Goal: Information Seeking & Learning: Learn about a topic

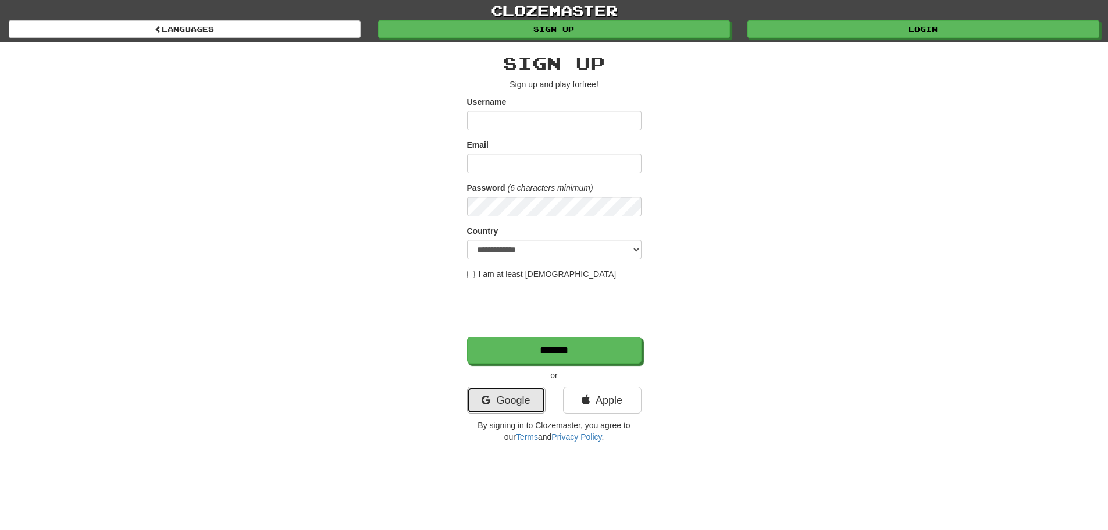
click at [511, 404] on link "Google" at bounding box center [506, 400] width 78 height 27
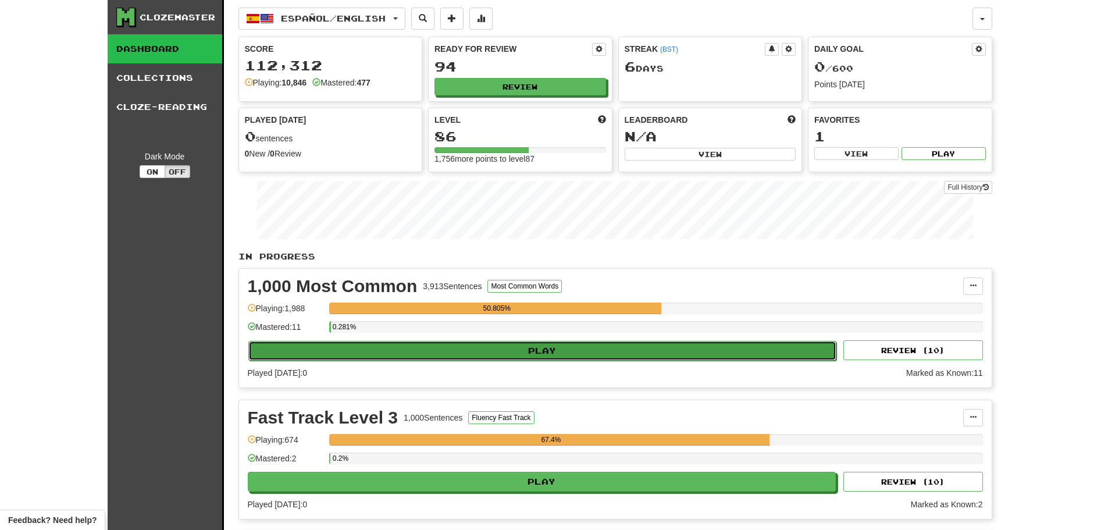
click at [507, 346] on button "Play" at bounding box center [542, 351] width 588 height 20
select select "**"
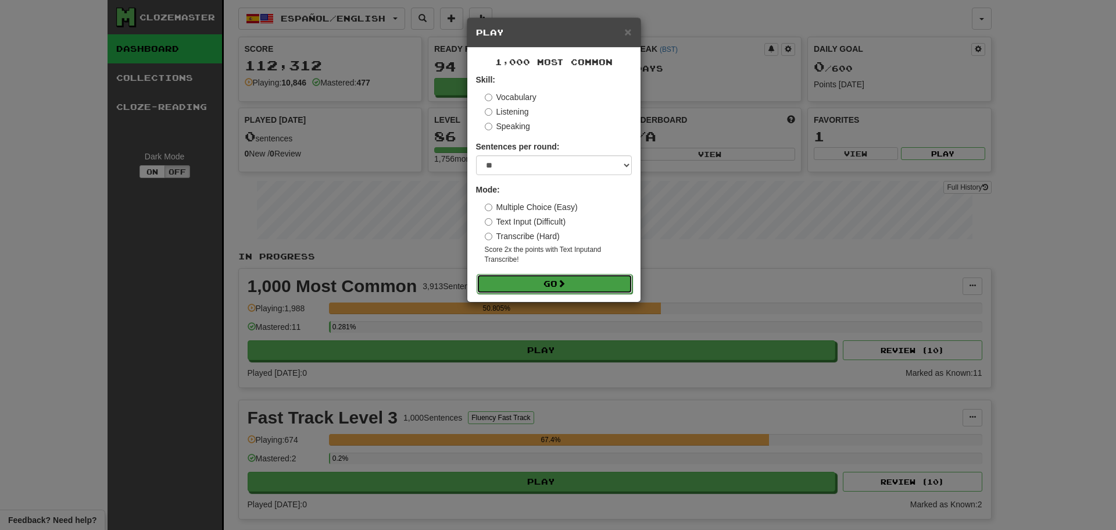
click at [527, 275] on button "Go" at bounding box center [555, 284] width 156 height 20
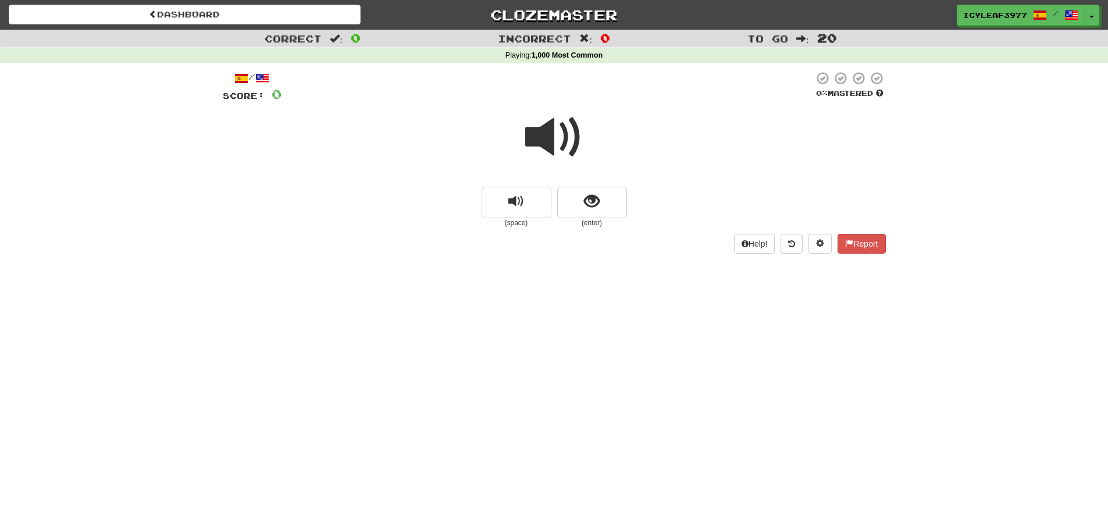
click at [536, 136] on span at bounding box center [554, 137] width 58 height 58
click at [614, 207] on button "show sentence" at bounding box center [592, 202] width 70 height 31
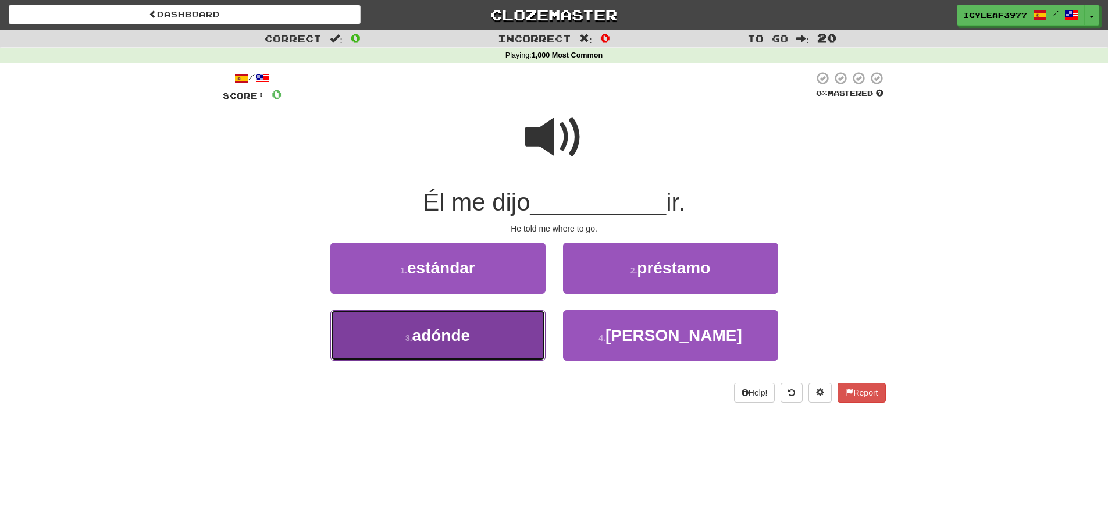
click at [479, 331] on button "3 . adónde" at bounding box center [437, 335] width 215 height 51
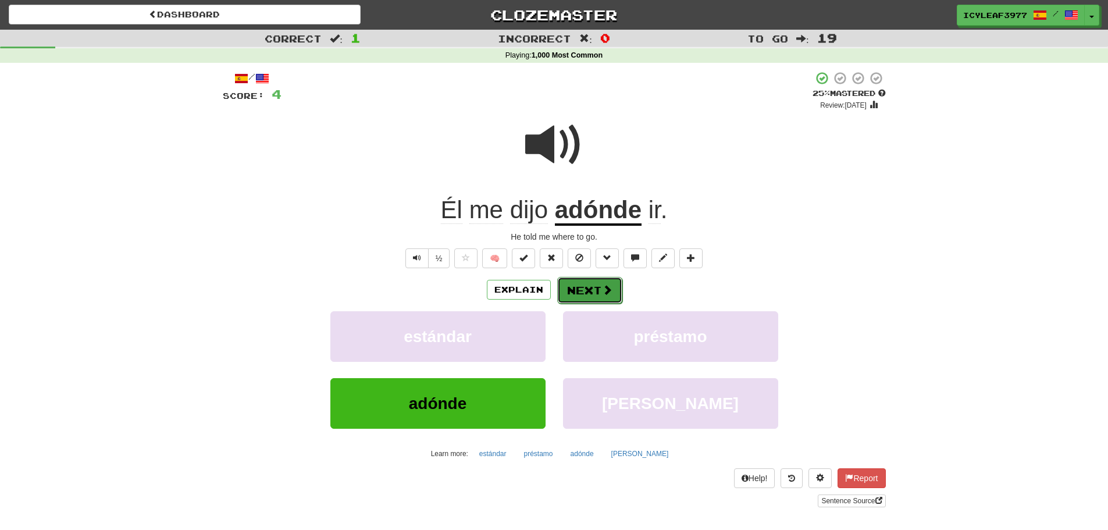
click at [575, 288] on button "Next" at bounding box center [589, 290] width 65 height 27
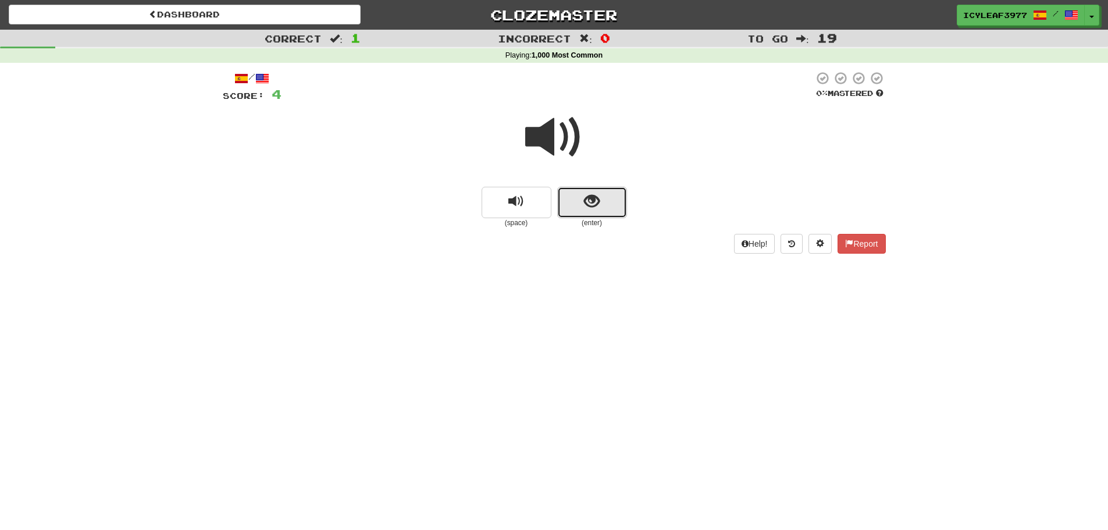
click at [580, 204] on button "show sentence" at bounding box center [592, 202] width 70 height 31
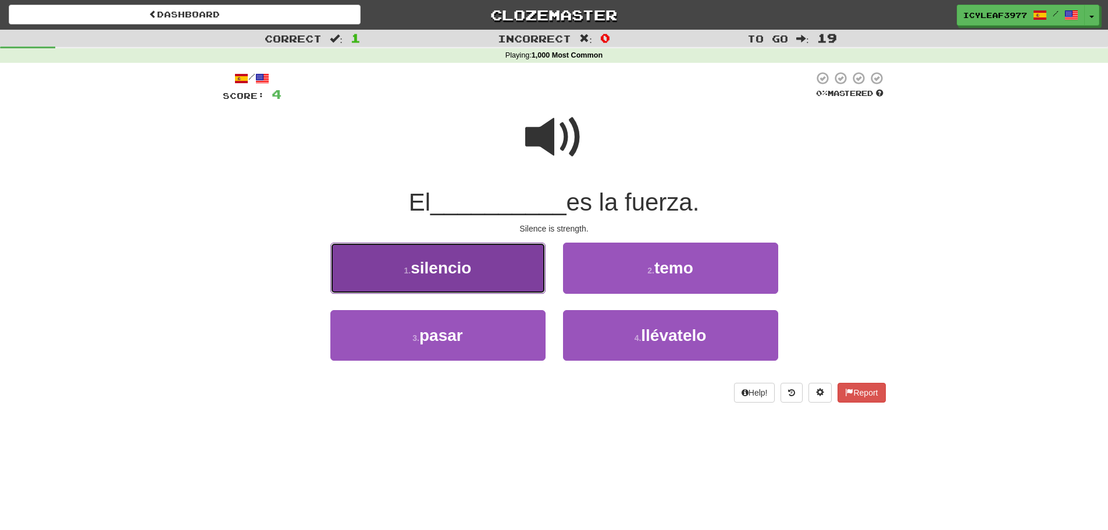
click at [488, 280] on button "1 . silencio" at bounding box center [437, 267] width 215 height 51
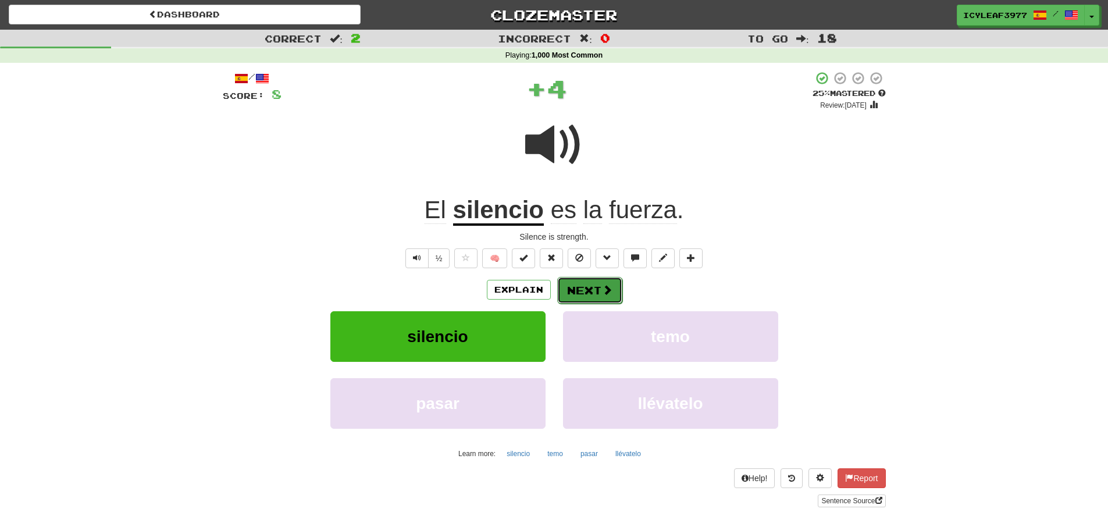
click at [592, 289] on button "Next" at bounding box center [589, 290] width 65 height 27
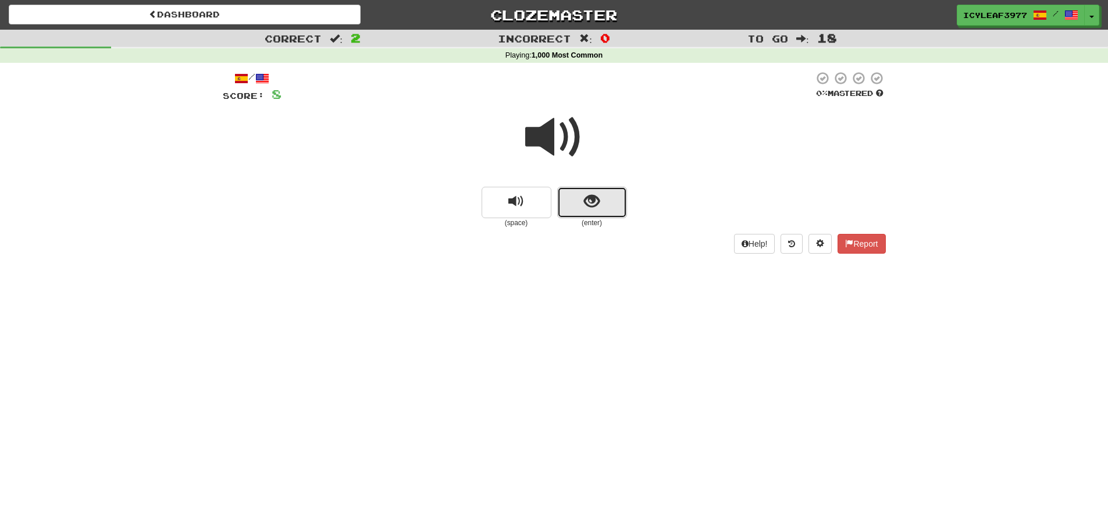
click at [597, 195] on span "show sentence" at bounding box center [592, 202] width 16 height 16
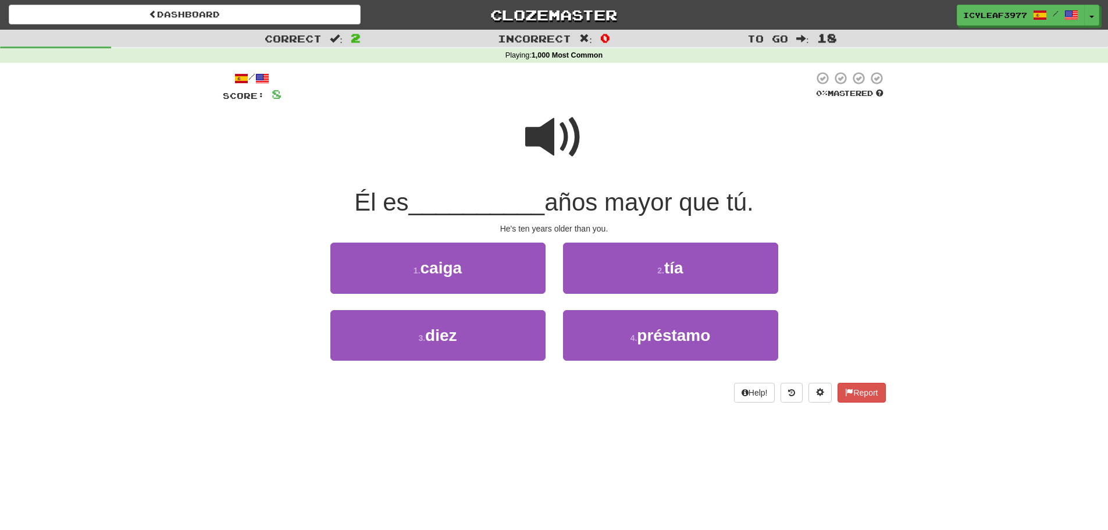
click at [556, 143] on span at bounding box center [554, 137] width 58 height 58
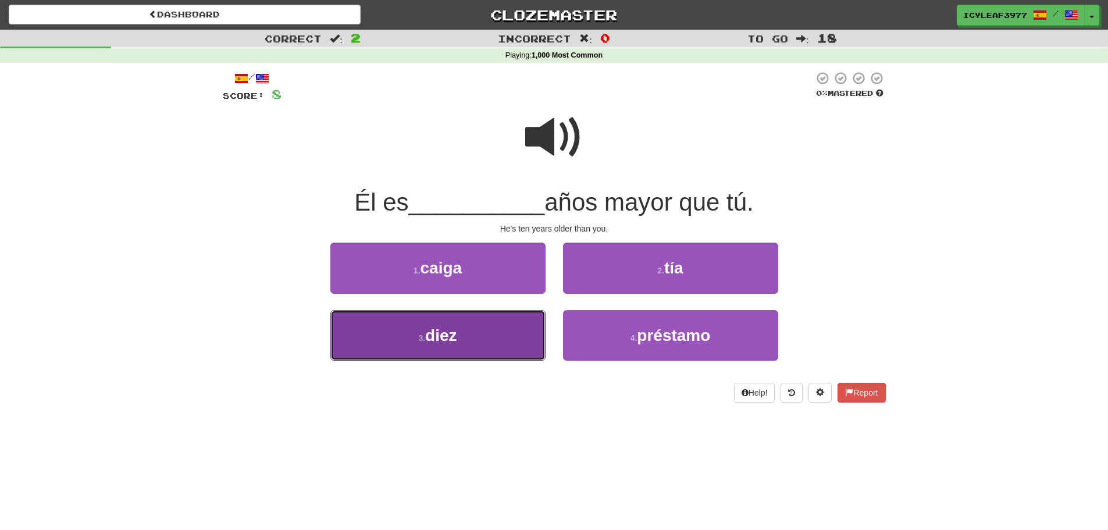
click at [488, 326] on button "3 . diez" at bounding box center [437, 335] width 215 height 51
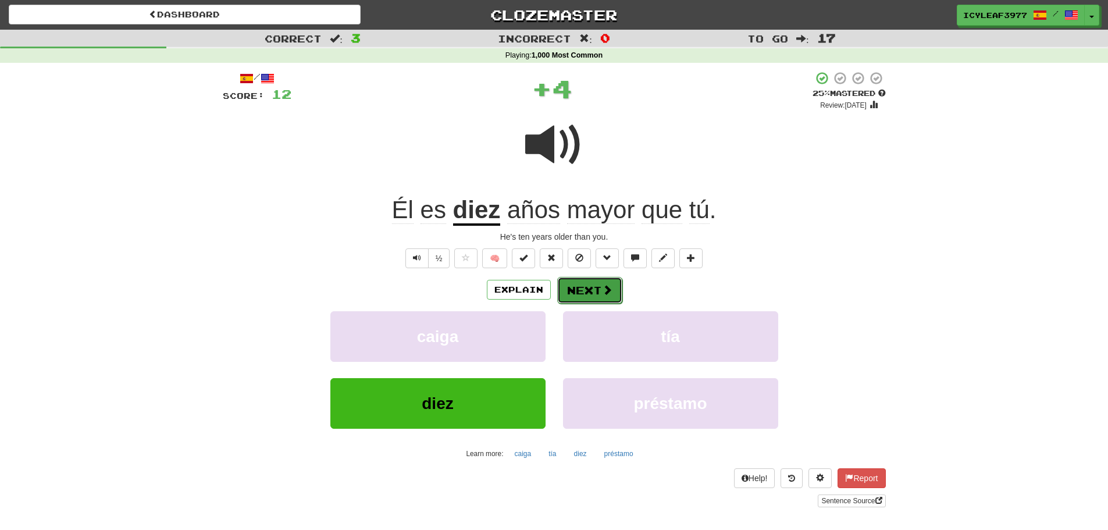
click at [582, 288] on button "Next" at bounding box center [589, 290] width 65 height 27
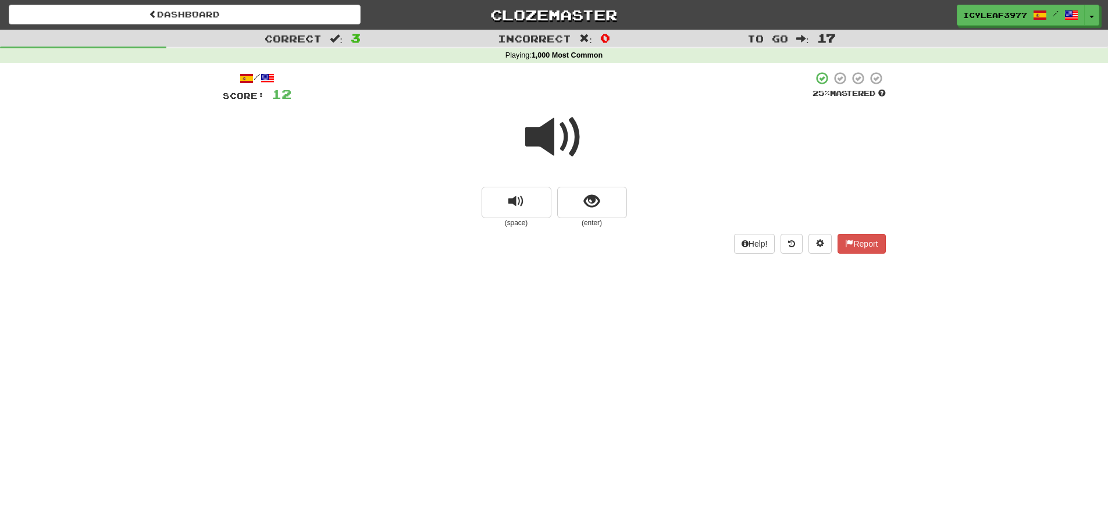
click at [561, 138] on span at bounding box center [554, 137] width 58 height 58
click at [592, 199] on span "show sentence" at bounding box center [592, 202] width 16 height 16
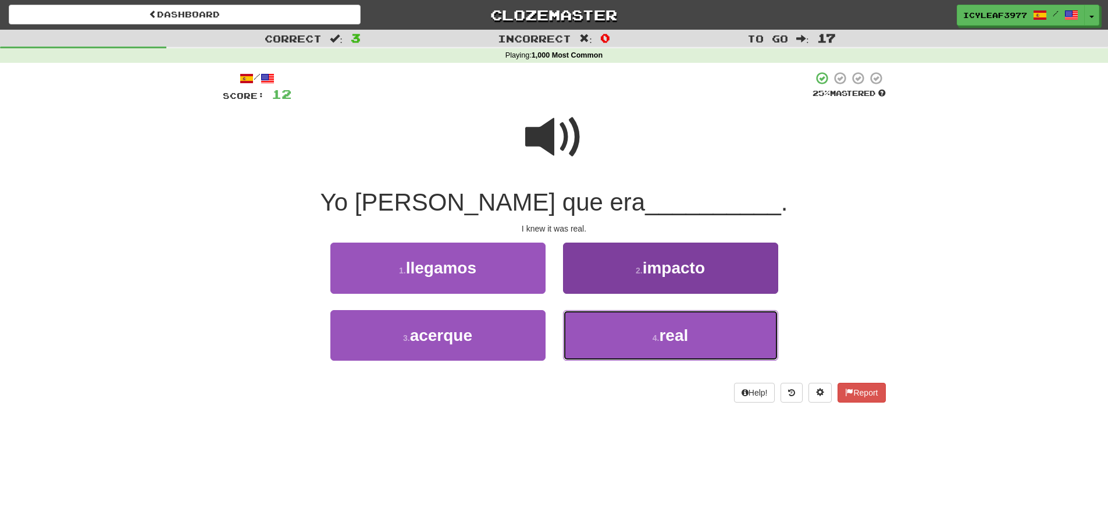
click at [608, 330] on button "4 . real" at bounding box center [670, 335] width 215 height 51
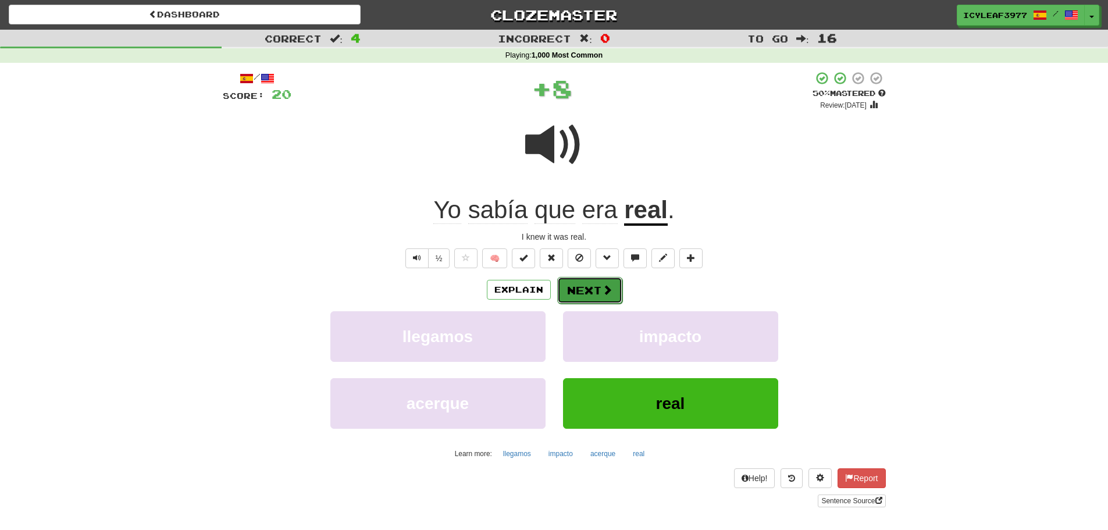
click at [584, 282] on button "Next" at bounding box center [589, 290] width 65 height 27
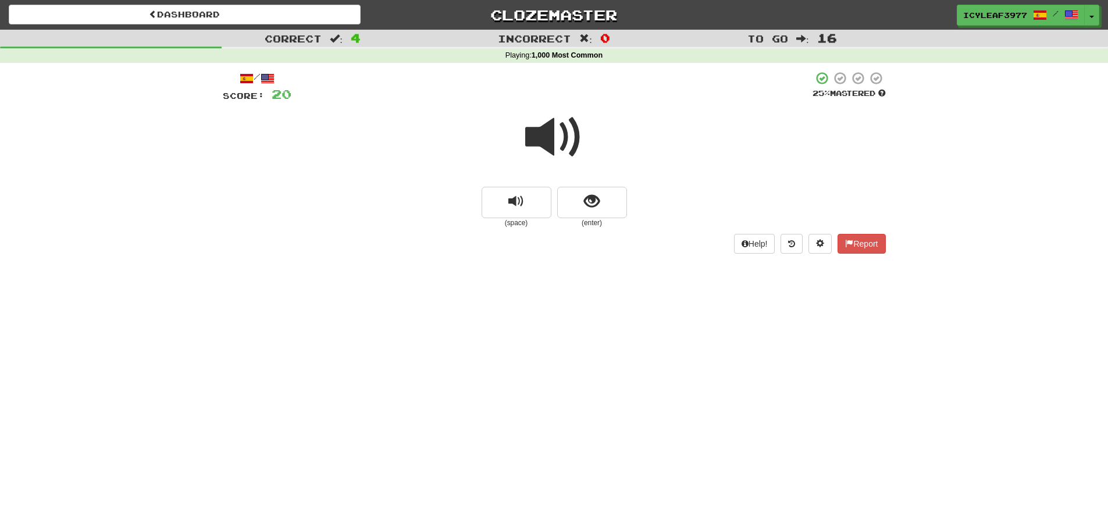
click at [539, 137] on span at bounding box center [554, 137] width 58 height 58
click at [548, 145] on span at bounding box center [554, 137] width 58 height 58
click at [545, 145] on span at bounding box center [554, 137] width 58 height 58
click at [604, 195] on button "show sentence" at bounding box center [592, 202] width 70 height 31
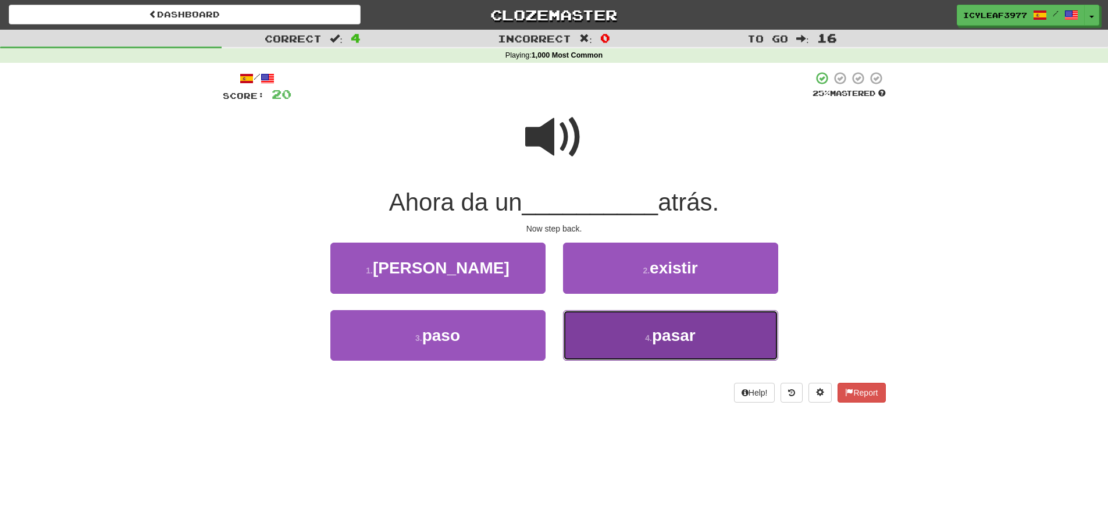
click at [622, 326] on button "4 . pasar" at bounding box center [670, 335] width 215 height 51
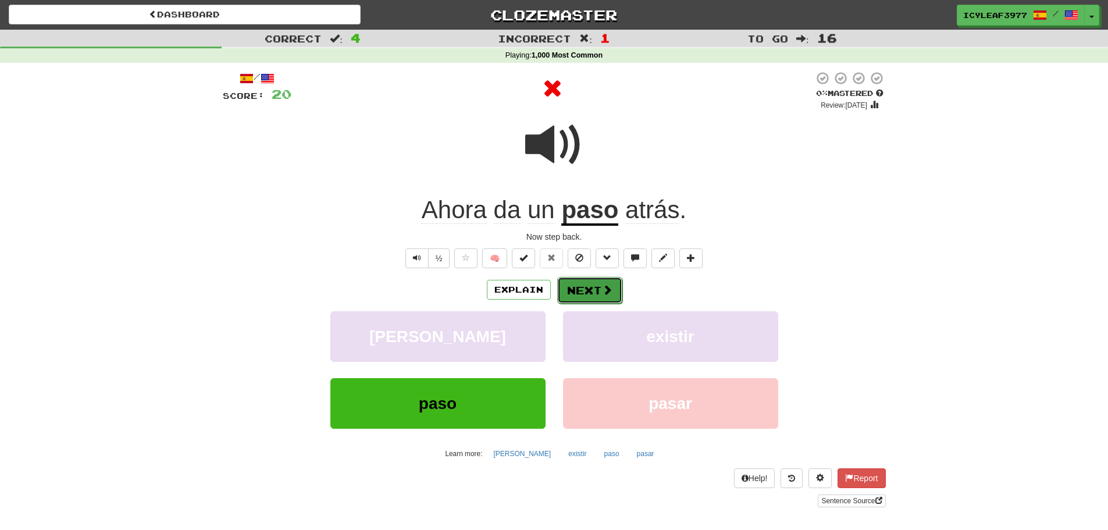
click at [588, 286] on button "Next" at bounding box center [589, 290] width 65 height 27
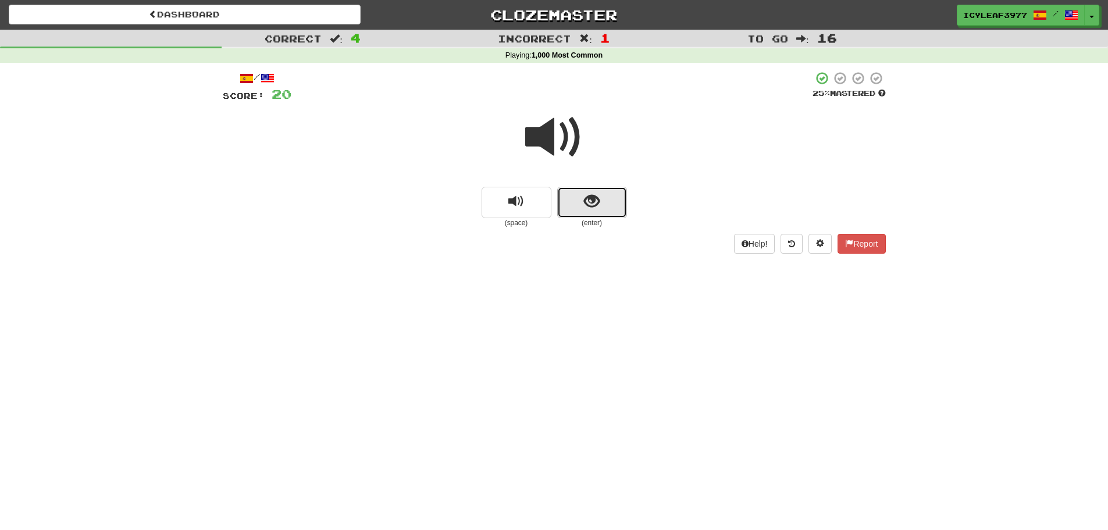
click at [580, 204] on button "show sentence" at bounding box center [592, 202] width 70 height 31
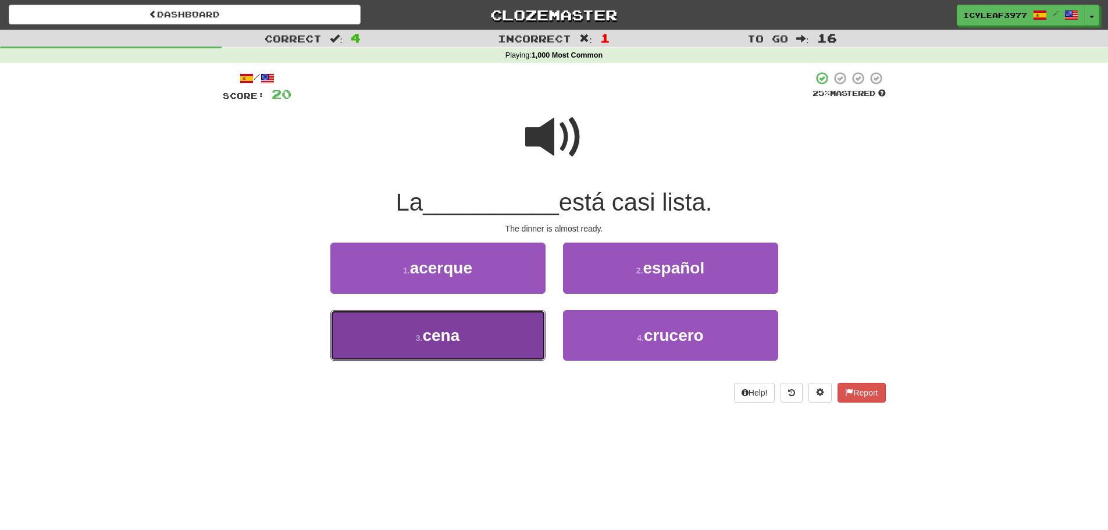
click at [496, 338] on button "3 . cena" at bounding box center [437, 335] width 215 height 51
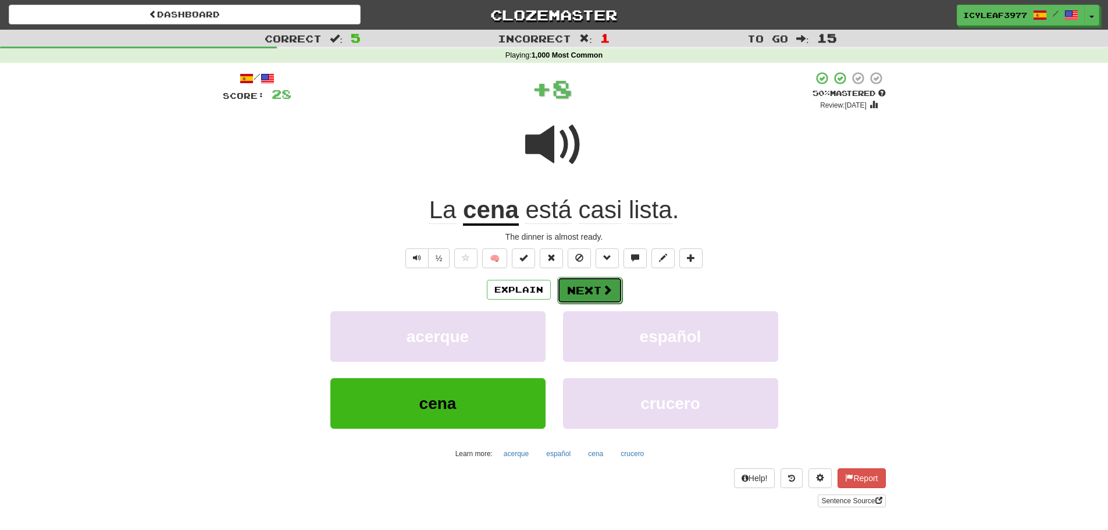
click at [583, 290] on button "Next" at bounding box center [589, 290] width 65 height 27
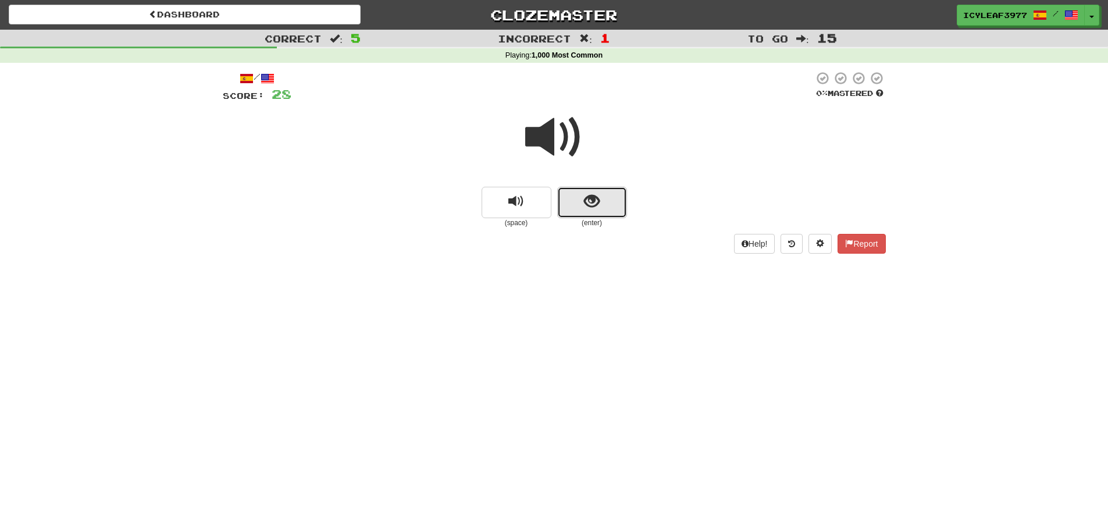
click at [597, 205] on span "show sentence" at bounding box center [592, 202] width 16 height 16
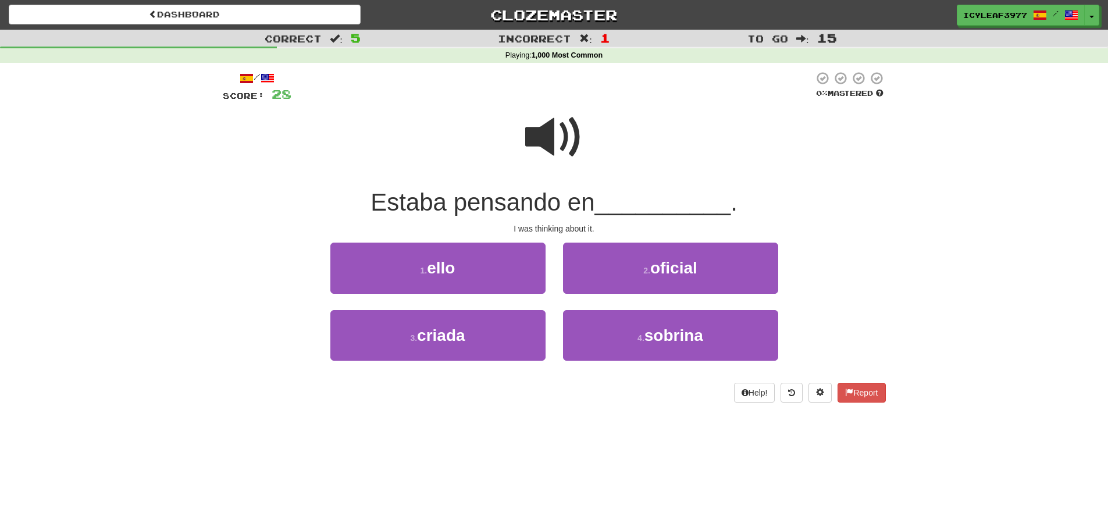
click at [549, 140] on span at bounding box center [554, 137] width 58 height 58
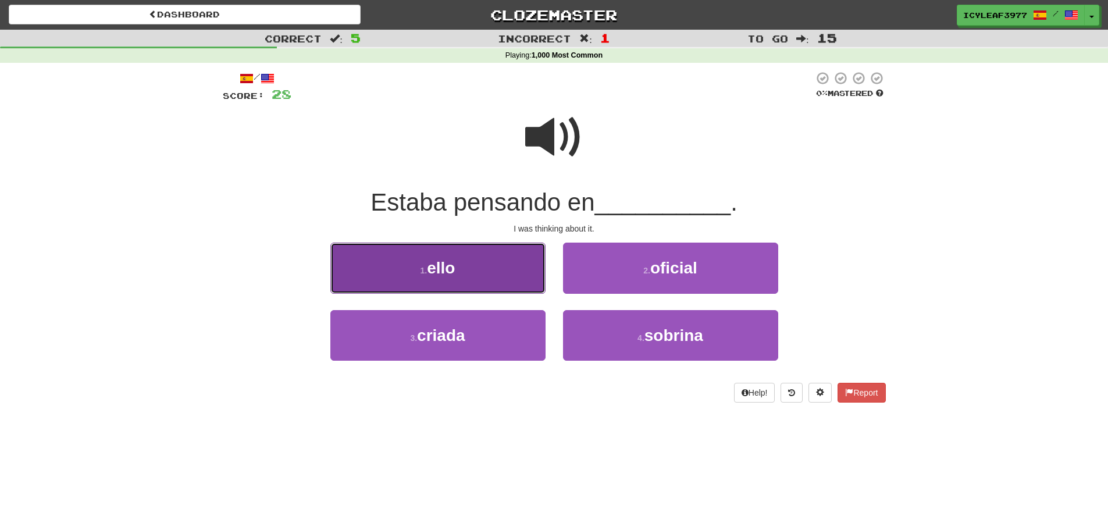
click at [451, 254] on button "1 . ello" at bounding box center [437, 267] width 215 height 51
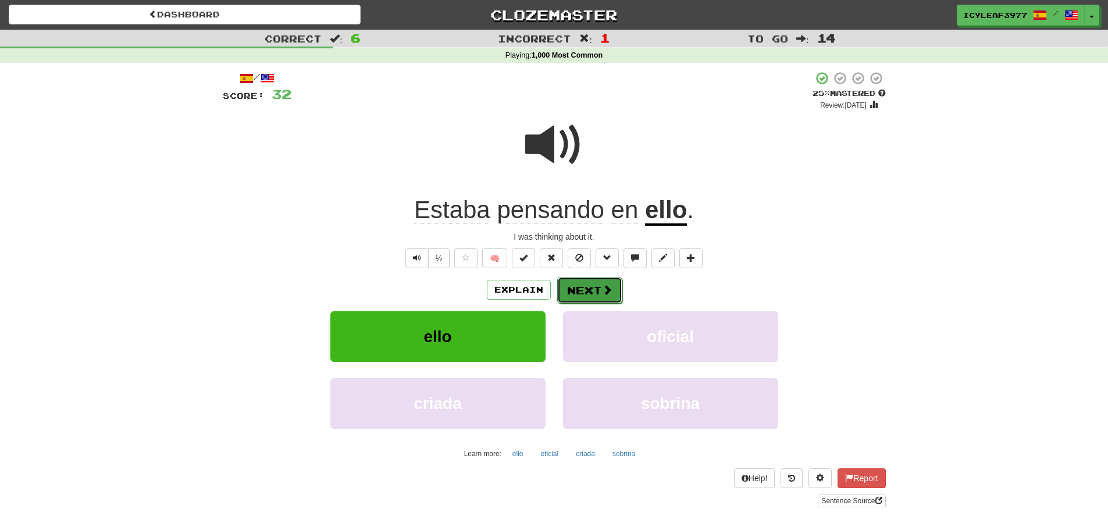
click at [585, 290] on button "Next" at bounding box center [589, 290] width 65 height 27
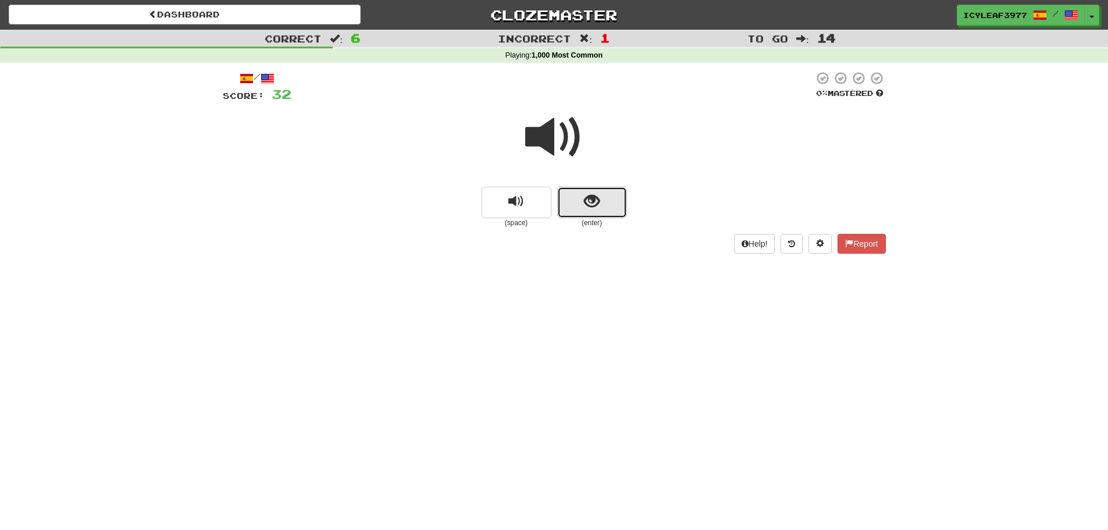
click at [580, 209] on button "show sentence" at bounding box center [592, 202] width 70 height 31
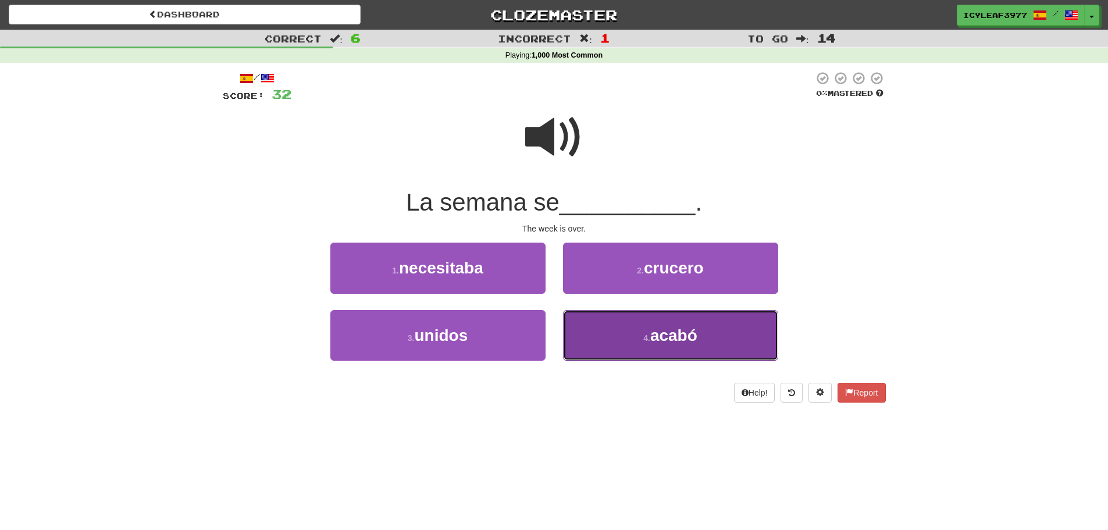
click at [640, 324] on button "4 . acabó" at bounding box center [670, 335] width 215 height 51
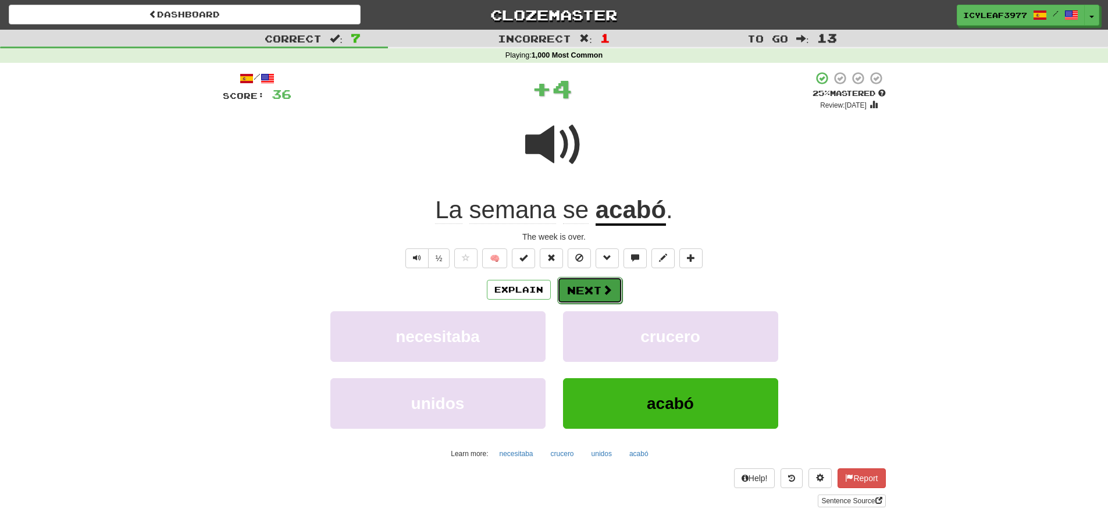
click at [602, 291] on span at bounding box center [607, 289] width 10 height 10
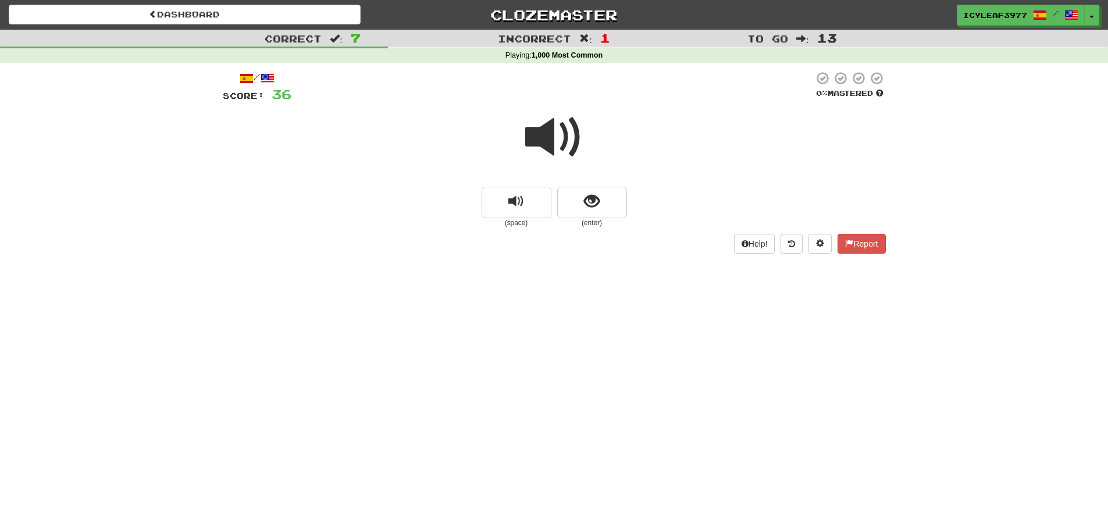
click at [547, 143] on span at bounding box center [554, 137] width 58 height 58
click at [549, 142] on span at bounding box center [554, 137] width 58 height 58
click at [588, 194] on span "show sentence" at bounding box center [592, 202] width 16 height 16
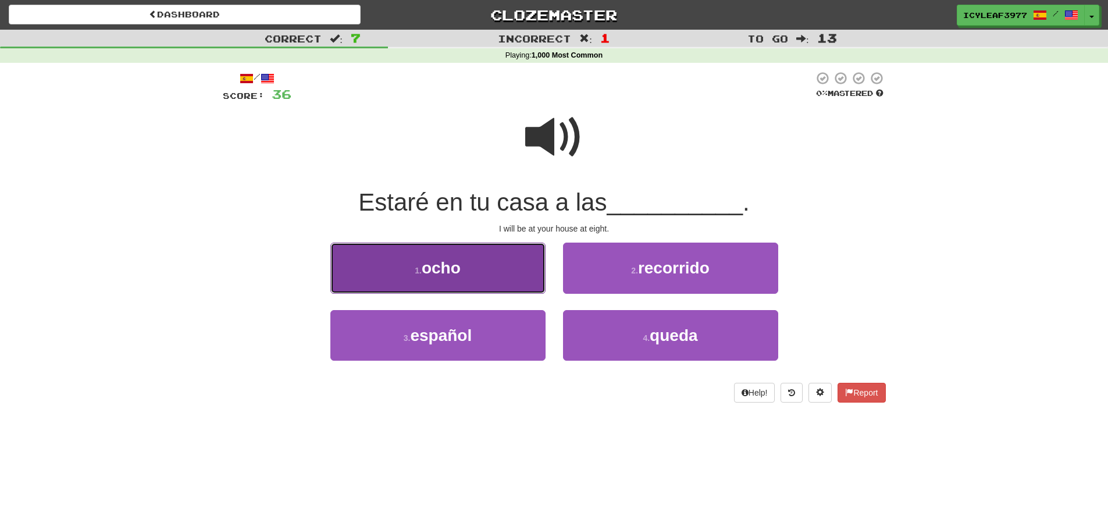
click at [455, 266] on span "ocho" at bounding box center [441, 268] width 39 height 18
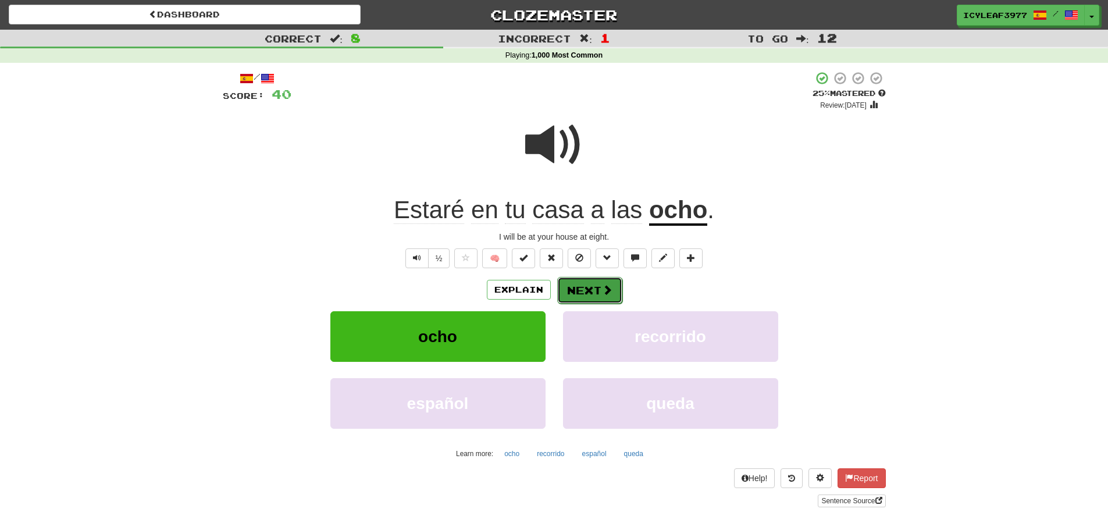
click at [590, 284] on button "Next" at bounding box center [589, 290] width 65 height 27
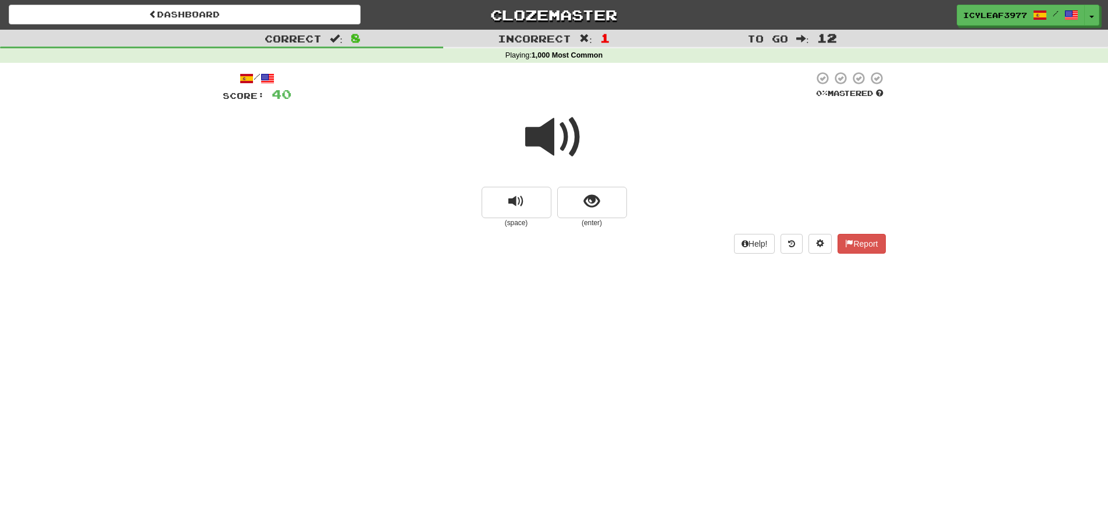
click at [552, 147] on span at bounding box center [554, 137] width 58 height 58
click at [606, 212] on button "show sentence" at bounding box center [592, 202] width 70 height 31
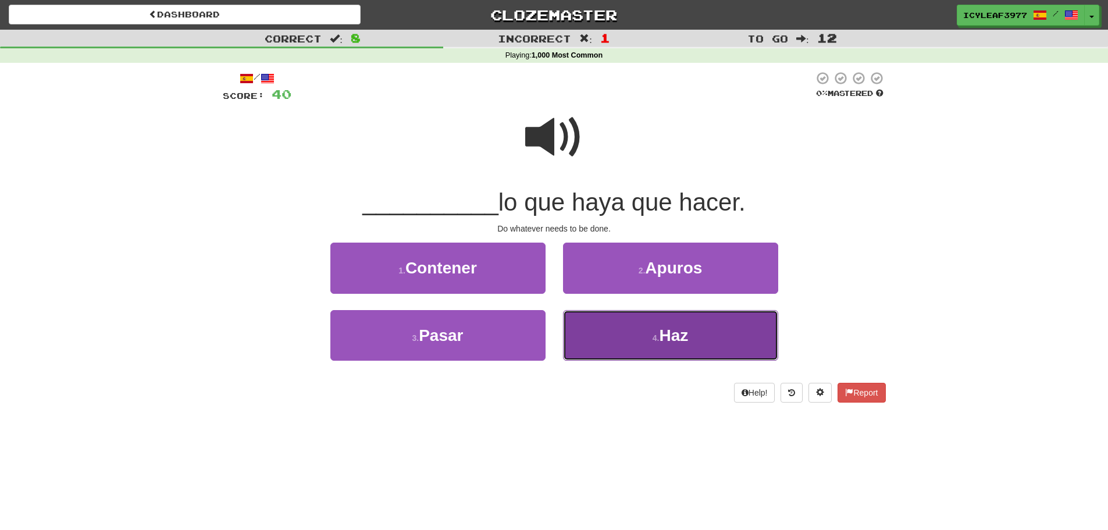
click at [655, 328] on button "4 . Haz" at bounding box center [670, 335] width 215 height 51
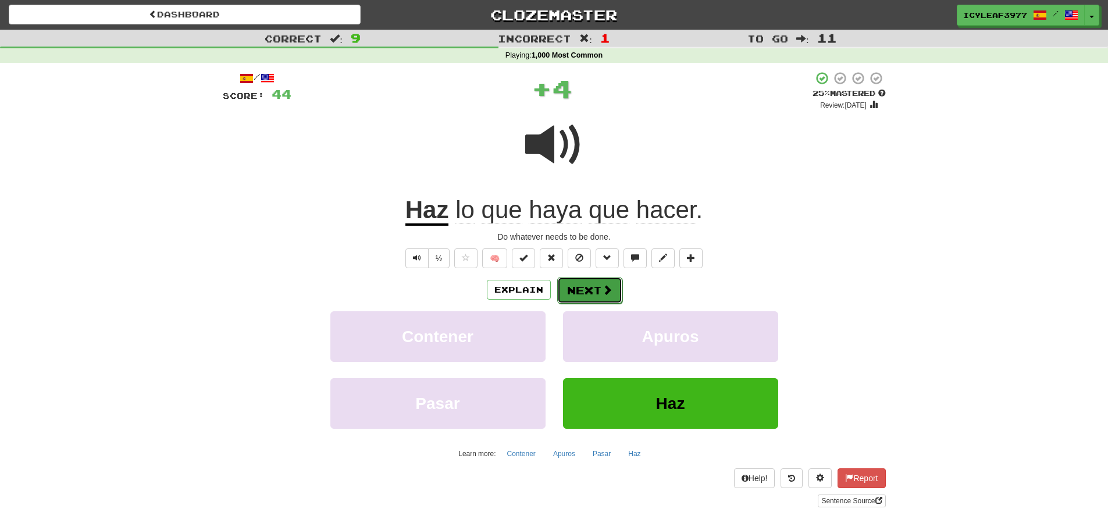
click at [584, 290] on button "Next" at bounding box center [589, 290] width 65 height 27
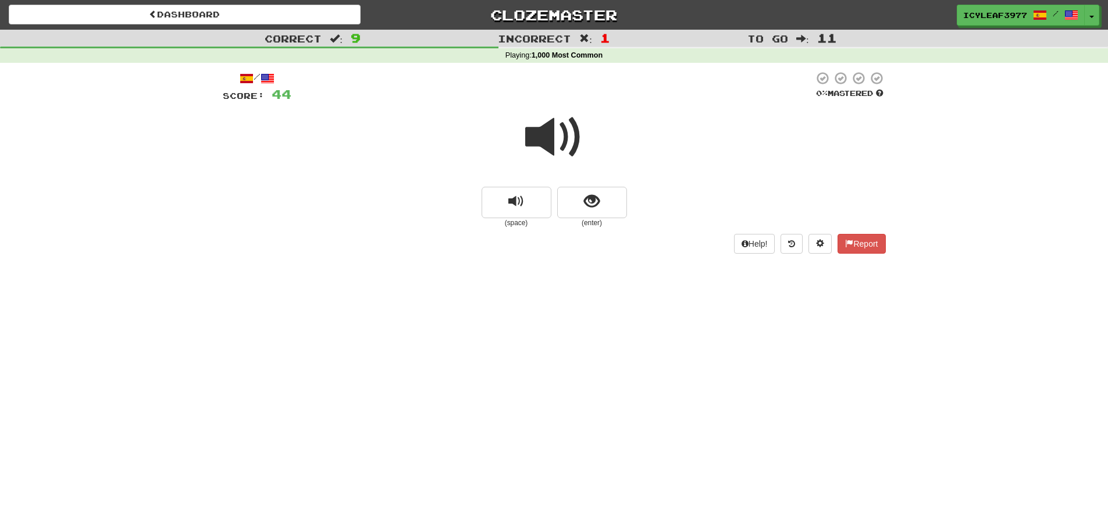
click at [552, 145] on span at bounding box center [554, 137] width 58 height 58
click at [582, 193] on button "show sentence" at bounding box center [592, 202] width 70 height 31
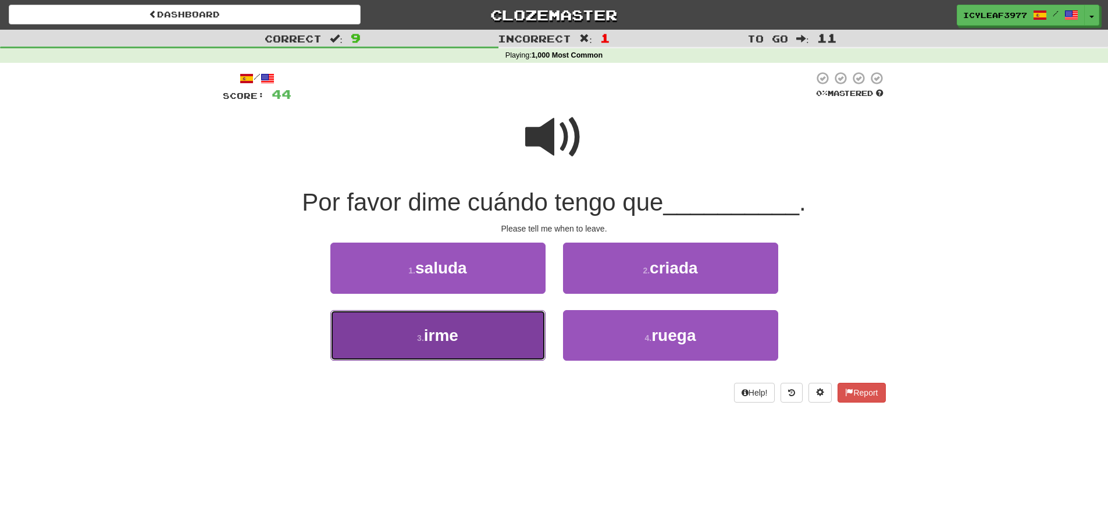
click at [451, 317] on button "3 . irme" at bounding box center [437, 335] width 215 height 51
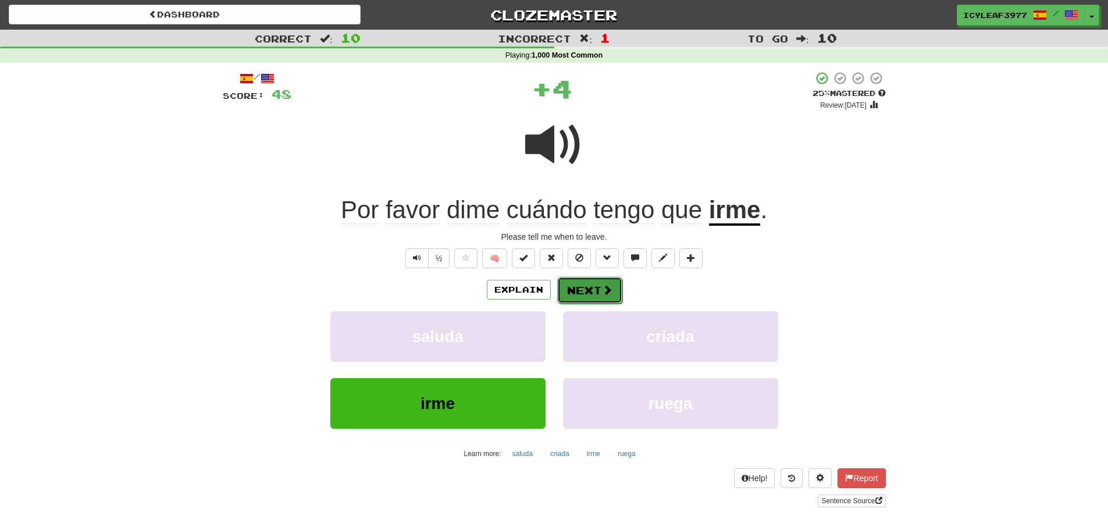
click at [580, 286] on button "Next" at bounding box center [589, 290] width 65 height 27
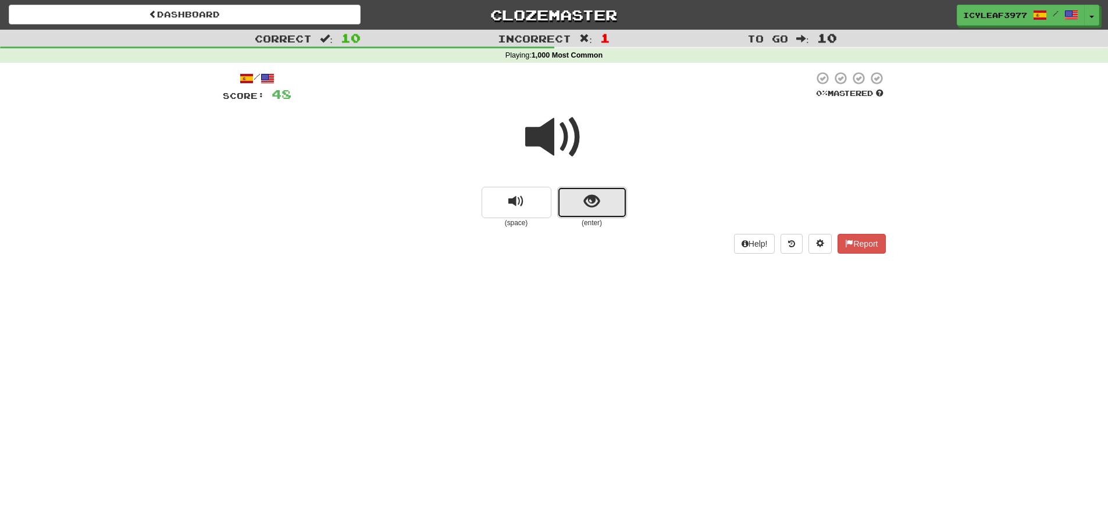
click at [582, 204] on button "show sentence" at bounding box center [592, 202] width 70 height 31
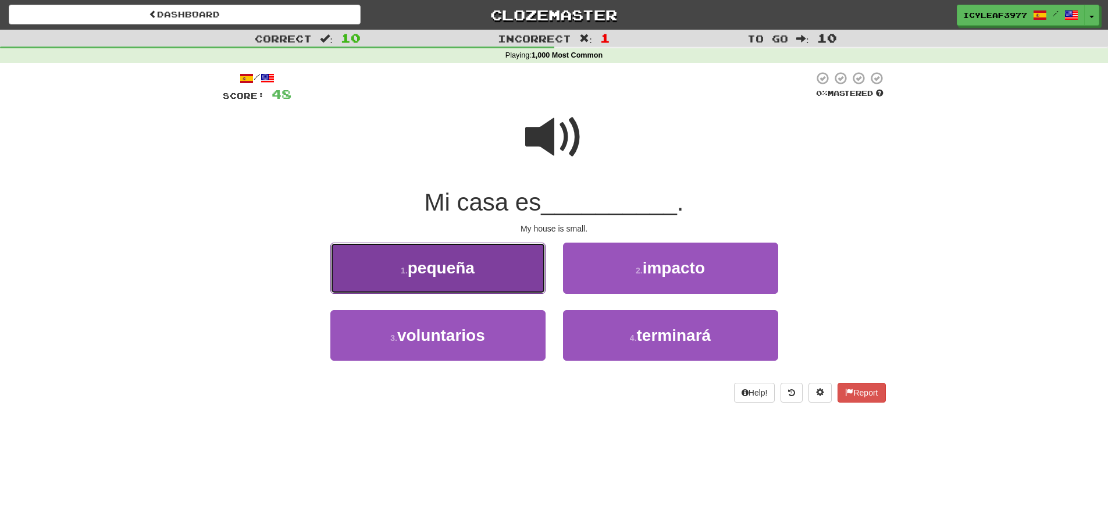
click at [502, 274] on button "1 . pequeña" at bounding box center [437, 267] width 215 height 51
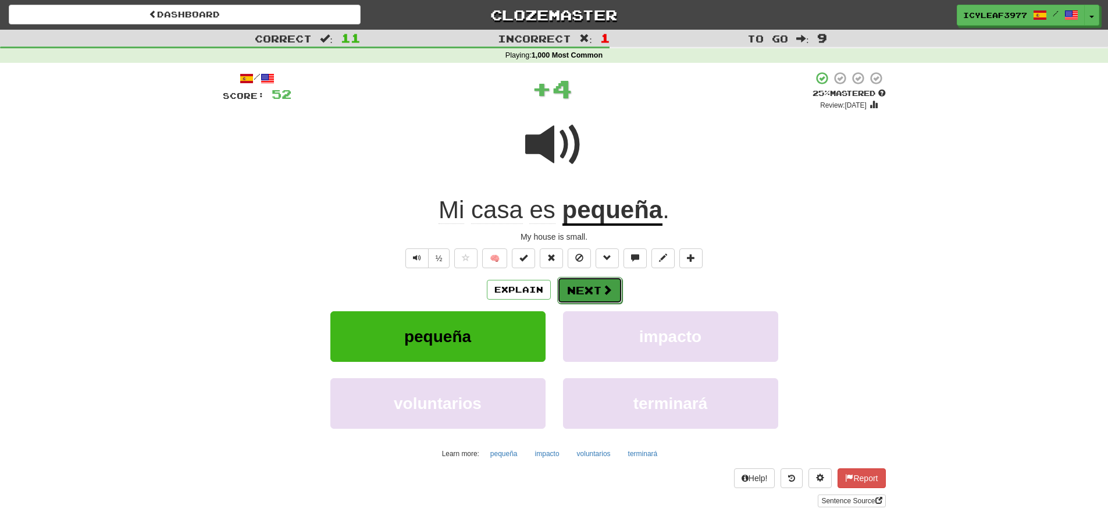
click at [578, 291] on button "Next" at bounding box center [589, 290] width 65 height 27
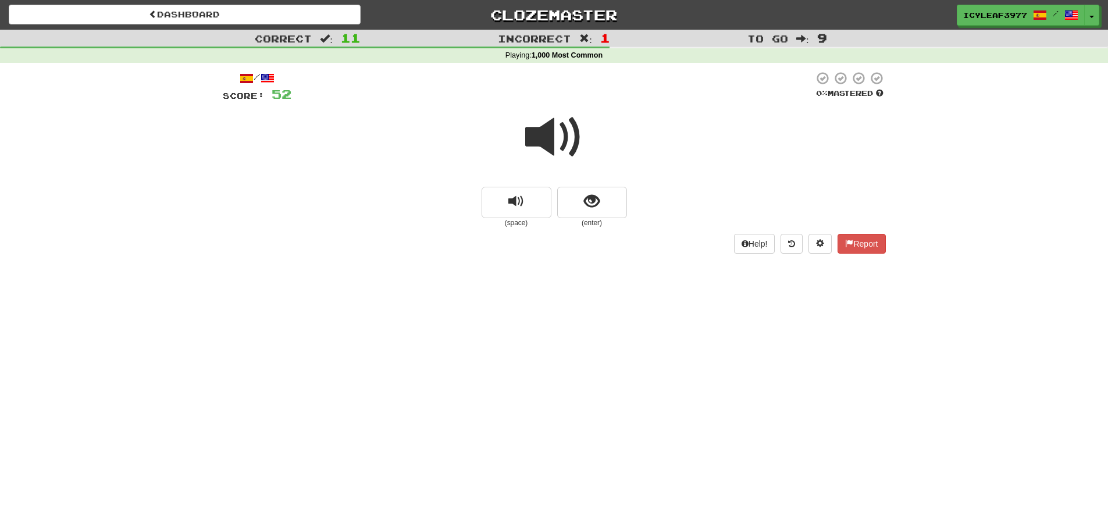
click at [548, 141] on span at bounding box center [554, 137] width 58 height 58
click at [605, 198] on button "show sentence" at bounding box center [592, 202] width 70 height 31
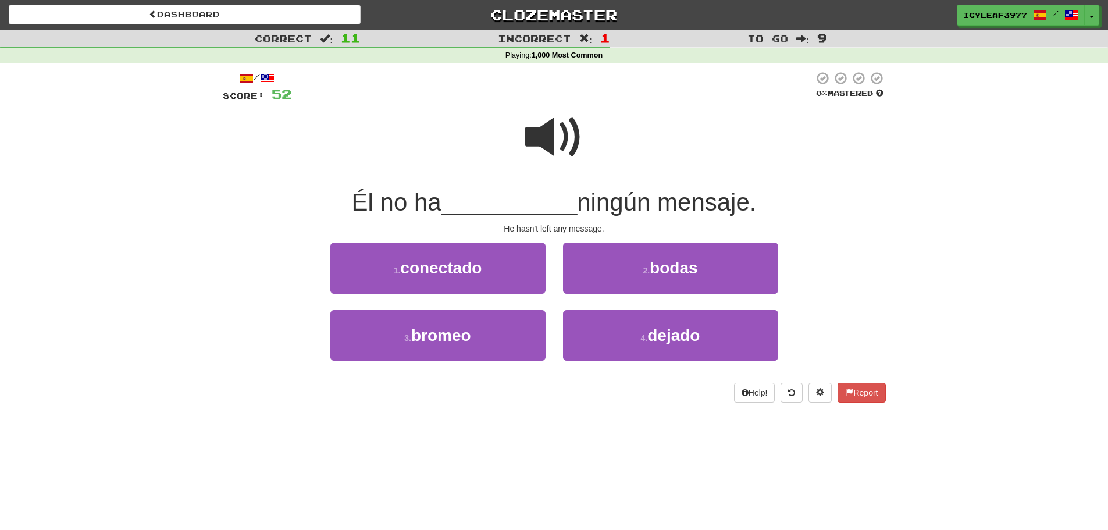
click at [559, 137] on span at bounding box center [554, 137] width 58 height 58
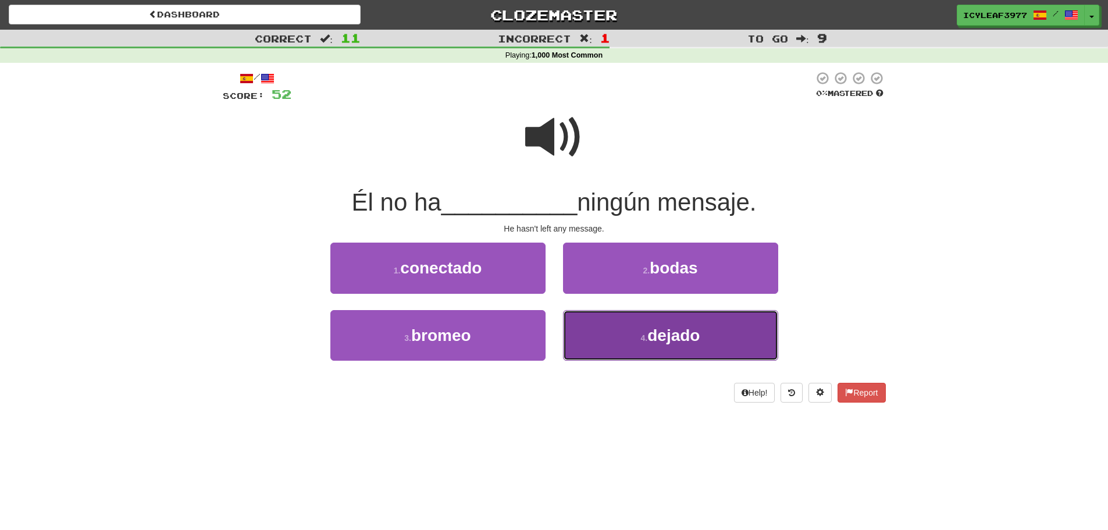
click at [618, 333] on button "4 . dejado" at bounding box center [670, 335] width 215 height 51
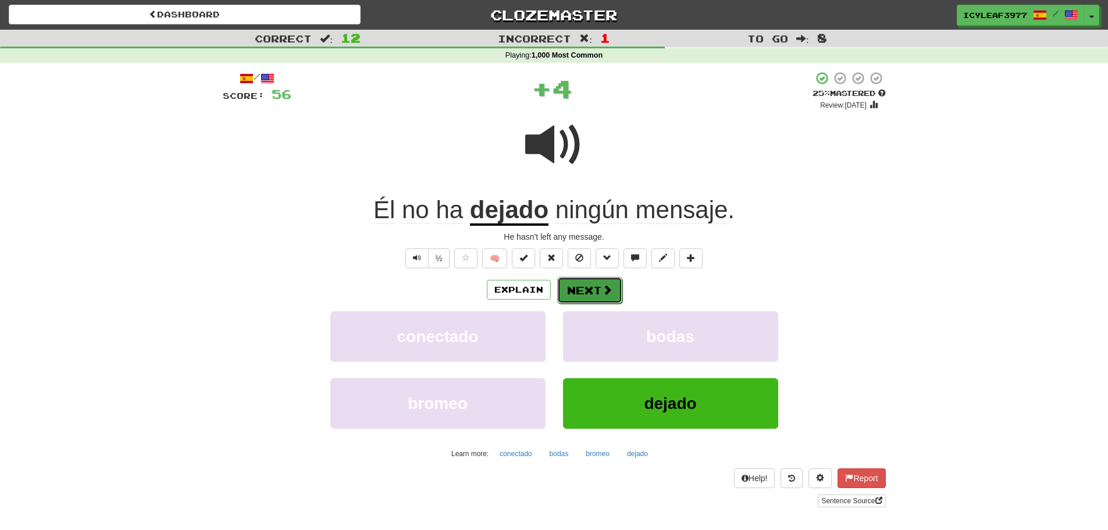
click at [587, 291] on button "Next" at bounding box center [589, 290] width 65 height 27
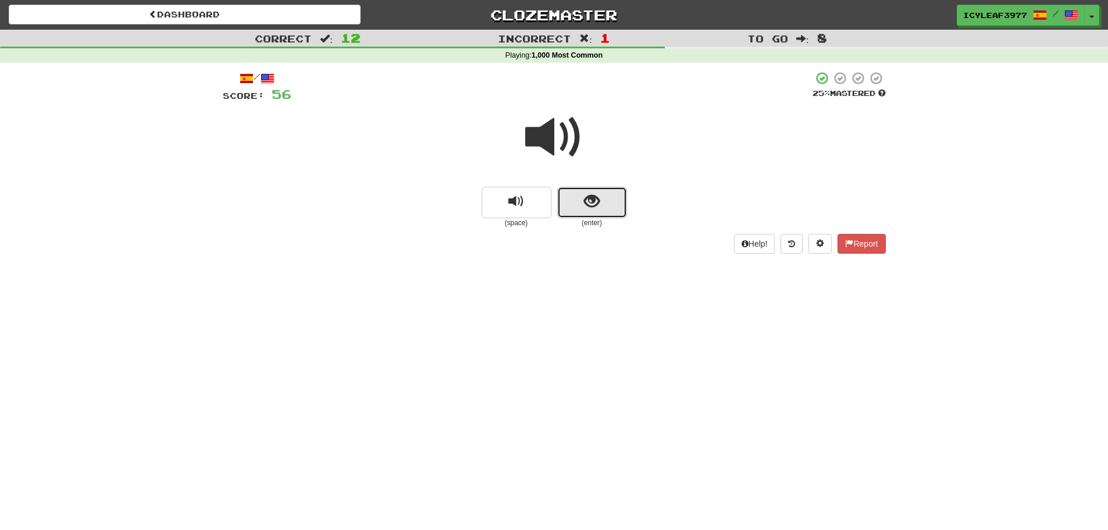
click at [596, 205] on span "show sentence" at bounding box center [592, 202] width 16 height 16
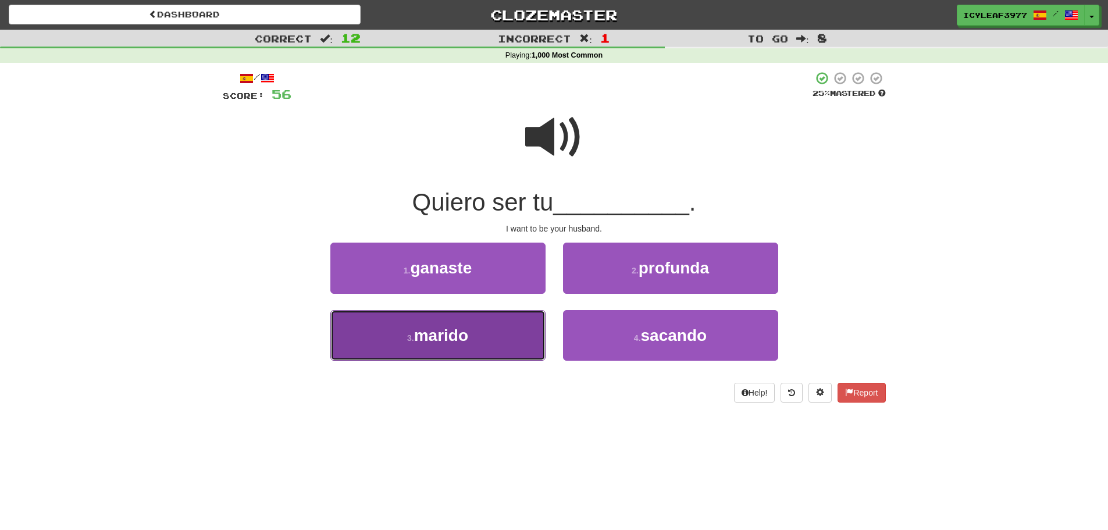
click at [502, 330] on button "3 . marido" at bounding box center [437, 335] width 215 height 51
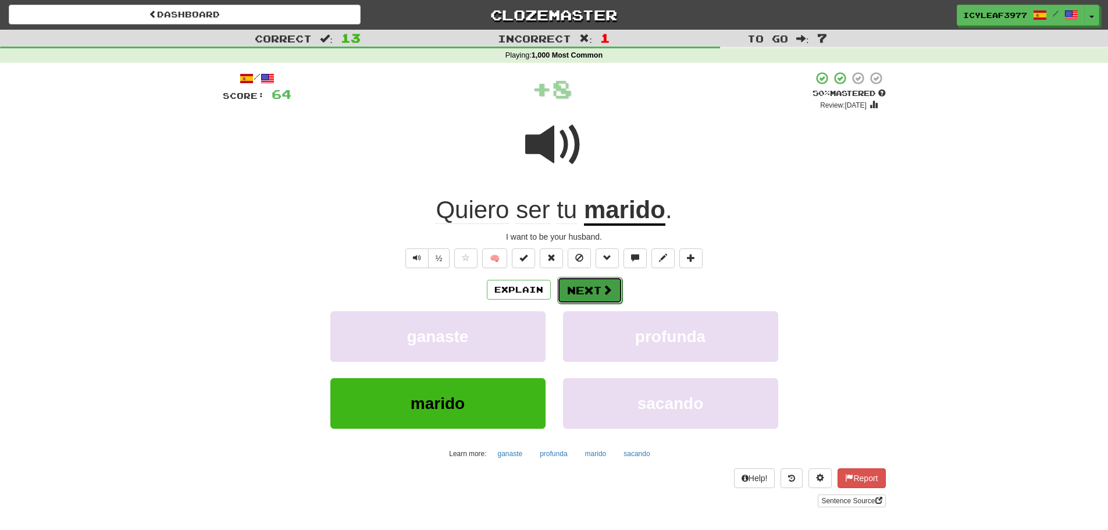
click at [584, 296] on button "Next" at bounding box center [589, 290] width 65 height 27
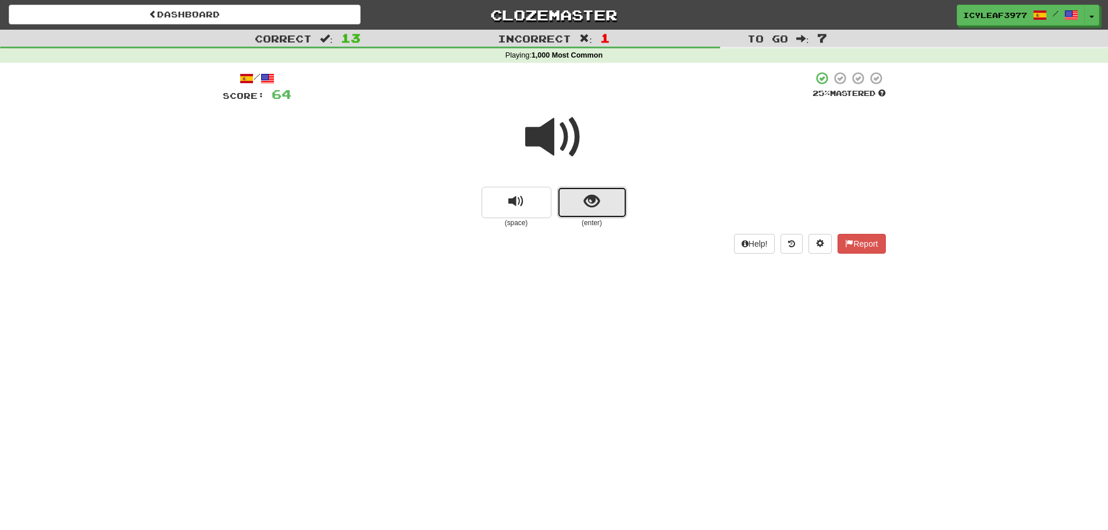
click at [590, 205] on span "show sentence" at bounding box center [592, 202] width 16 height 16
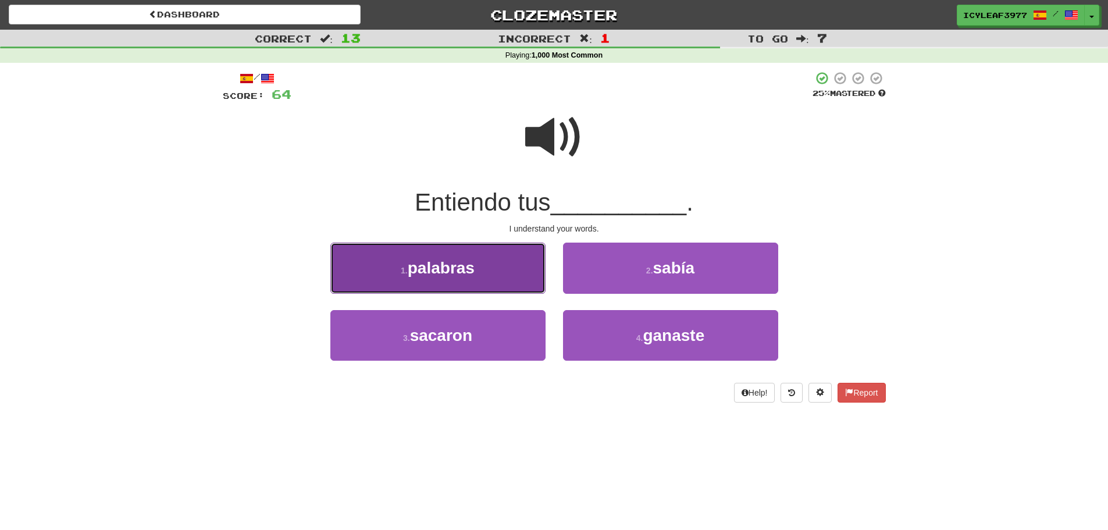
click at [512, 262] on button "1 . palabras" at bounding box center [437, 267] width 215 height 51
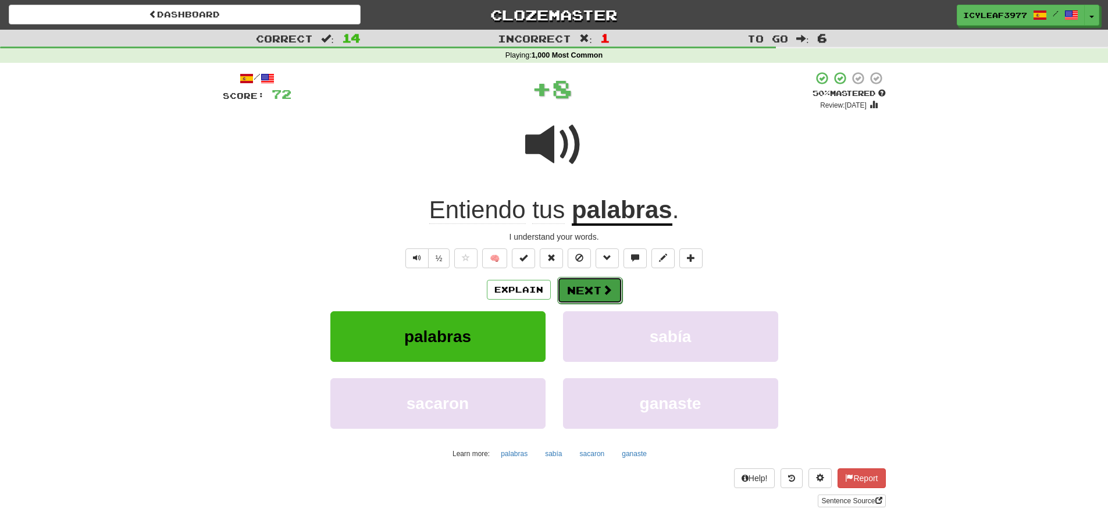
click at [593, 291] on button "Next" at bounding box center [589, 290] width 65 height 27
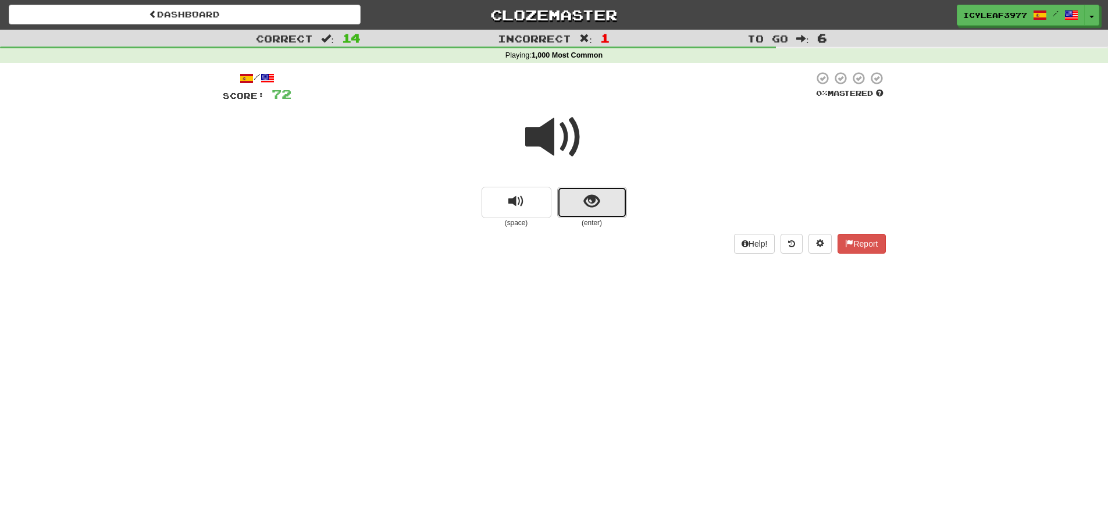
click at [587, 216] on button "show sentence" at bounding box center [592, 202] width 70 height 31
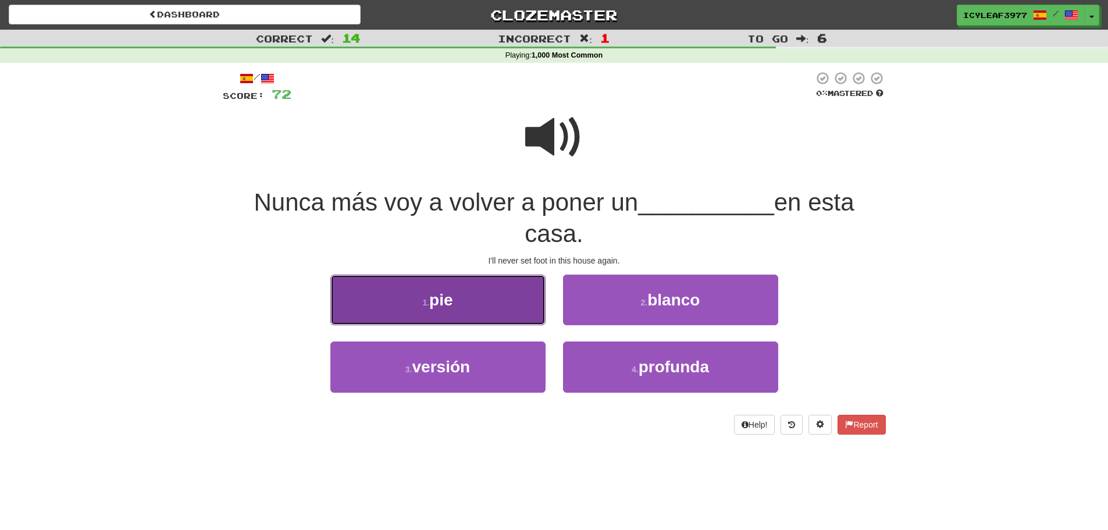
click at [487, 288] on button "1 . pie" at bounding box center [437, 299] width 215 height 51
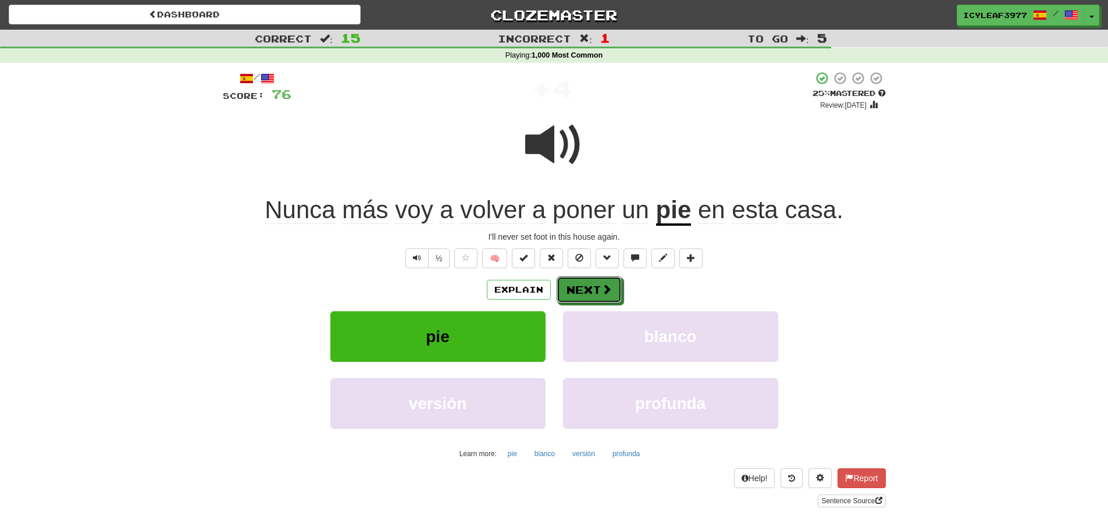
click at [587, 289] on button "Next" at bounding box center [588, 289] width 65 height 27
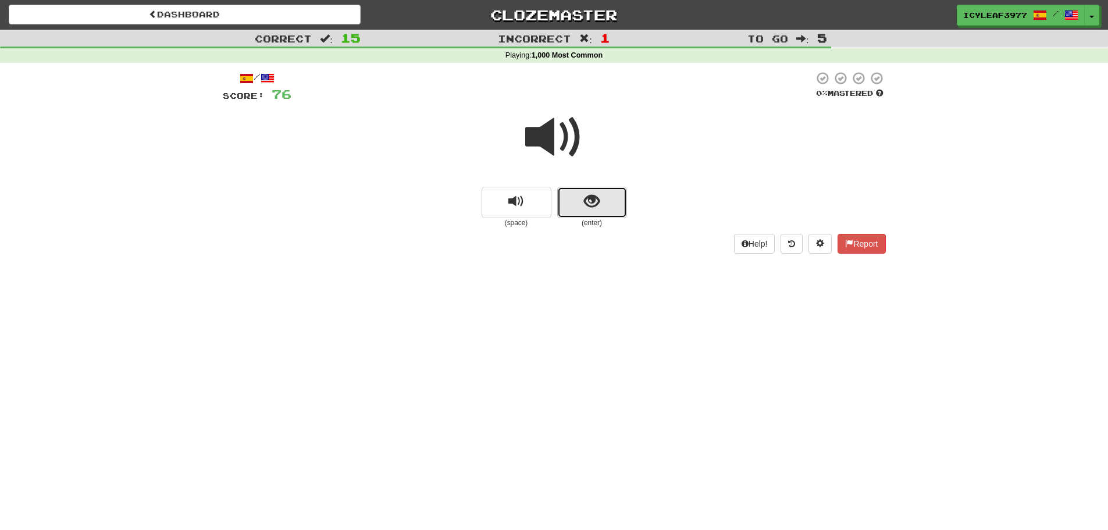
click at [587, 194] on span "show sentence" at bounding box center [592, 202] width 16 height 16
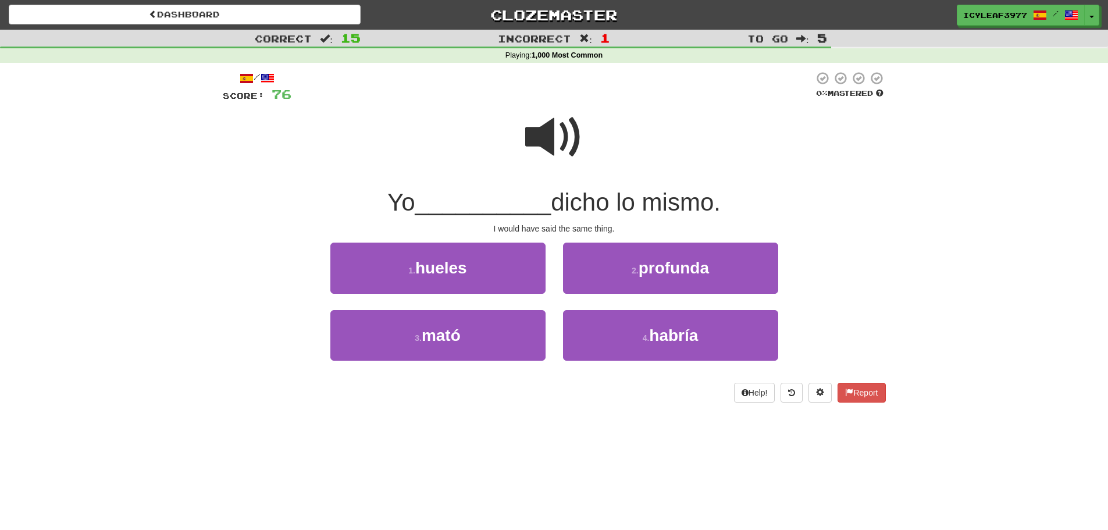
click at [552, 144] on span at bounding box center [554, 137] width 58 height 58
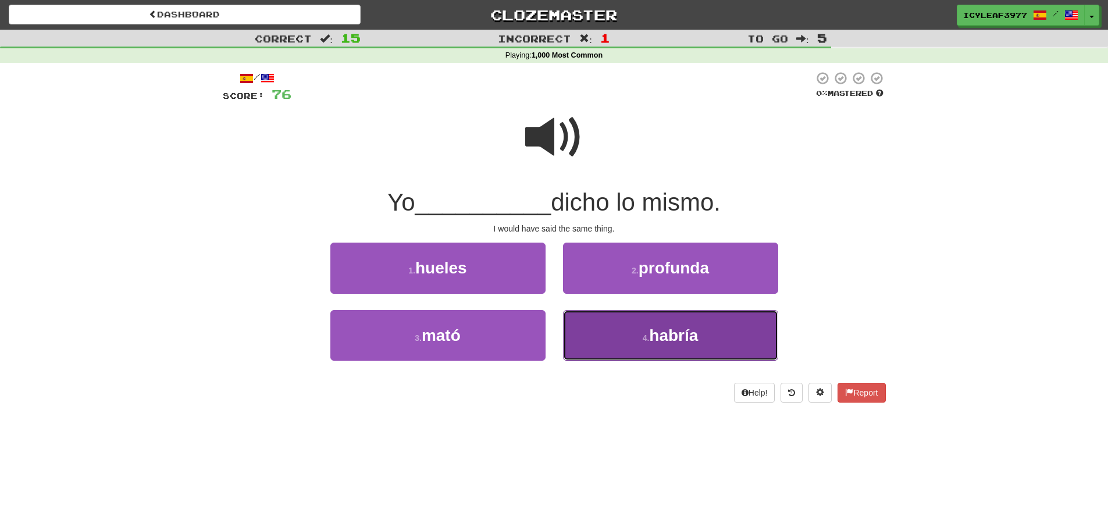
click at [606, 322] on button "4 . habría" at bounding box center [670, 335] width 215 height 51
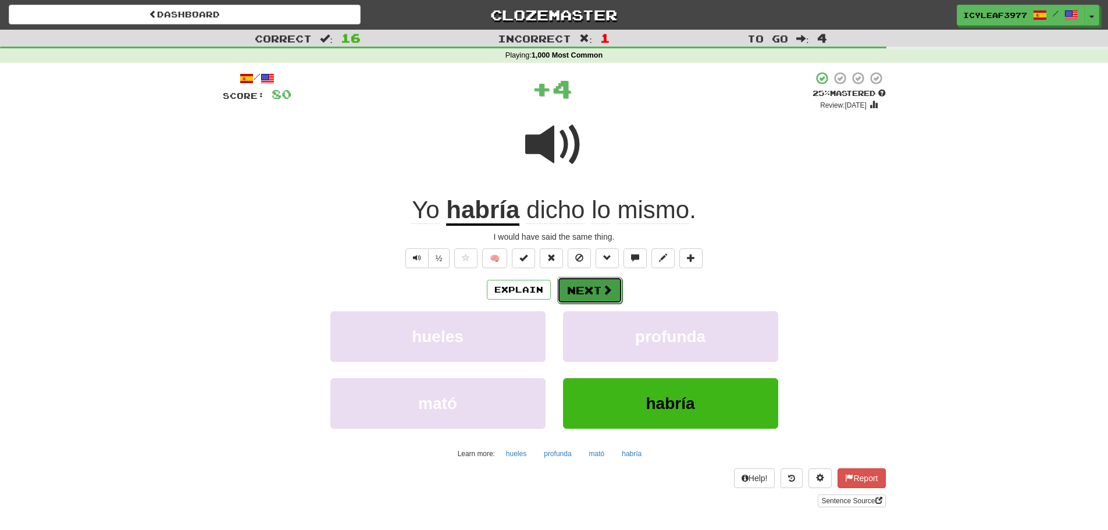
click at [588, 287] on button "Next" at bounding box center [589, 290] width 65 height 27
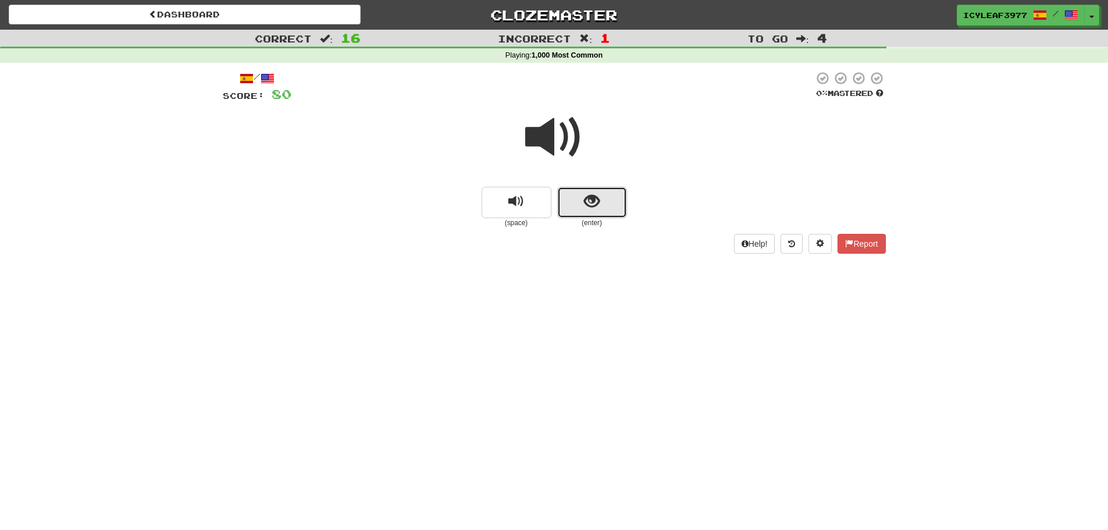
click at [588, 210] on button "show sentence" at bounding box center [592, 202] width 70 height 31
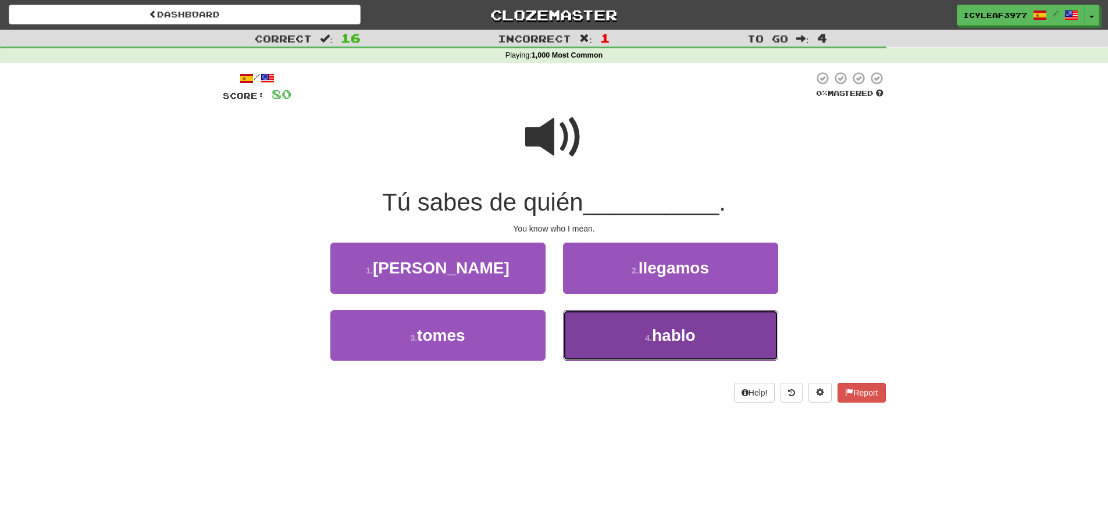
click at [602, 331] on button "4 . hablo" at bounding box center [670, 335] width 215 height 51
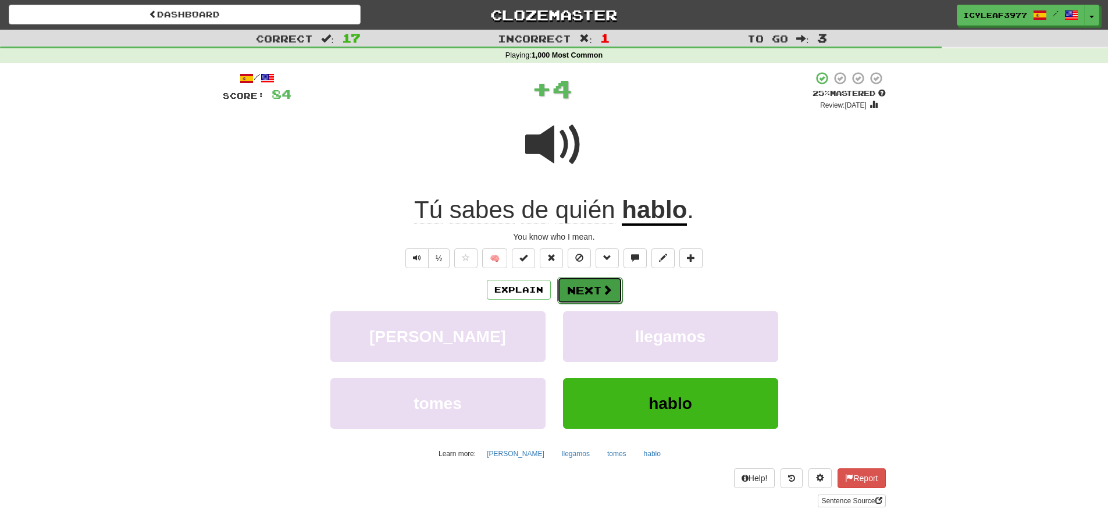
click at [586, 291] on button "Next" at bounding box center [589, 290] width 65 height 27
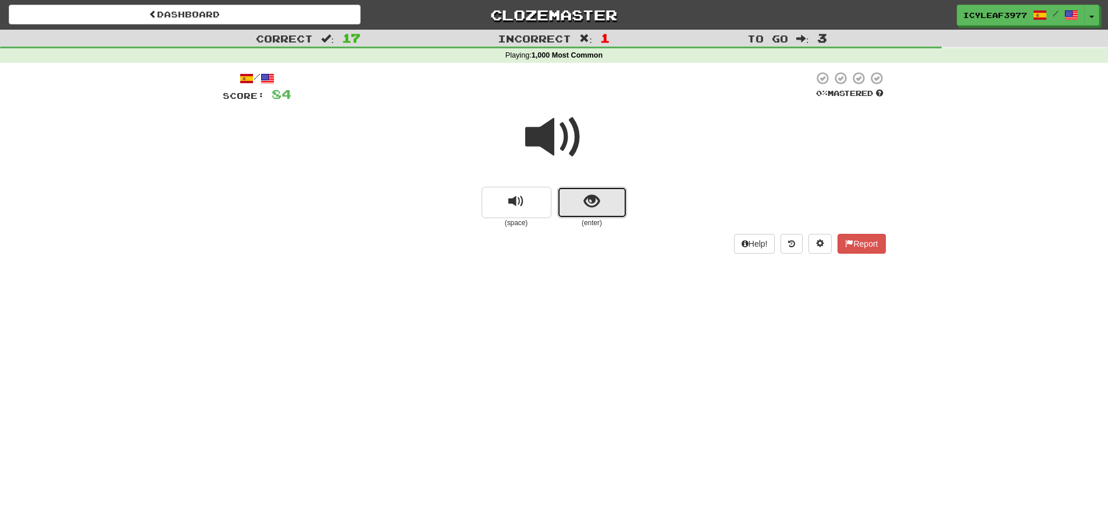
click at [577, 203] on button "show sentence" at bounding box center [592, 202] width 70 height 31
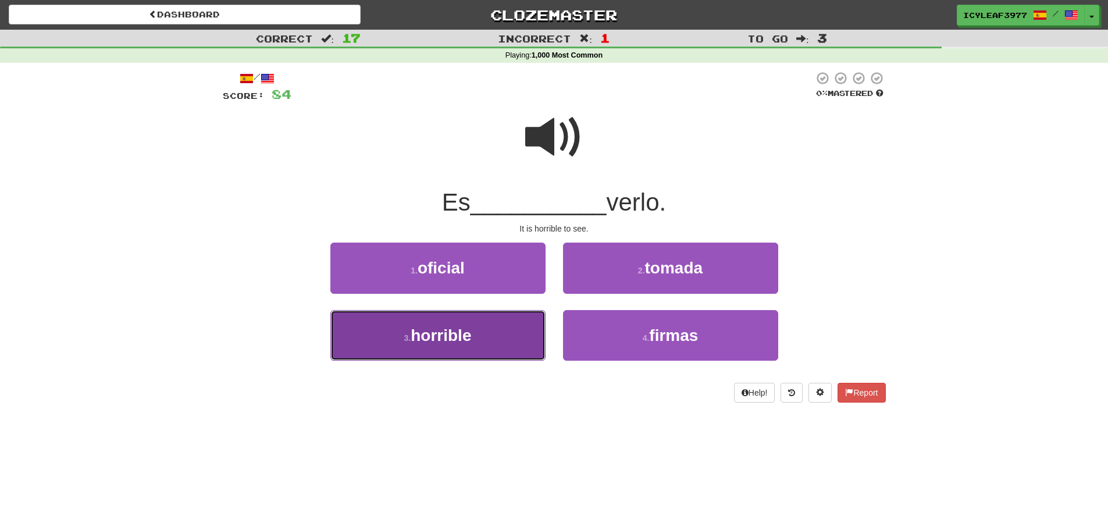
click at [487, 327] on button "3 . horrible" at bounding box center [437, 335] width 215 height 51
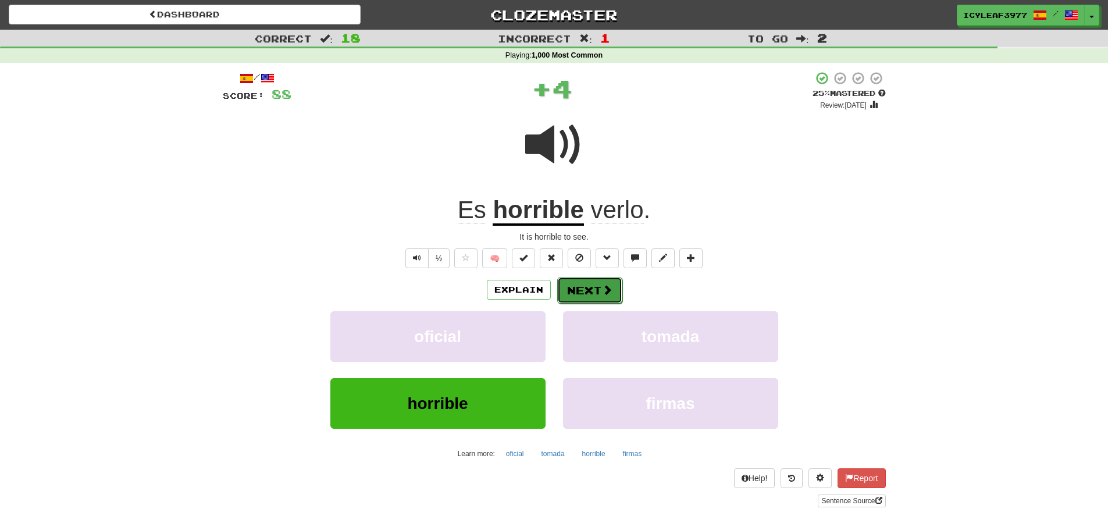
click at [578, 287] on button "Next" at bounding box center [589, 290] width 65 height 27
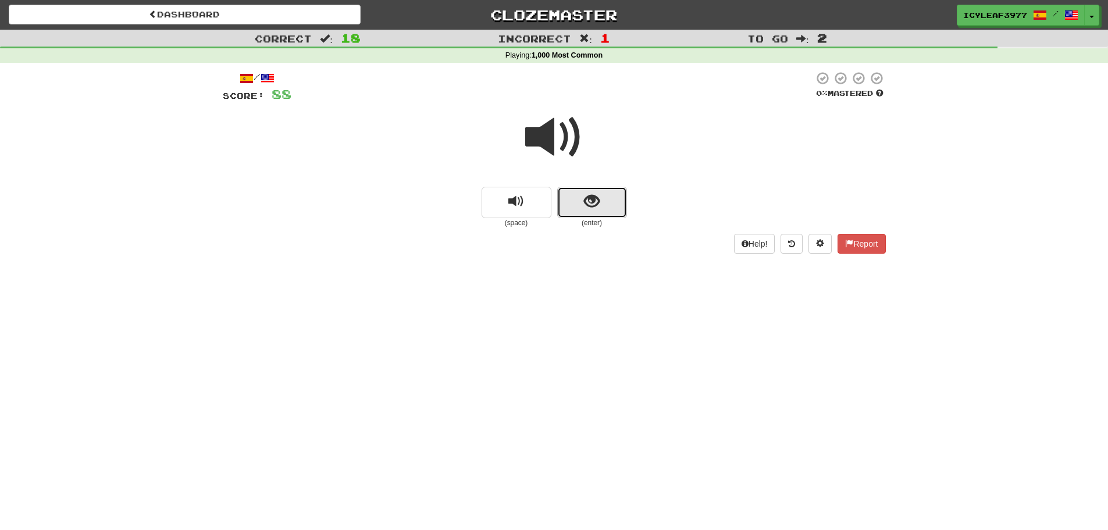
click at [582, 208] on button "show sentence" at bounding box center [592, 202] width 70 height 31
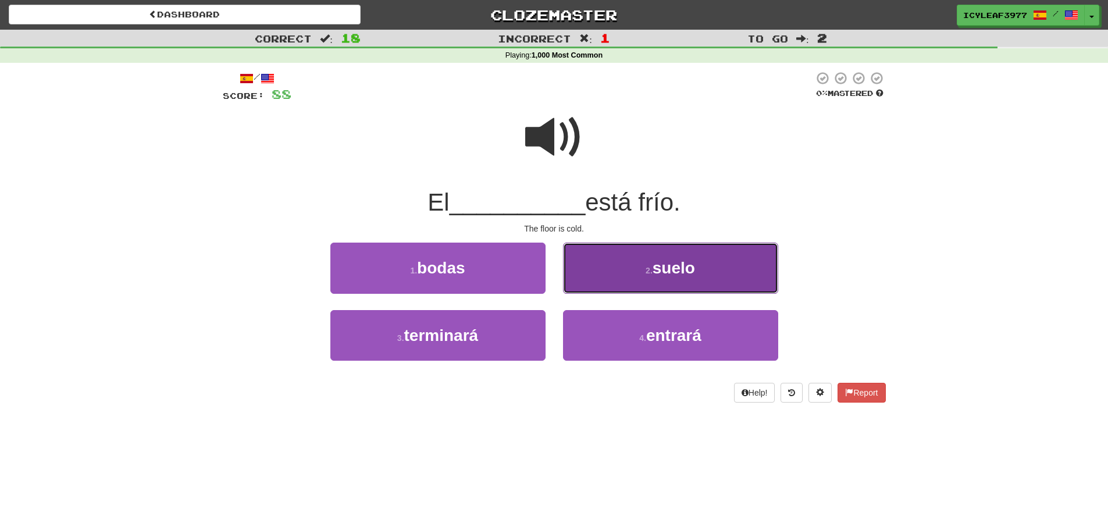
click at [601, 264] on button "2 . suelo" at bounding box center [670, 267] width 215 height 51
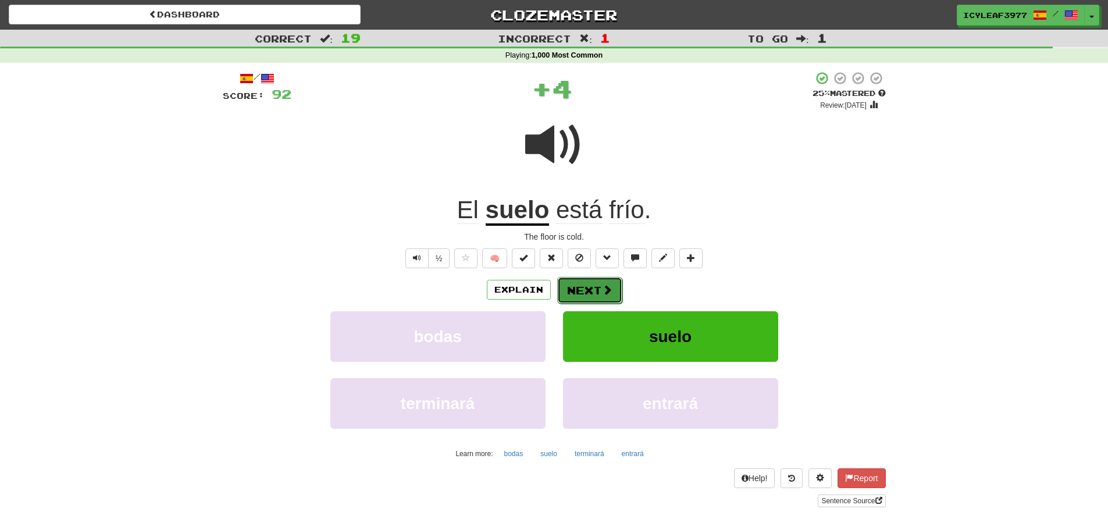
click at [581, 289] on button "Next" at bounding box center [589, 290] width 65 height 27
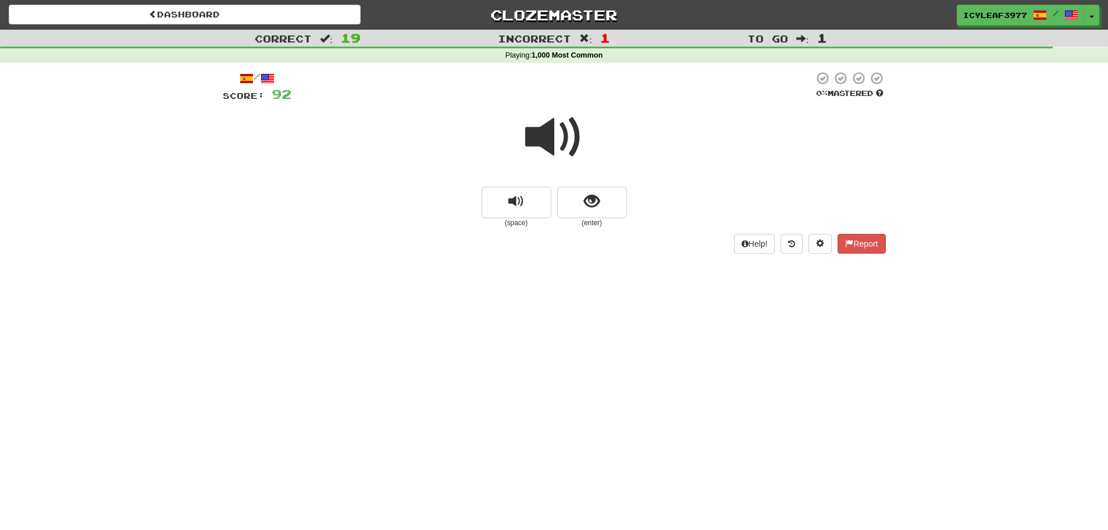
click at [558, 148] on span at bounding box center [554, 137] width 58 height 58
click at [587, 199] on span "show sentence" at bounding box center [592, 202] width 16 height 16
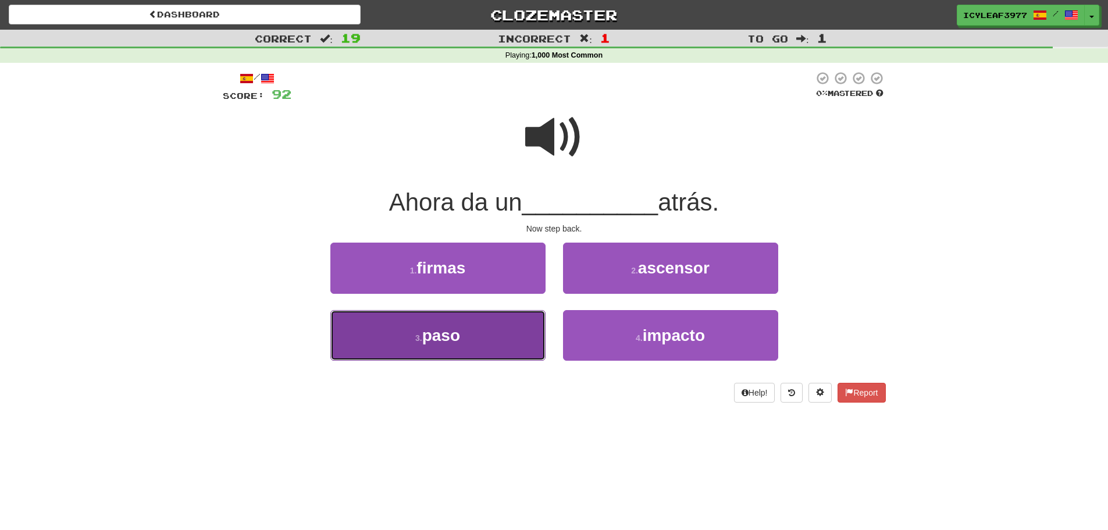
click at [490, 327] on button "3 . paso" at bounding box center [437, 335] width 215 height 51
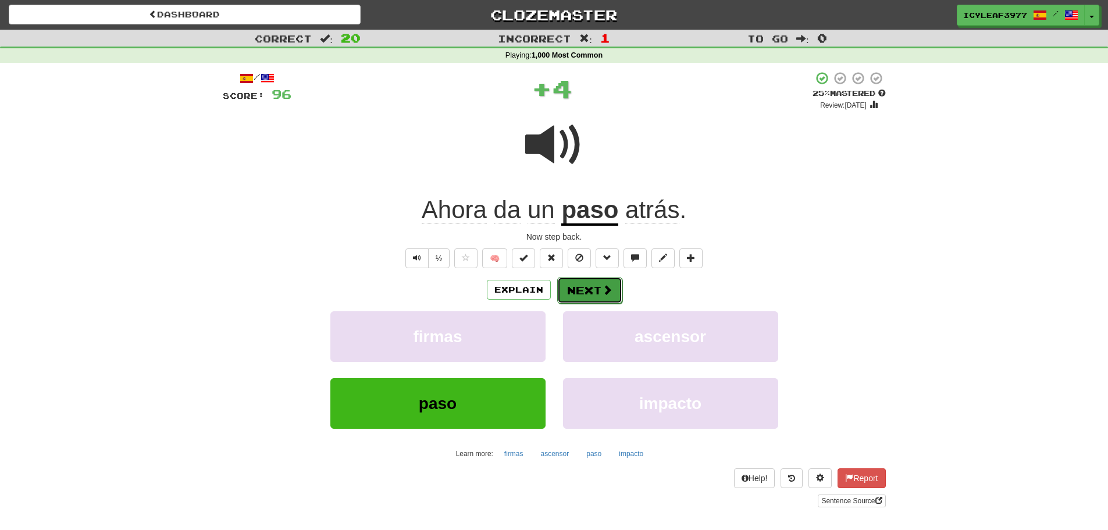
click at [591, 290] on button "Next" at bounding box center [589, 290] width 65 height 27
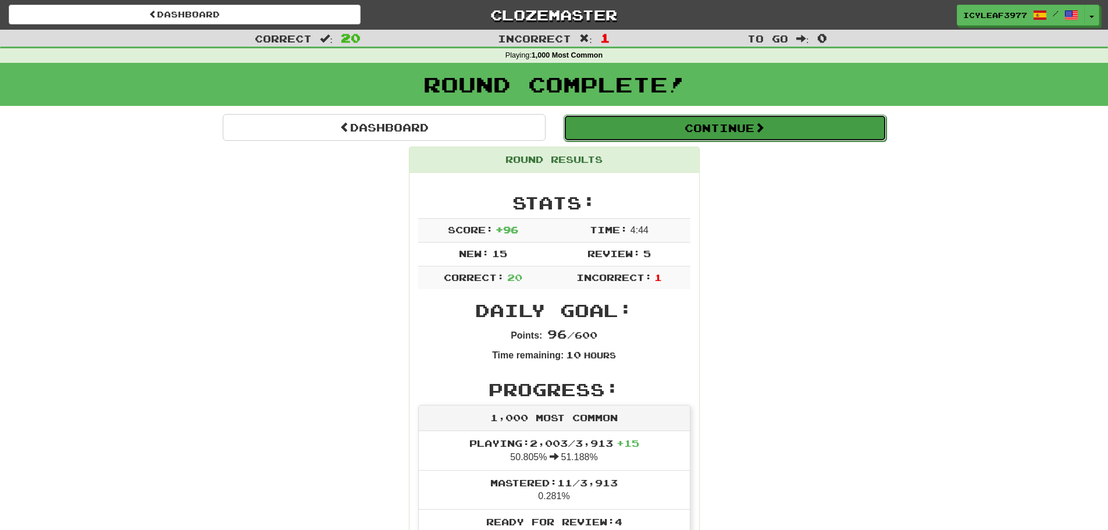
click at [661, 127] on button "Continue" at bounding box center [724, 128] width 323 height 27
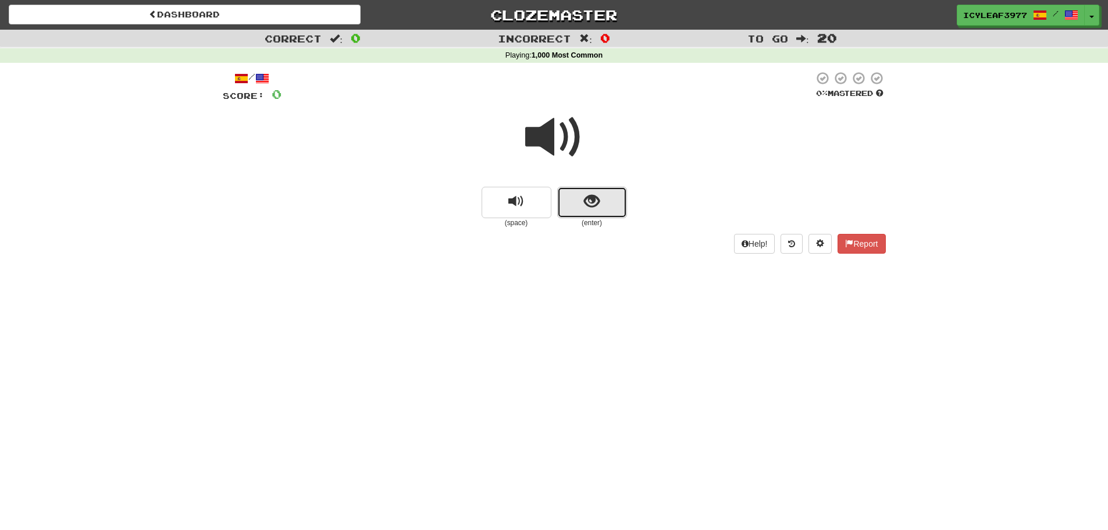
click at [580, 206] on button "show sentence" at bounding box center [592, 202] width 70 height 31
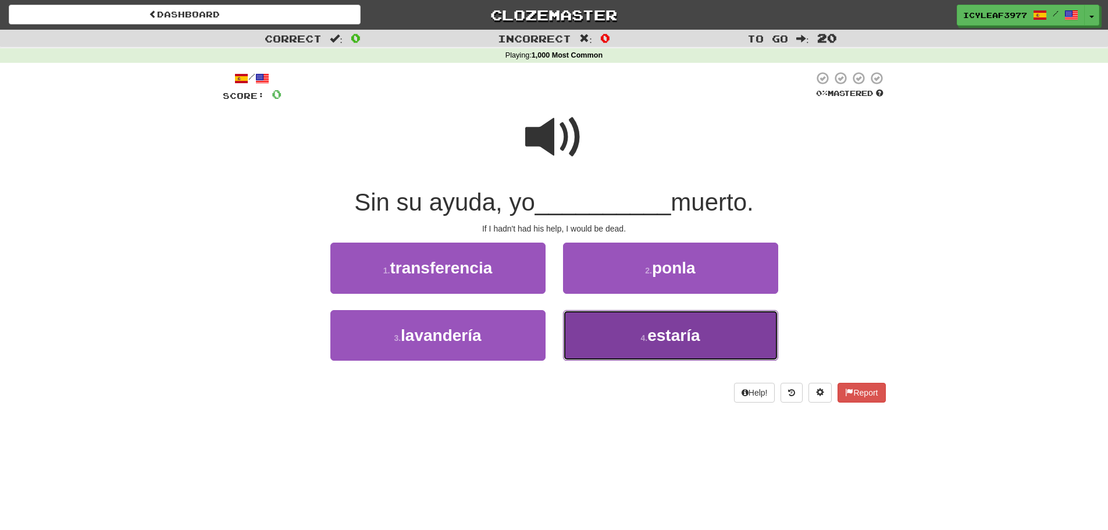
click at [672, 337] on span "estaría" at bounding box center [673, 335] width 52 height 18
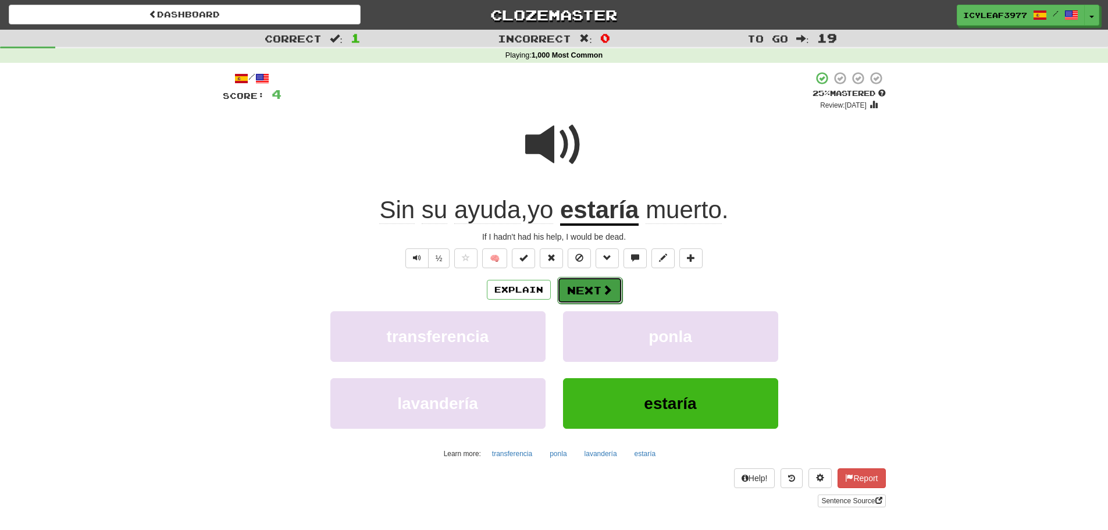
click at [581, 279] on button "Next" at bounding box center [589, 290] width 65 height 27
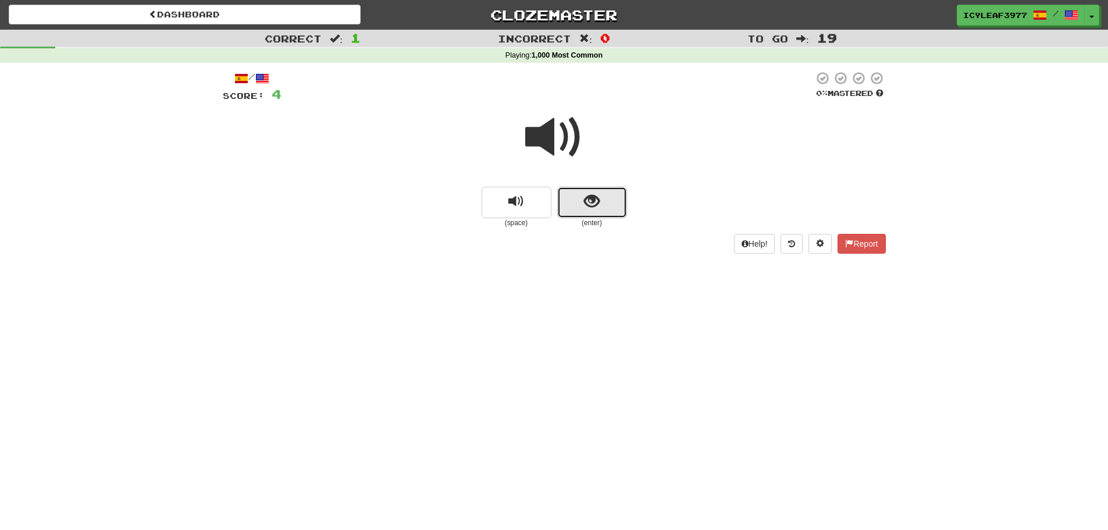
click at [572, 206] on button "show sentence" at bounding box center [592, 202] width 70 height 31
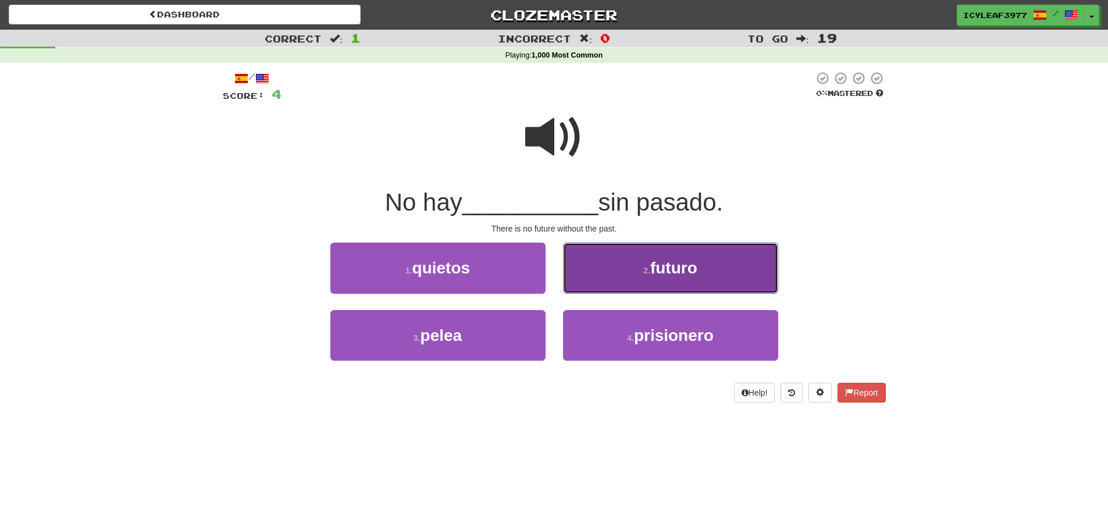
click at [645, 267] on small "2 ." at bounding box center [646, 270] width 7 height 9
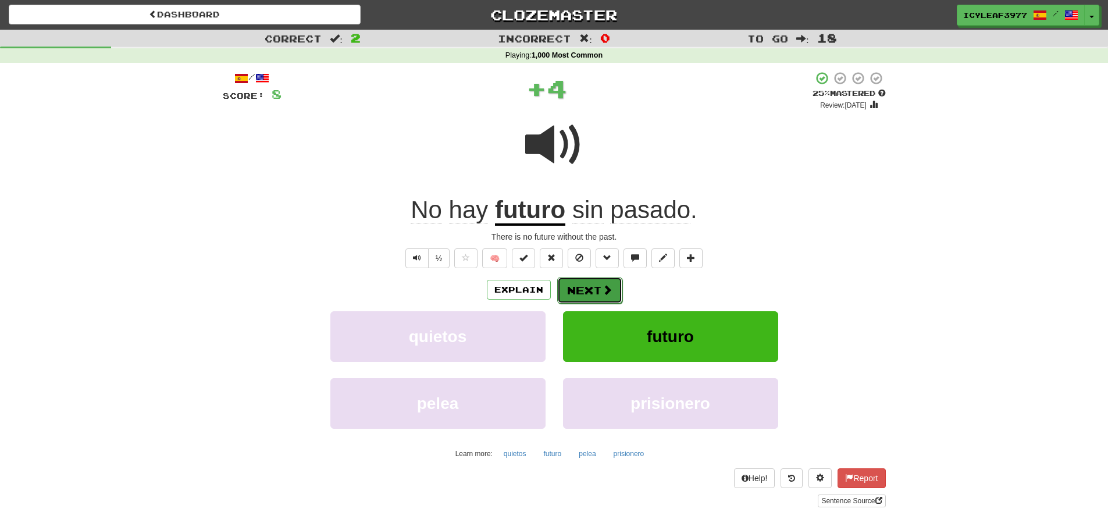
click at [598, 292] on button "Next" at bounding box center [589, 290] width 65 height 27
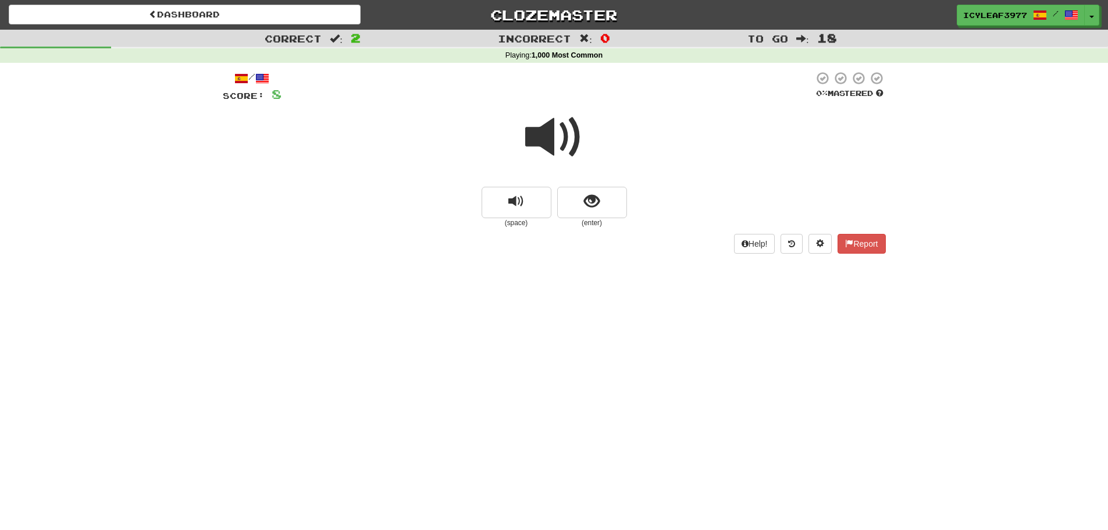
click at [546, 144] on span at bounding box center [554, 137] width 58 height 58
click at [578, 192] on button "show sentence" at bounding box center [592, 202] width 70 height 31
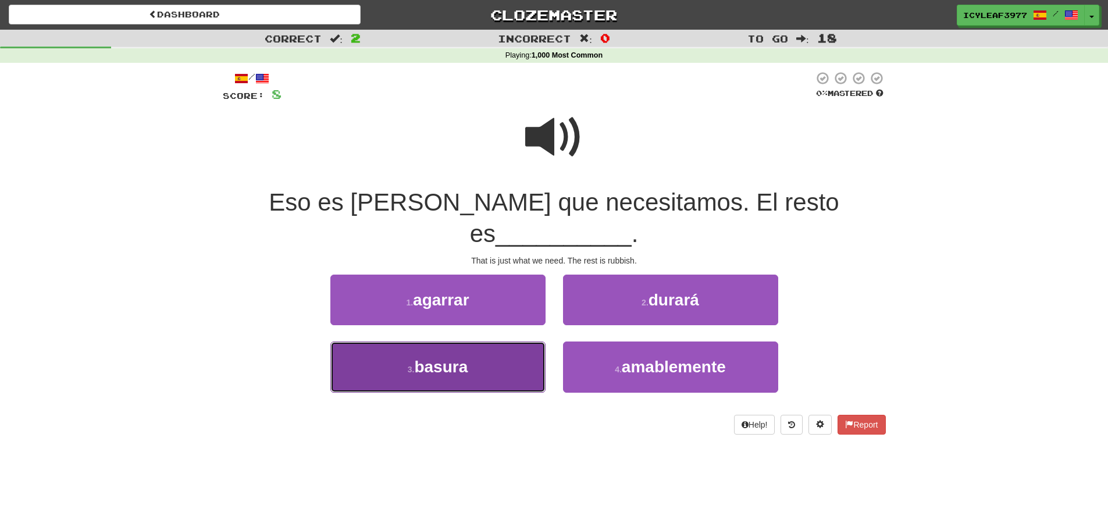
click at [467, 358] on span "basura" at bounding box center [440, 367] width 53 height 18
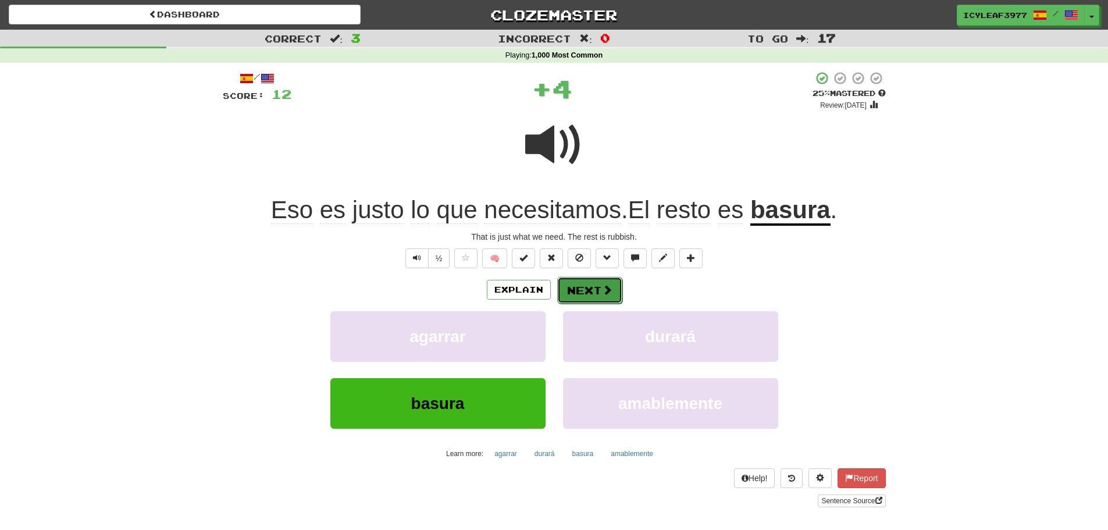
click at [580, 289] on button "Next" at bounding box center [589, 290] width 65 height 27
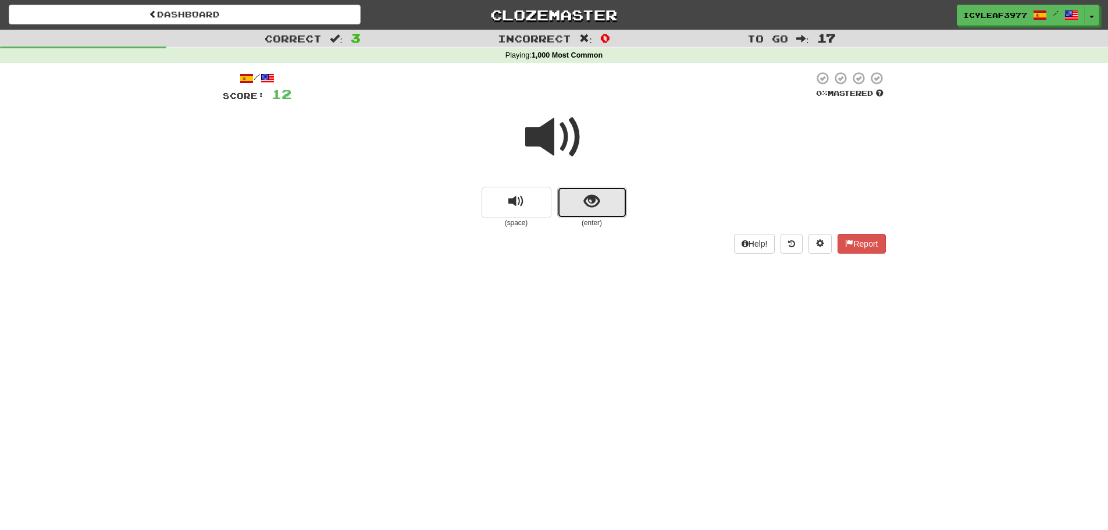
click at [574, 204] on button "show sentence" at bounding box center [592, 202] width 70 height 31
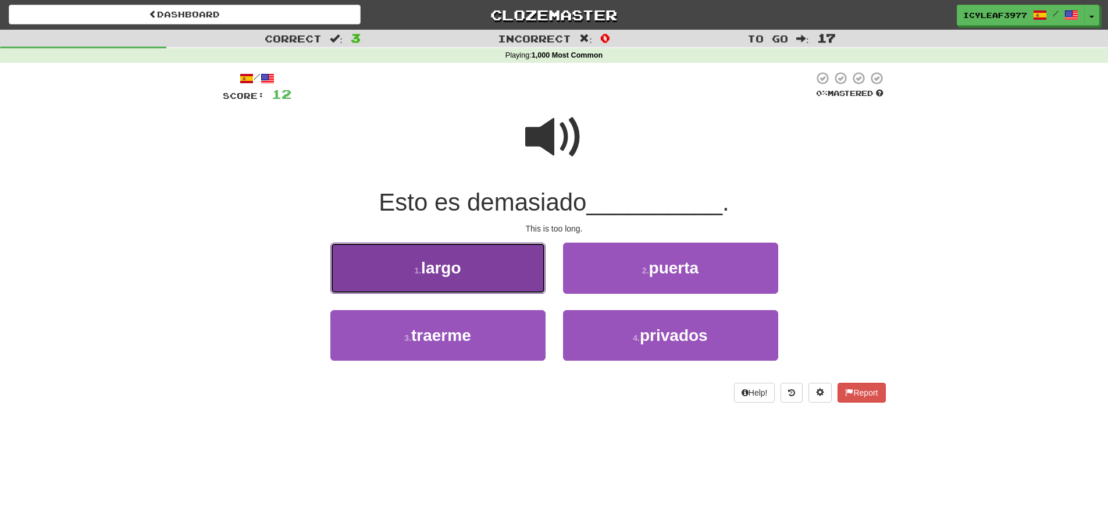
click at [501, 275] on button "1 . largo" at bounding box center [437, 267] width 215 height 51
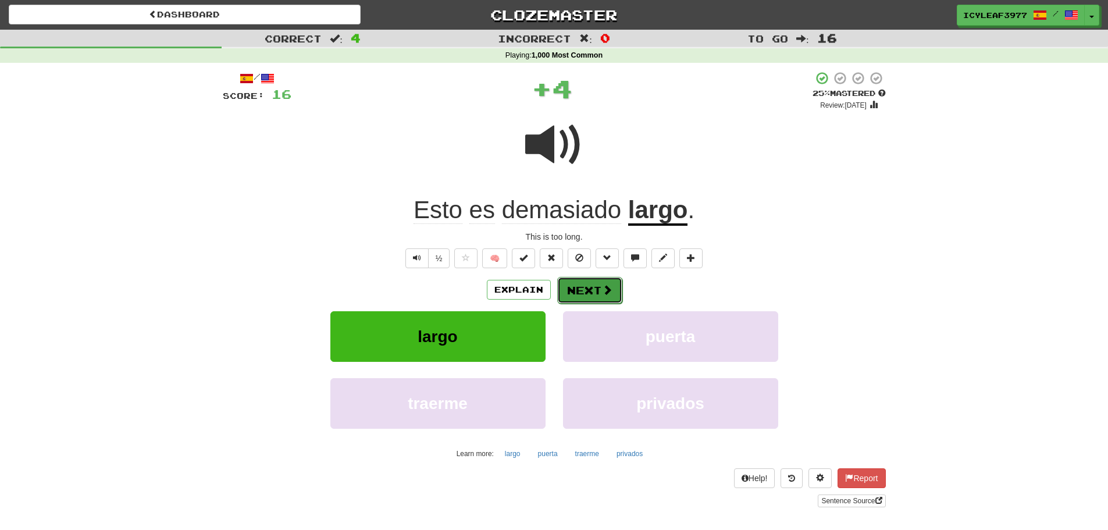
click at [578, 290] on button "Next" at bounding box center [589, 290] width 65 height 27
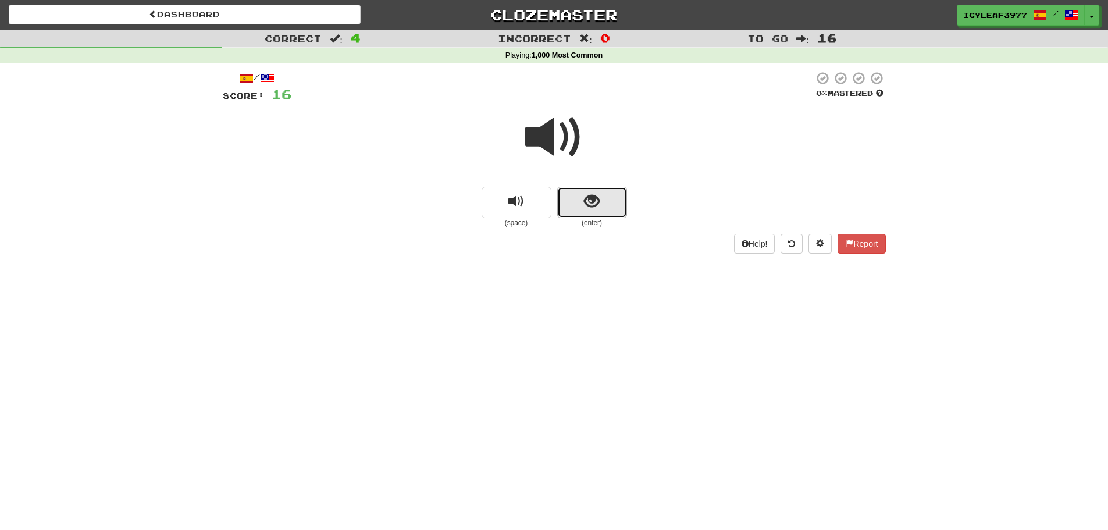
click at [576, 208] on button "show sentence" at bounding box center [592, 202] width 70 height 31
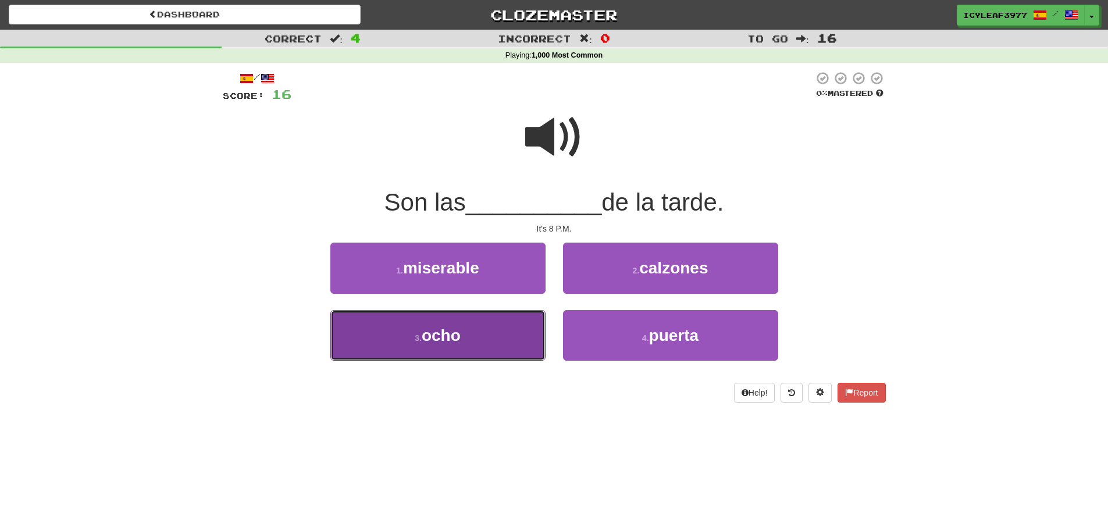
click at [482, 330] on button "3 . ocho" at bounding box center [437, 335] width 215 height 51
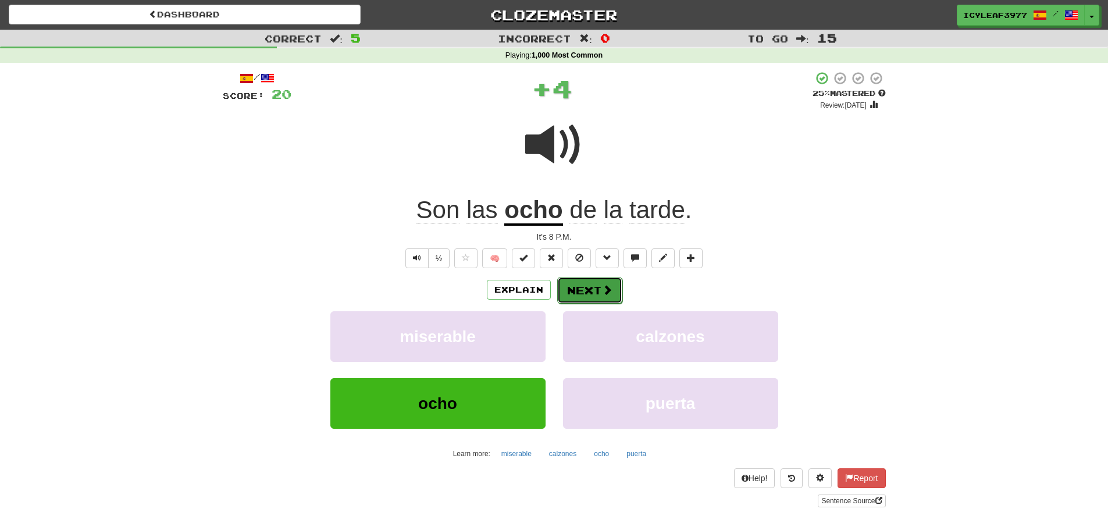
click at [579, 291] on button "Next" at bounding box center [589, 290] width 65 height 27
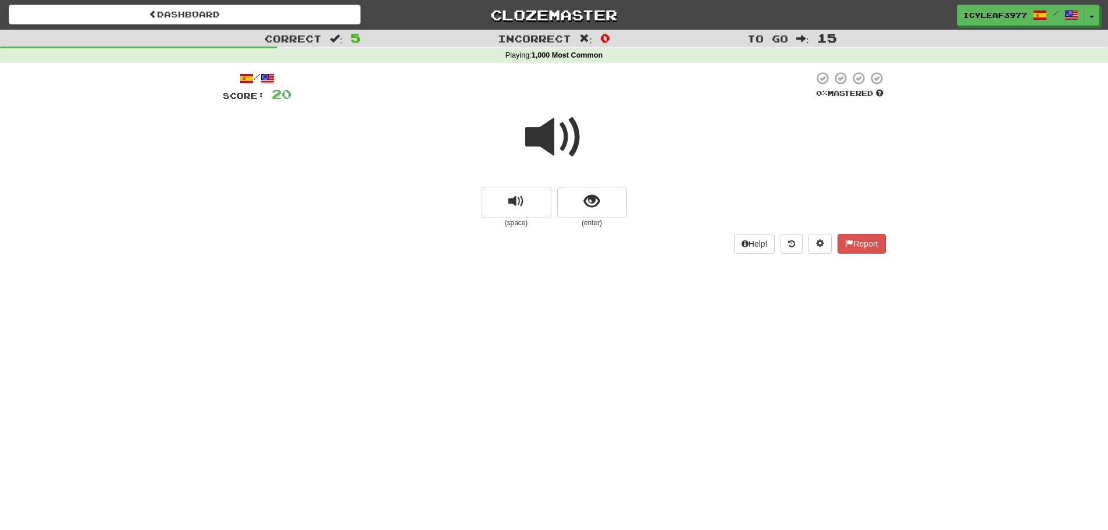
click at [556, 205] on div "(space) (enter)" at bounding box center [554, 207] width 663 height 41
click at [569, 194] on button "show sentence" at bounding box center [592, 202] width 70 height 31
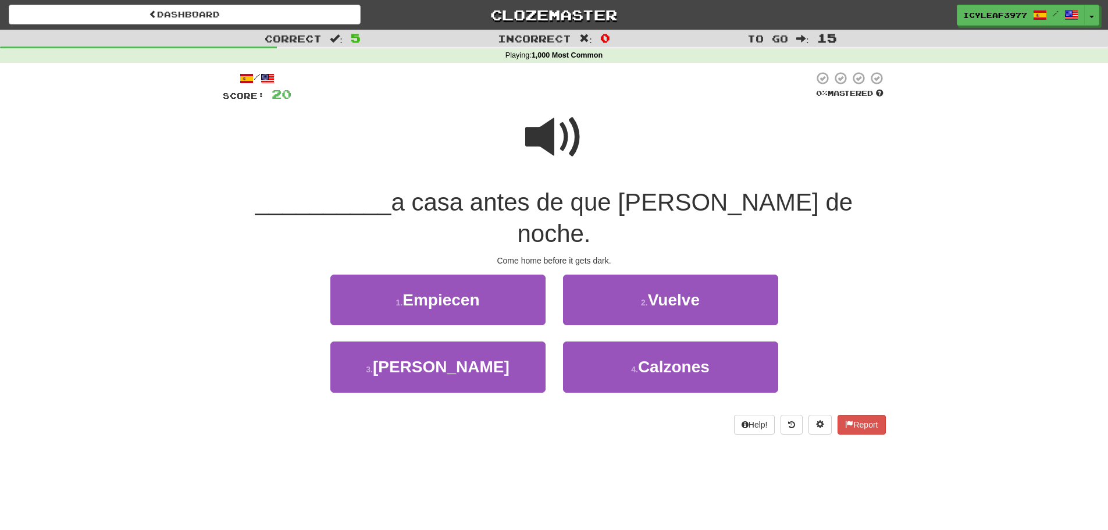
click at [547, 148] on span at bounding box center [554, 137] width 58 height 58
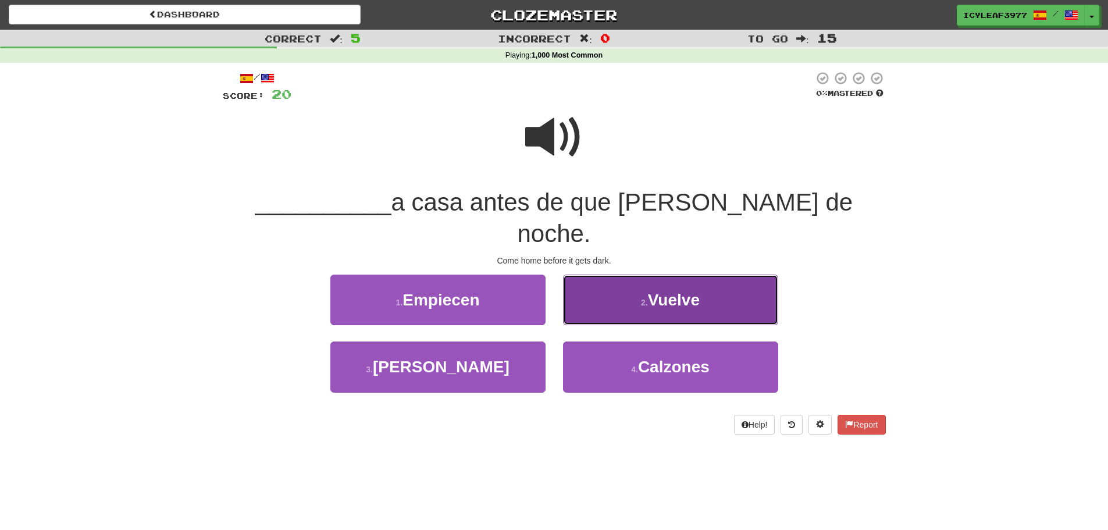
click at [620, 279] on button "2 . Vuelve" at bounding box center [670, 299] width 215 height 51
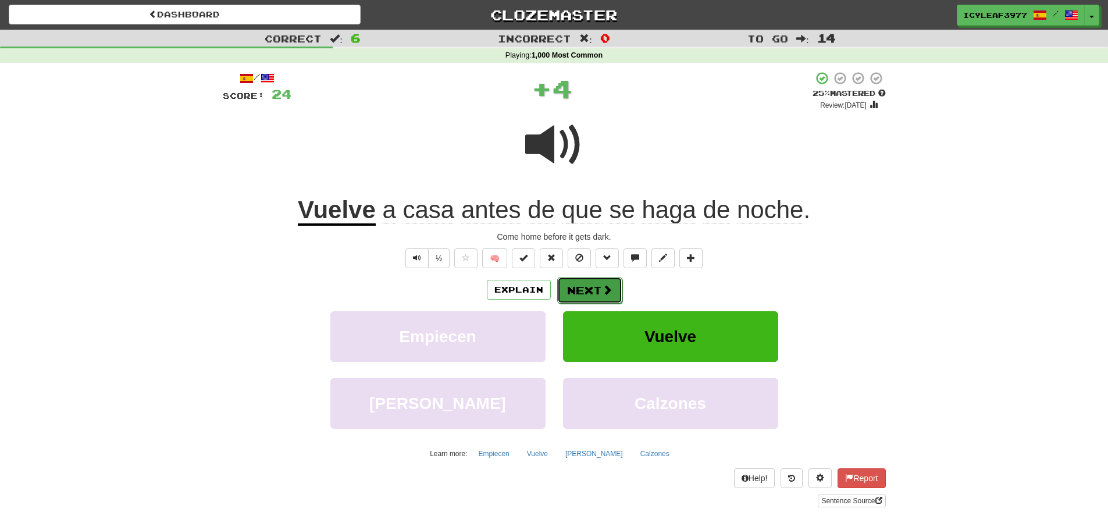
click at [602, 287] on span at bounding box center [607, 289] width 10 height 10
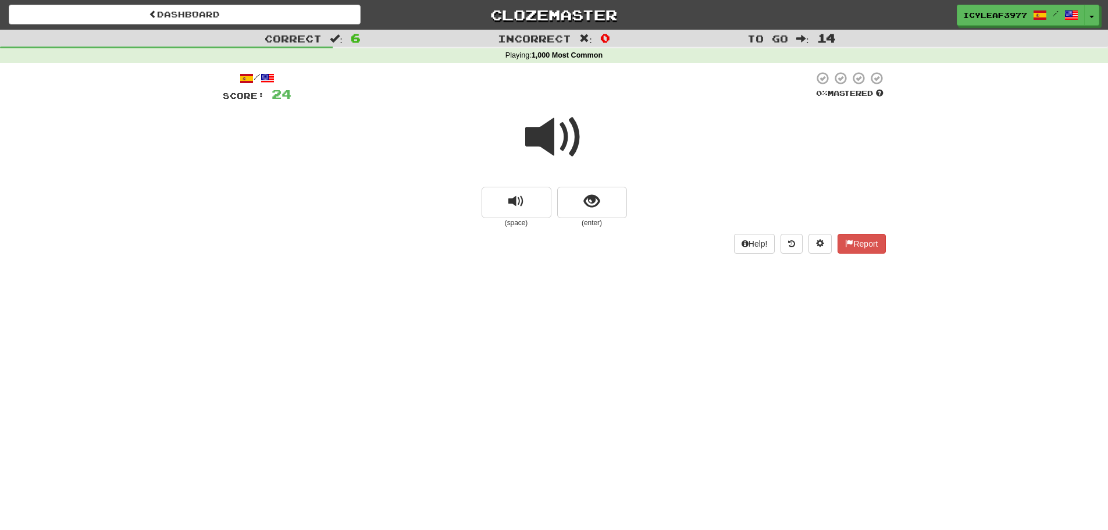
click at [552, 152] on span at bounding box center [554, 137] width 58 height 58
click at [595, 209] on span "show sentence" at bounding box center [592, 202] width 16 height 16
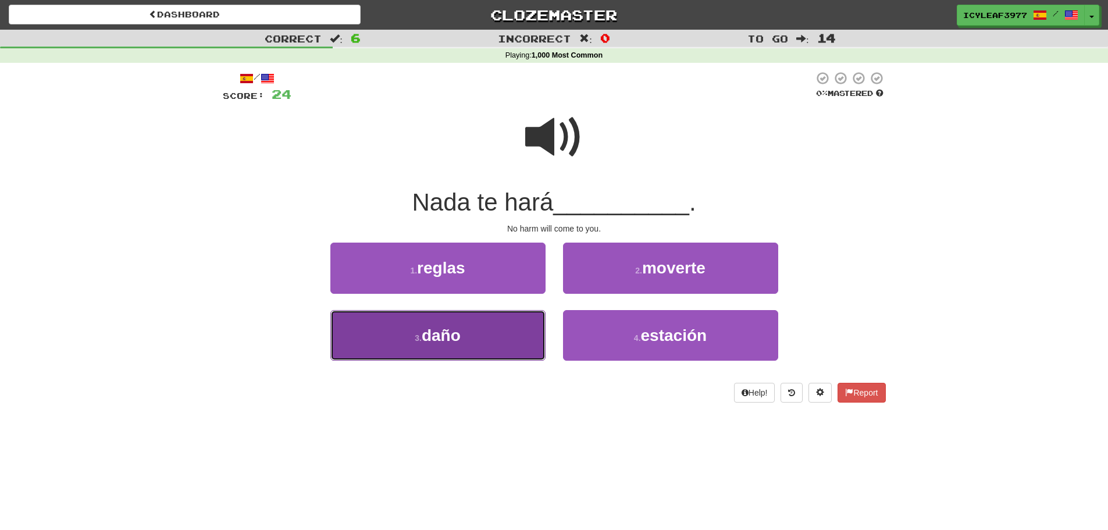
click at [483, 329] on button "3 . daño" at bounding box center [437, 335] width 215 height 51
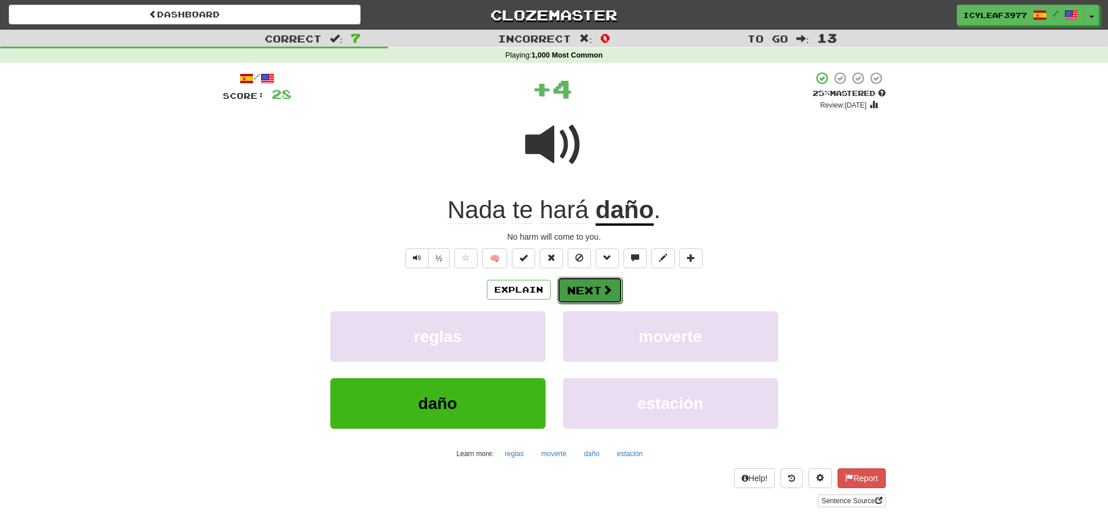
click at [577, 294] on button "Next" at bounding box center [589, 290] width 65 height 27
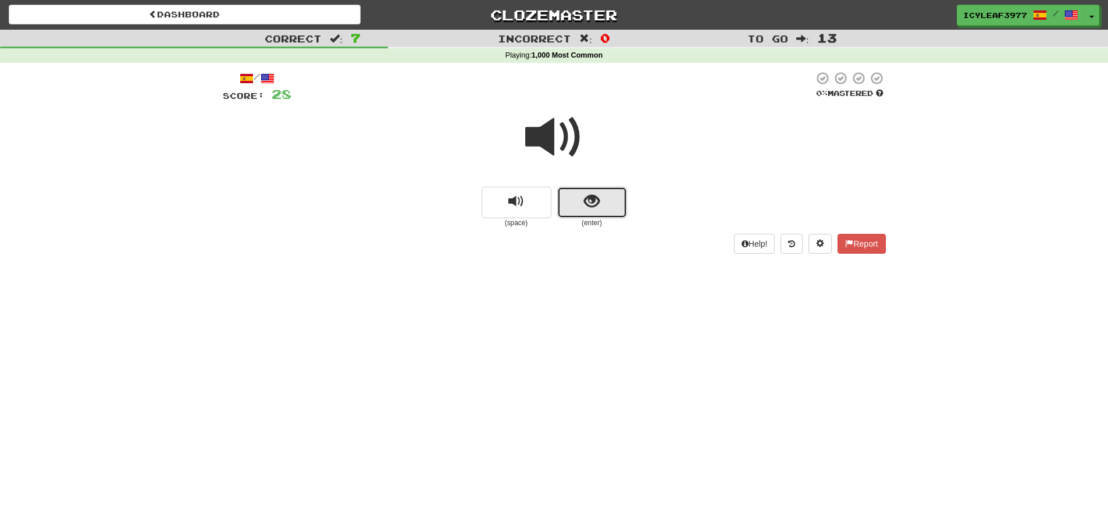
click at [574, 191] on button "show sentence" at bounding box center [592, 202] width 70 height 31
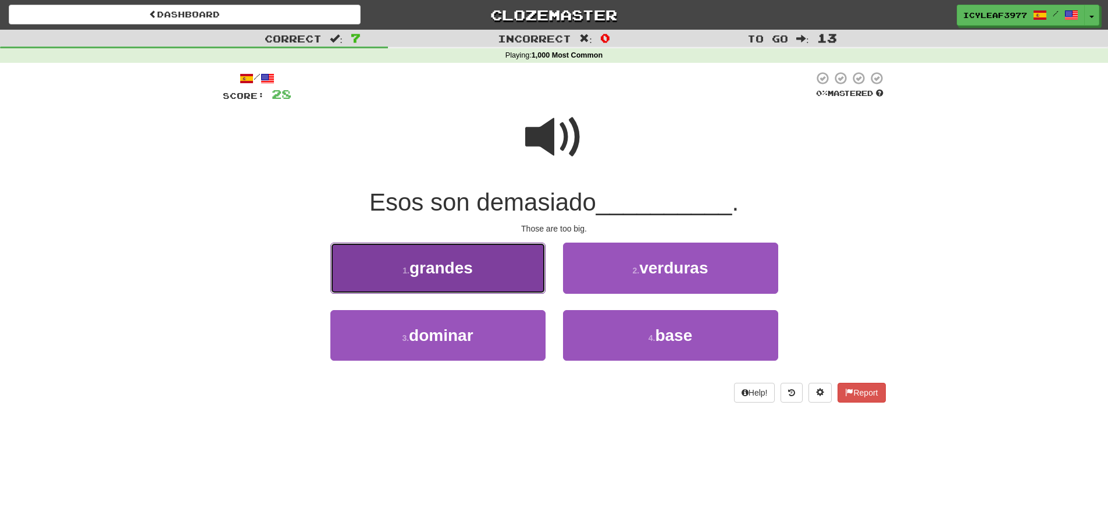
click at [490, 273] on button "1 . grandes" at bounding box center [437, 267] width 215 height 51
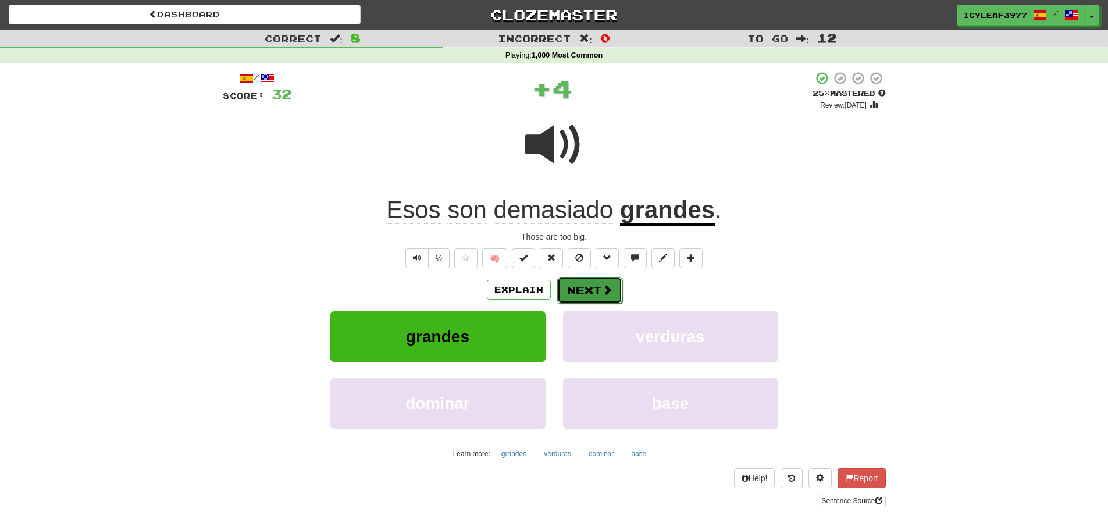
click at [580, 286] on button "Next" at bounding box center [589, 290] width 65 height 27
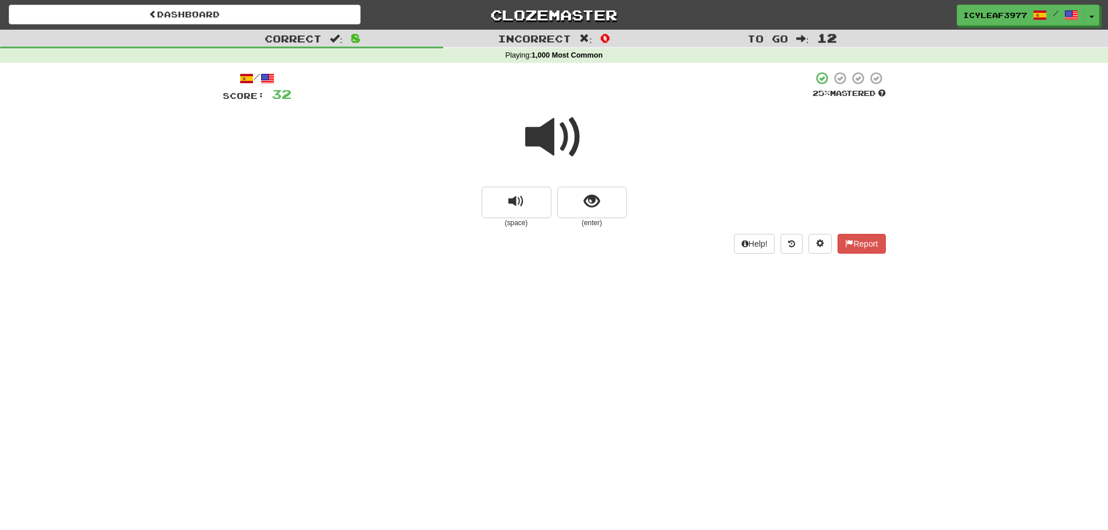
click at [536, 145] on span at bounding box center [554, 137] width 58 height 58
click at [575, 194] on button "show sentence" at bounding box center [592, 202] width 70 height 31
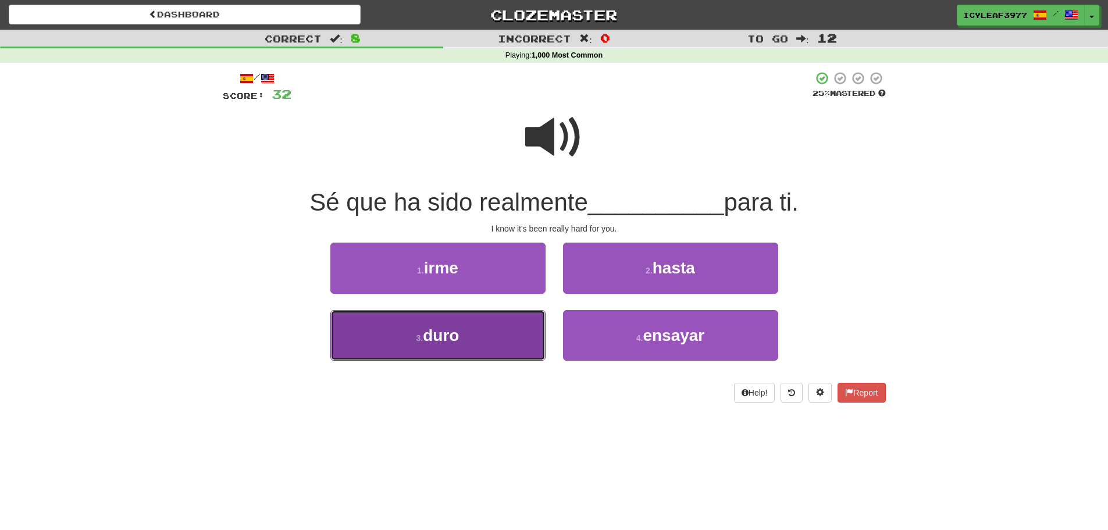
click at [459, 326] on span "duro" at bounding box center [441, 335] width 36 height 18
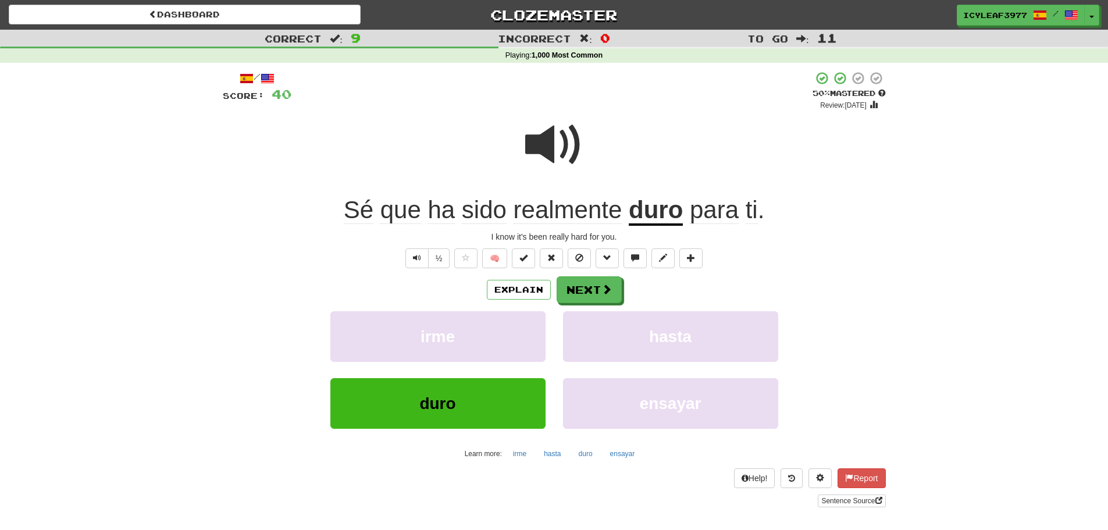
click at [358, 215] on span "Sé" at bounding box center [359, 210] width 30 height 28
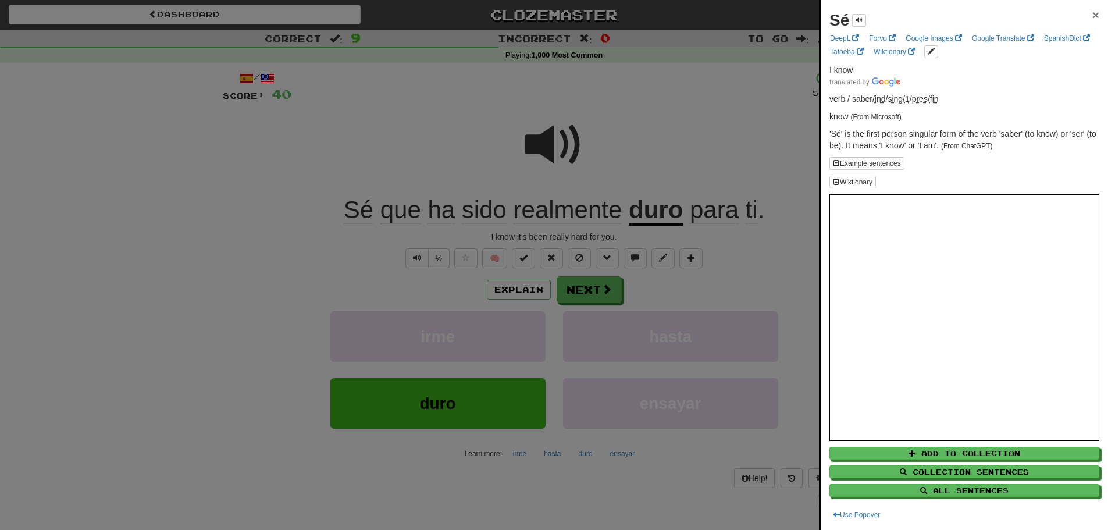
click at [1092, 14] on span "×" at bounding box center [1095, 14] width 7 height 13
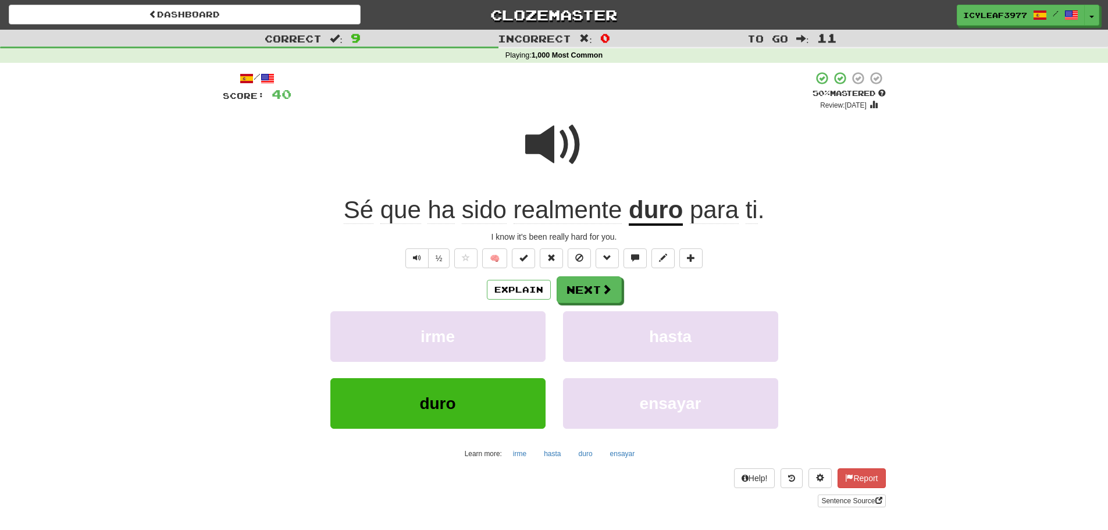
click at [403, 210] on span "que" at bounding box center [400, 210] width 41 height 28
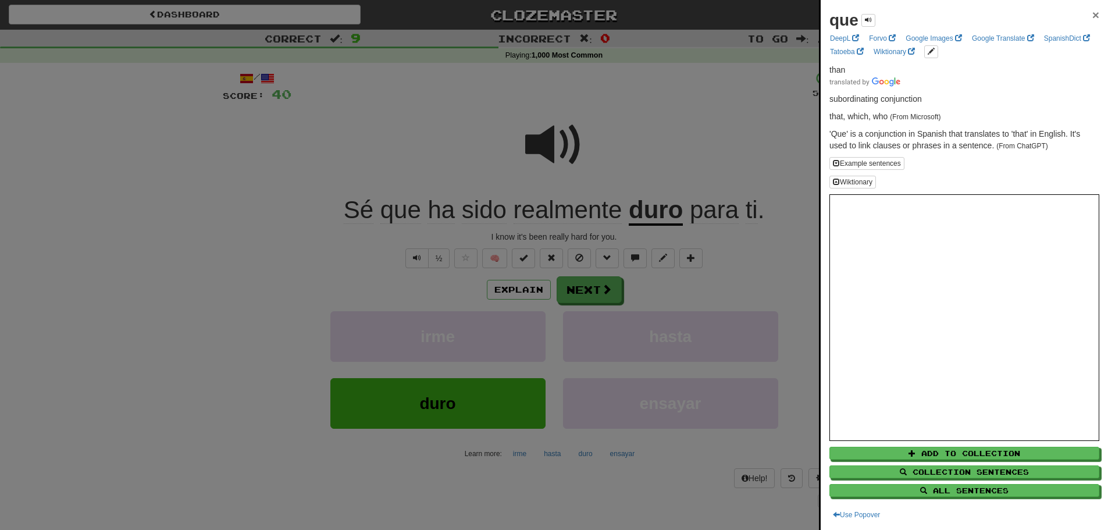
click at [1092, 15] on span "×" at bounding box center [1095, 14] width 7 height 13
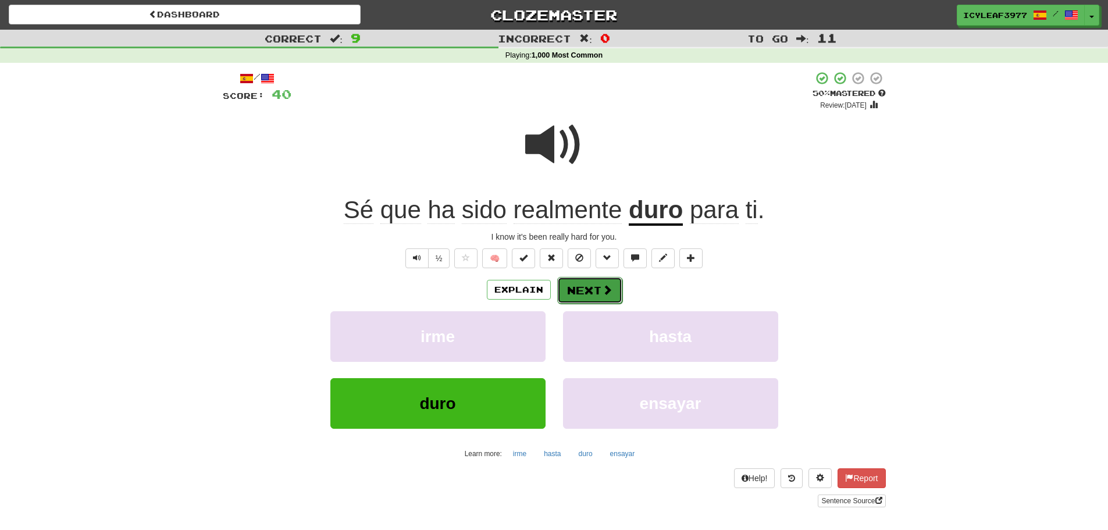
click at [591, 283] on button "Next" at bounding box center [589, 290] width 65 height 27
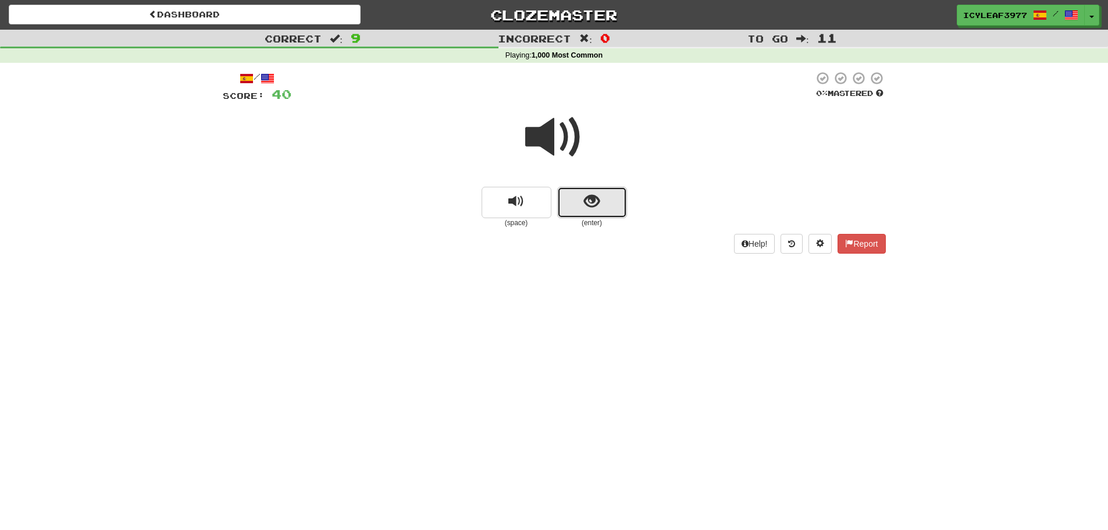
click at [589, 198] on span "show sentence" at bounding box center [592, 202] width 16 height 16
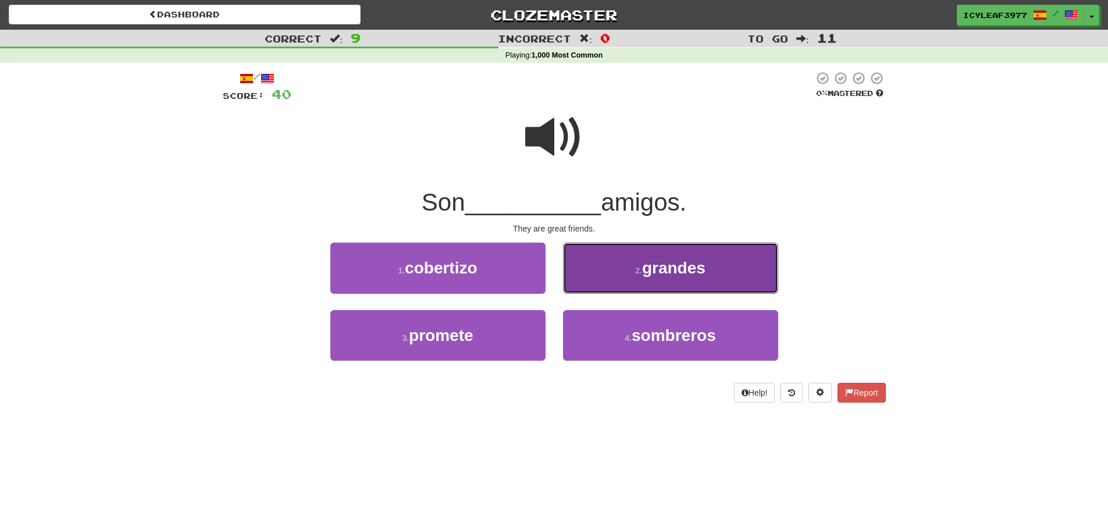
click at [607, 267] on button "2 . grandes" at bounding box center [670, 267] width 215 height 51
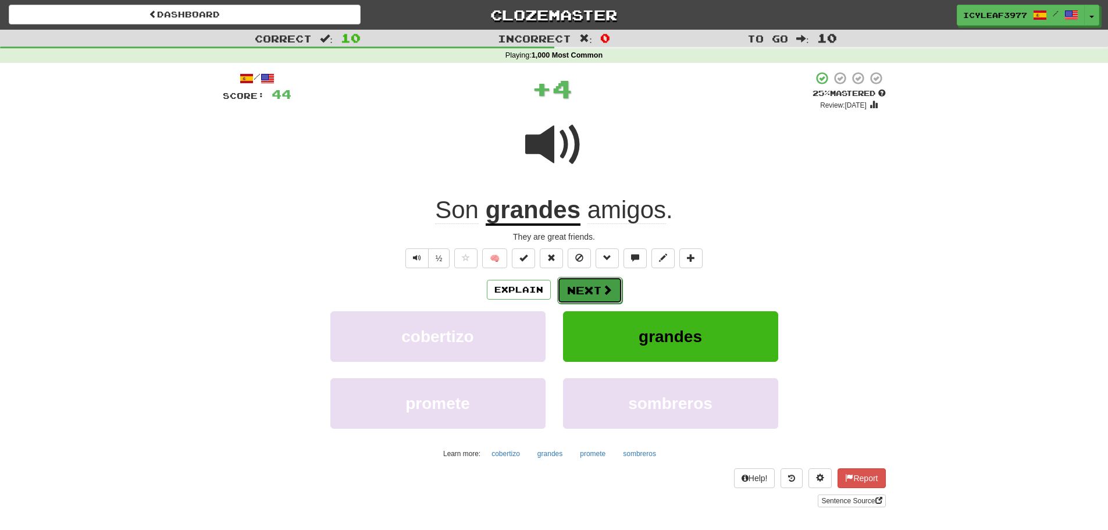
click at [587, 292] on button "Next" at bounding box center [589, 290] width 65 height 27
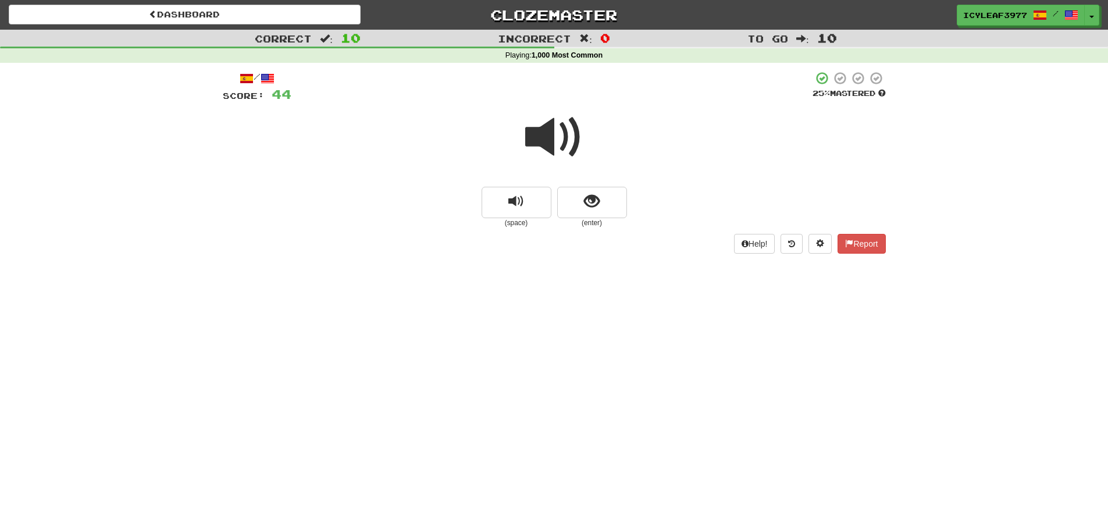
click at [540, 141] on span at bounding box center [554, 137] width 58 height 58
click at [575, 195] on button "show sentence" at bounding box center [592, 202] width 70 height 31
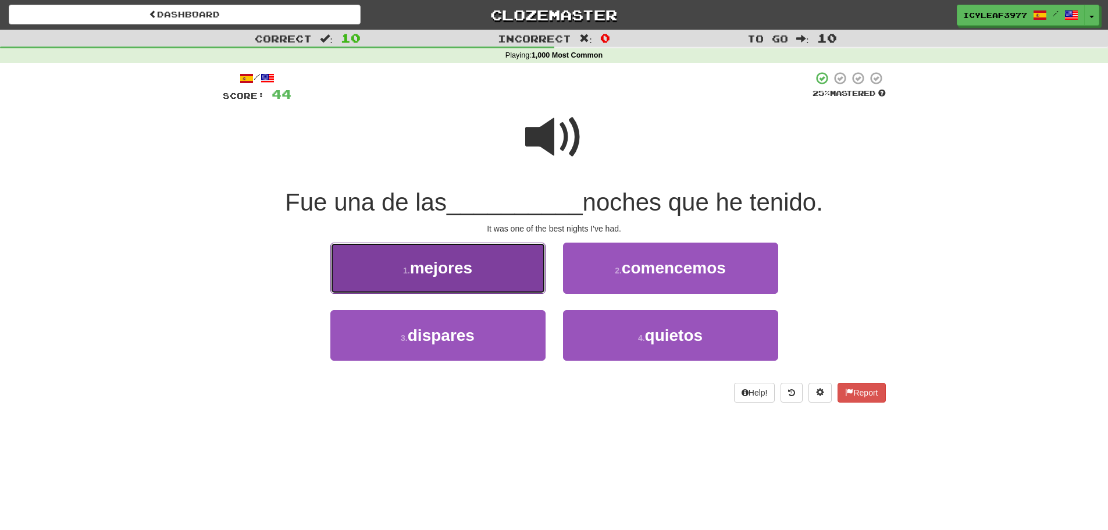
click at [523, 268] on button "1 . mejores" at bounding box center [437, 267] width 215 height 51
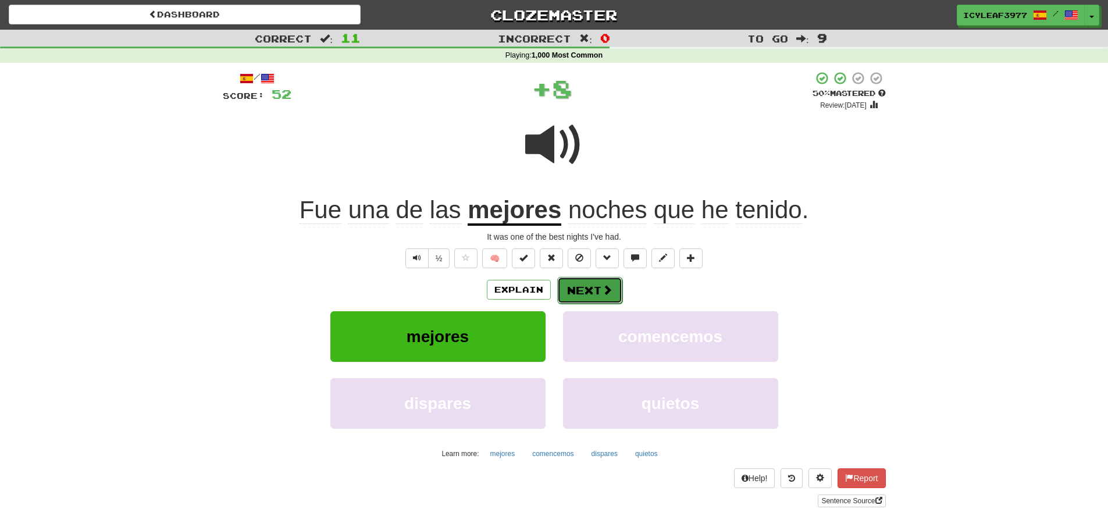
click at [577, 286] on button "Next" at bounding box center [589, 290] width 65 height 27
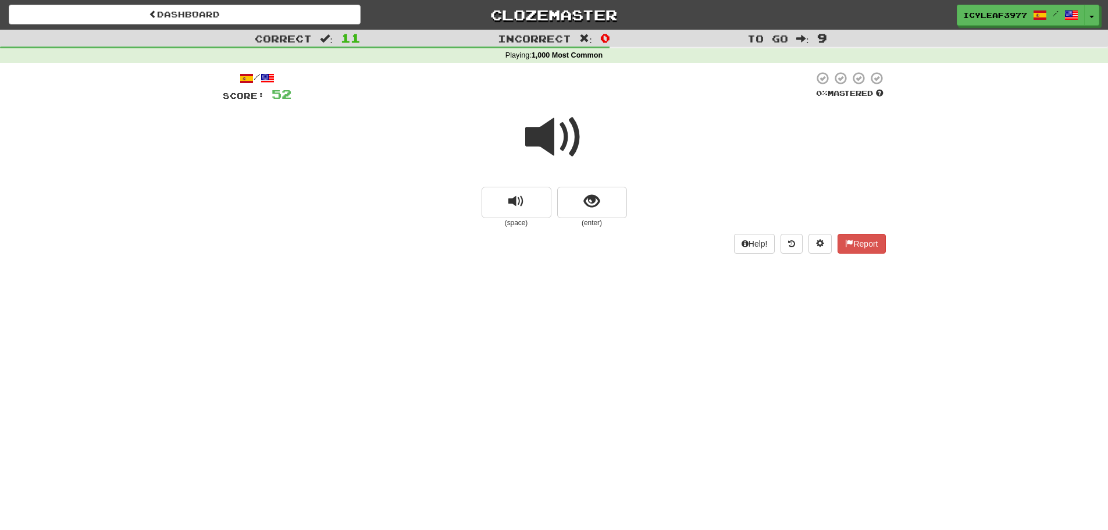
click at [543, 147] on span at bounding box center [554, 137] width 58 height 58
click at [579, 190] on button "show sentence" at bounding box center [592, 202] width 70 height 31
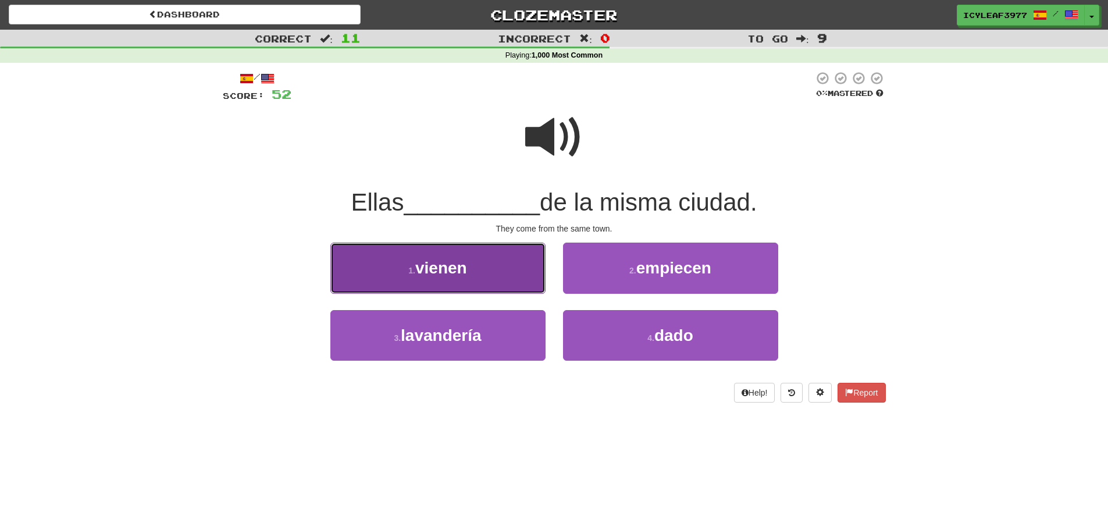
click at [476, 265] on button "1 . vienen" at bounding box center [437, 267] width 215 height 51
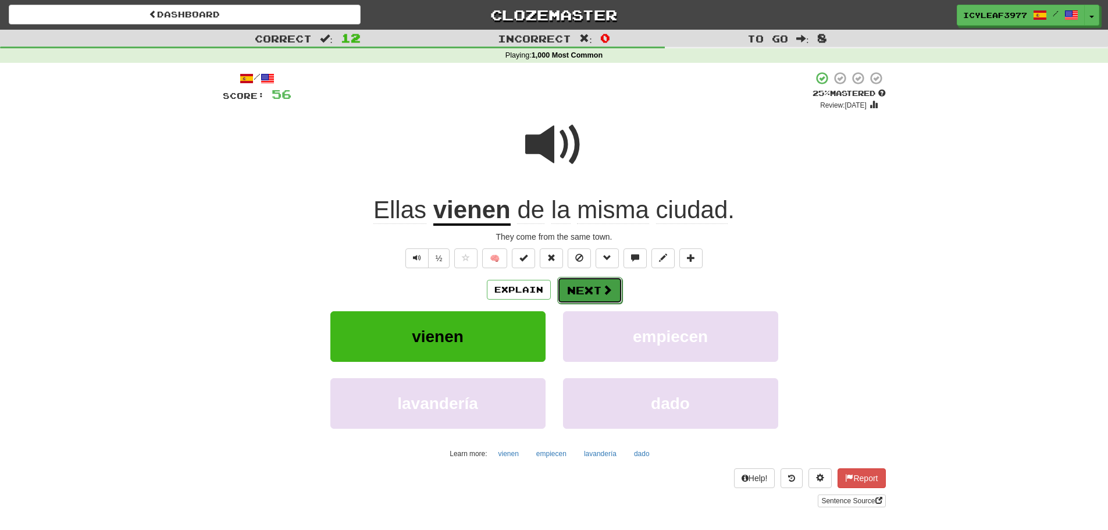
click at [586, 292] on button "Next" at bounding box center [589, 290] width 65 height 27
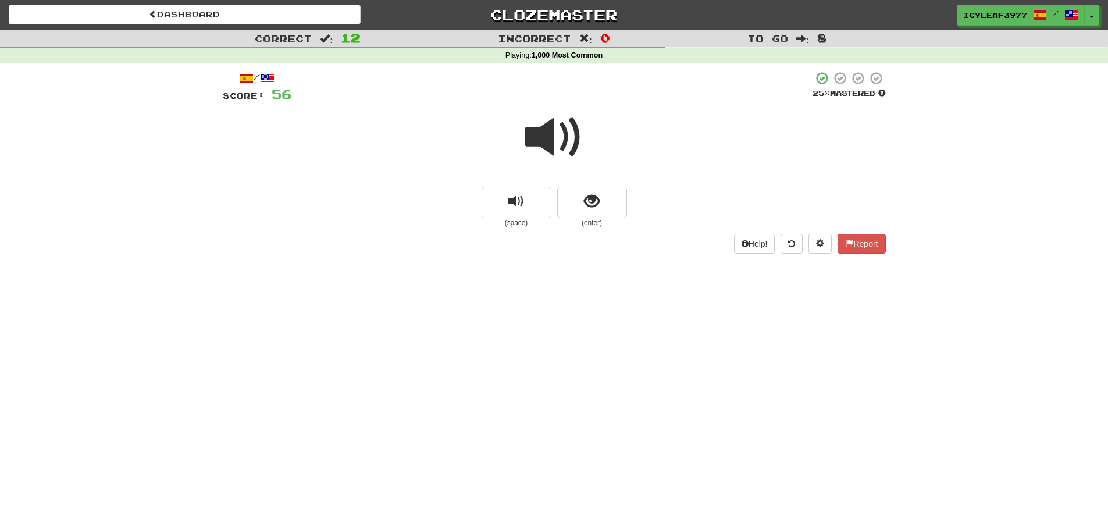
click at [524, 145] on div at bounding box center [554, 145] width 663 height 83
click at [604, 208] on button "show sentence" at bounding box center [592, 202] width 70 height 31
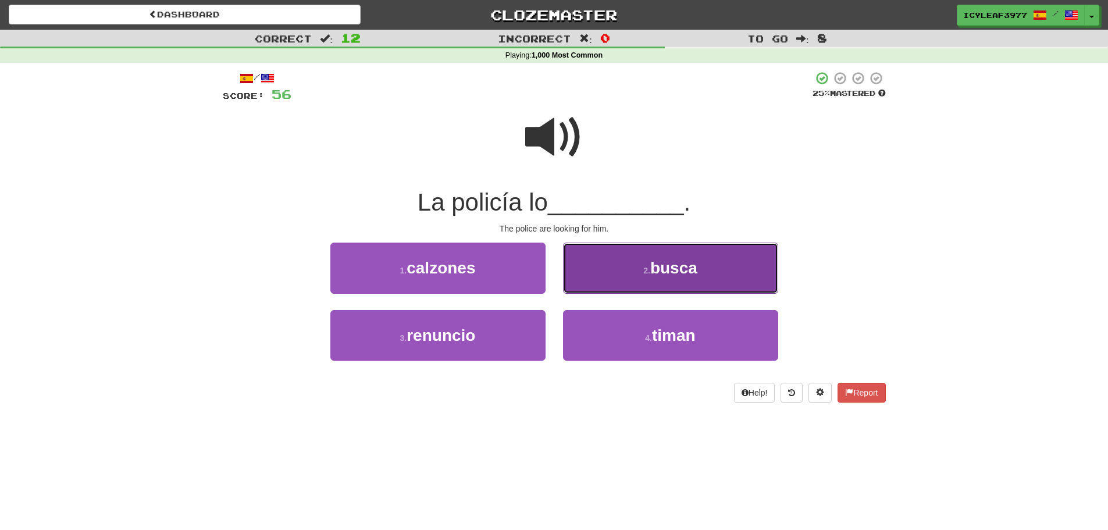
click at [602, 264] on button "2 . busca" at bounding box center [670, 267] width 215 height 51
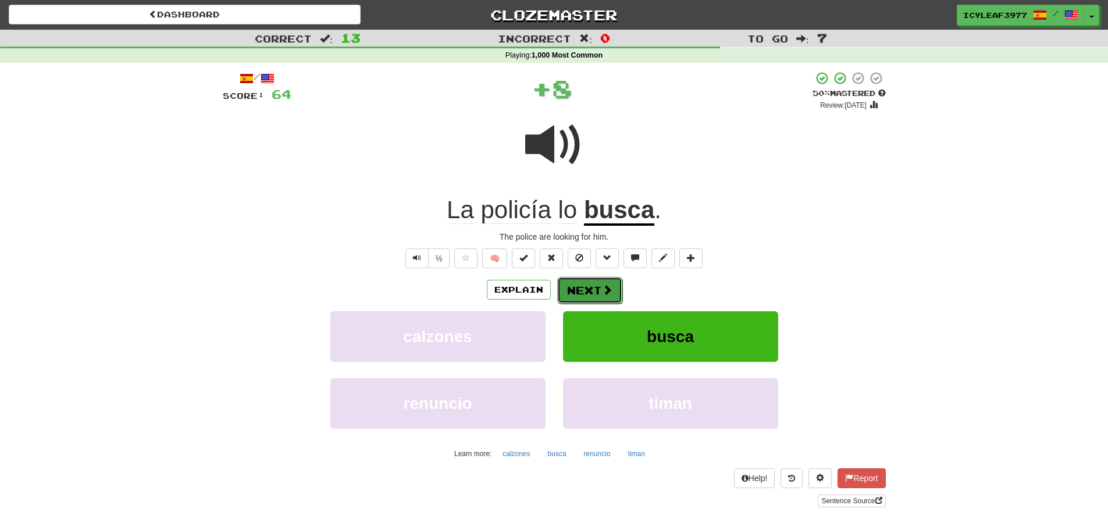
click at [584, 284] on button "Next" at bounding box center [589, 290] width 65 height 27
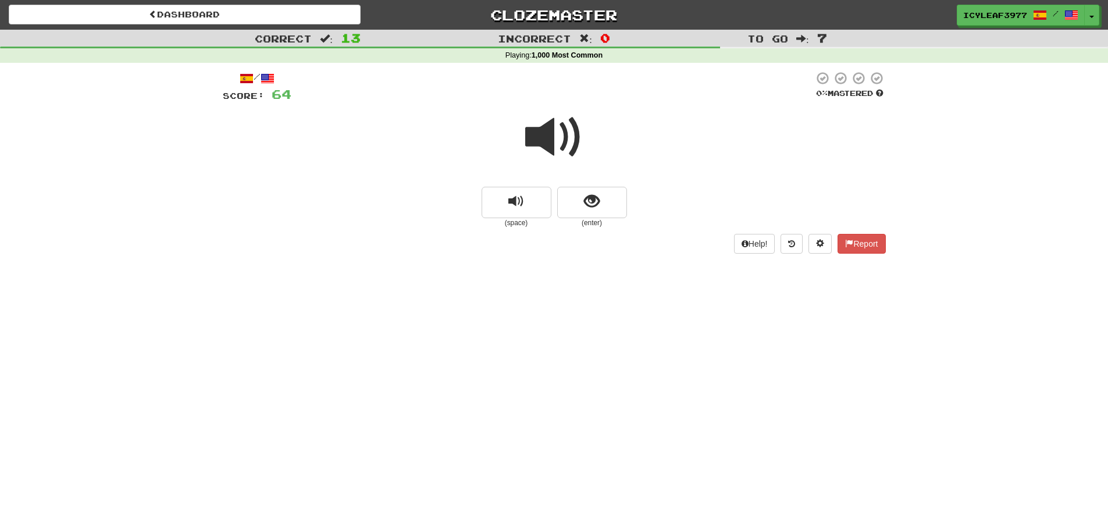
click at [543, 141] on span at bounding box center [554, 137] width 58 height 58
click at [582, 198] on button "show sentence" at bounding box center [592, 202] width 70 height 31
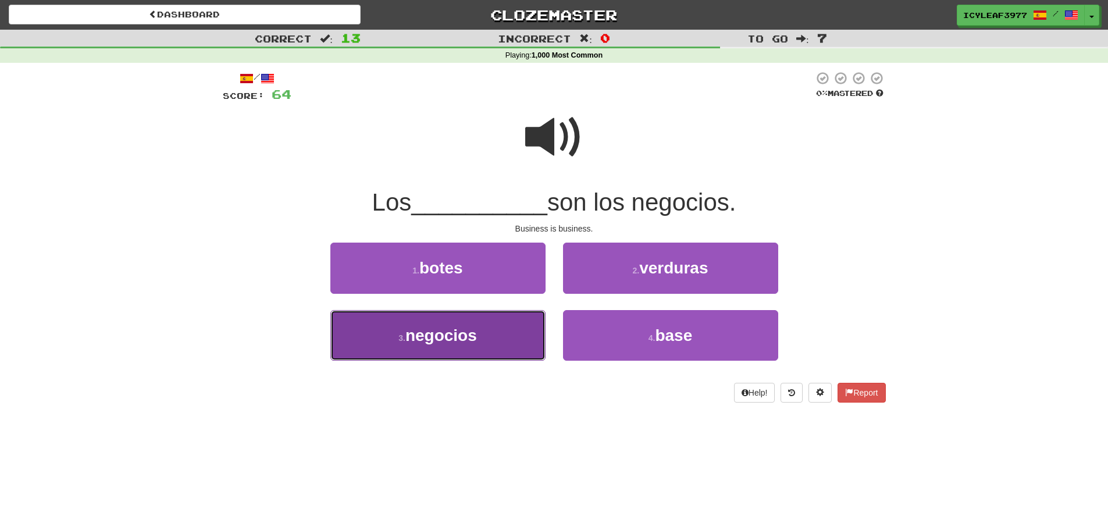
click at [501, 329] on button "3 . negocios" at bounding box center [437, 335] width 215 height 51
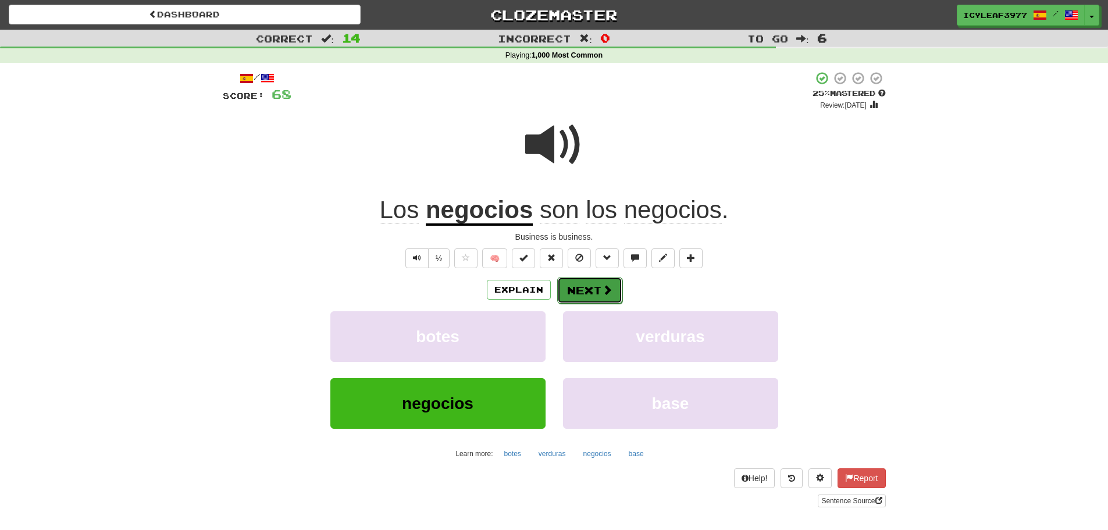
click at [585, 292] on button "Next" at bounding box center [589, 290] width 65 height 27
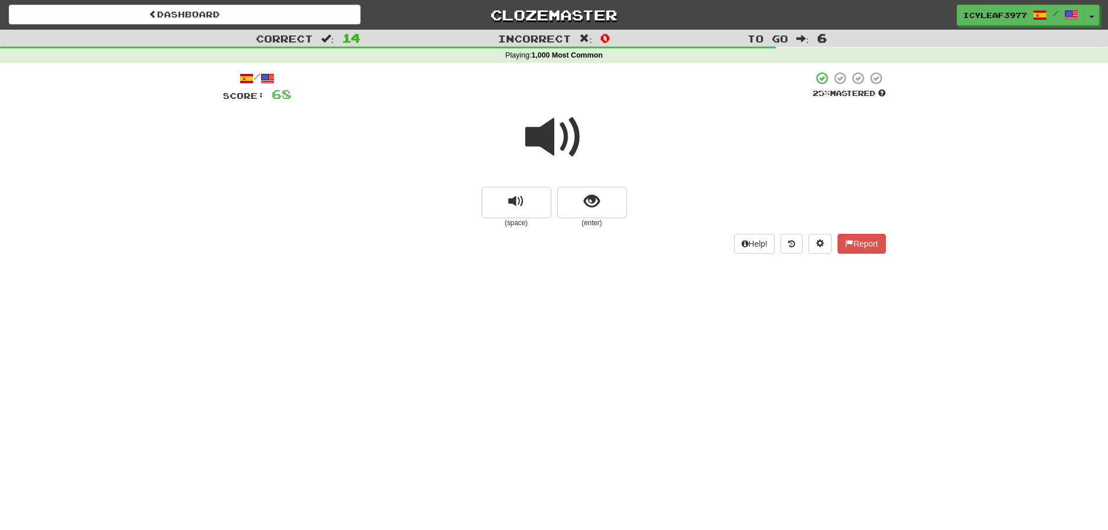
click at [548, 159] on span at bounding box center [554, 137] width 58 height 58
click at [574, 196] on button "show sentence" at bounding box center [592, 202] width 70 height 31
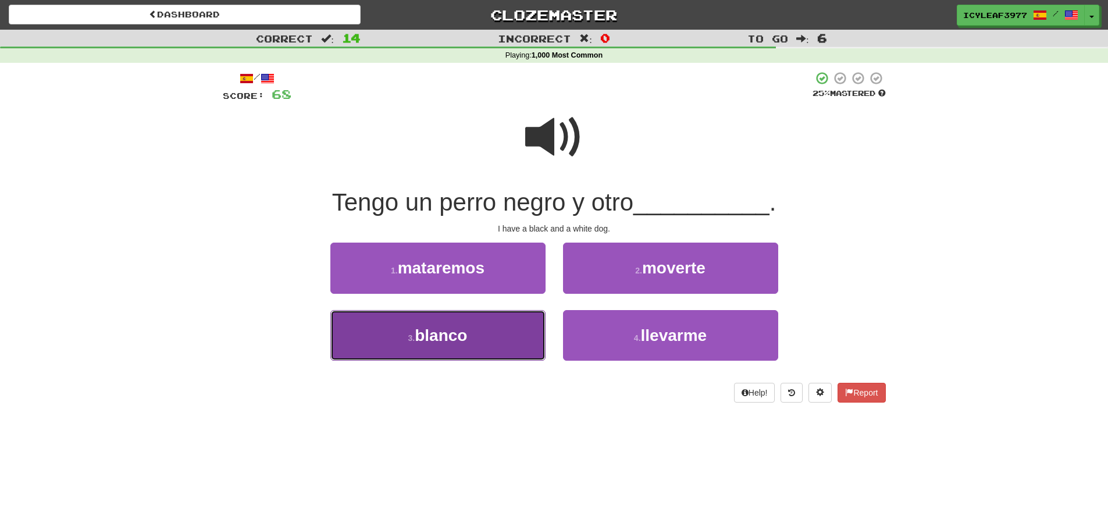
click at [479, 331] on button "3 . blanco" at bounding box center [437, 335] width 215 height 51
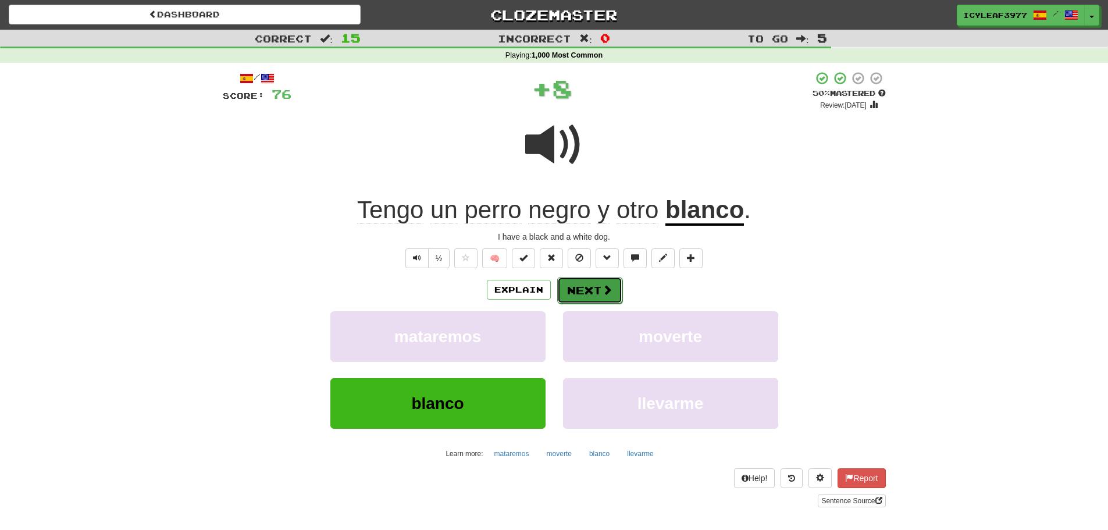
click at [572, 286] on button "Next" at bounding box center [589, 290] width 65 height 27
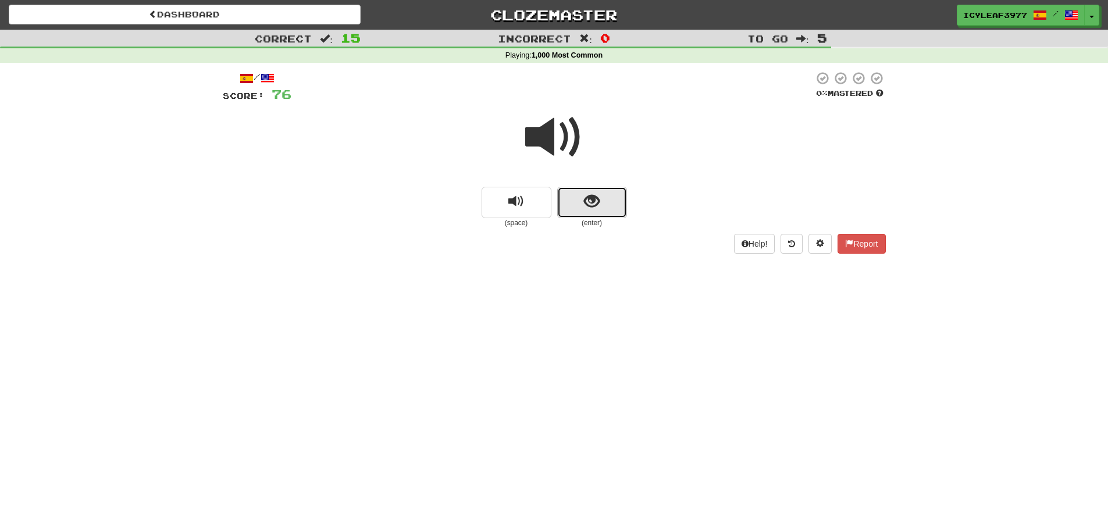
click at [570, 200] on button "show sentence" at bounding box center [592, 202] width 70 height 31
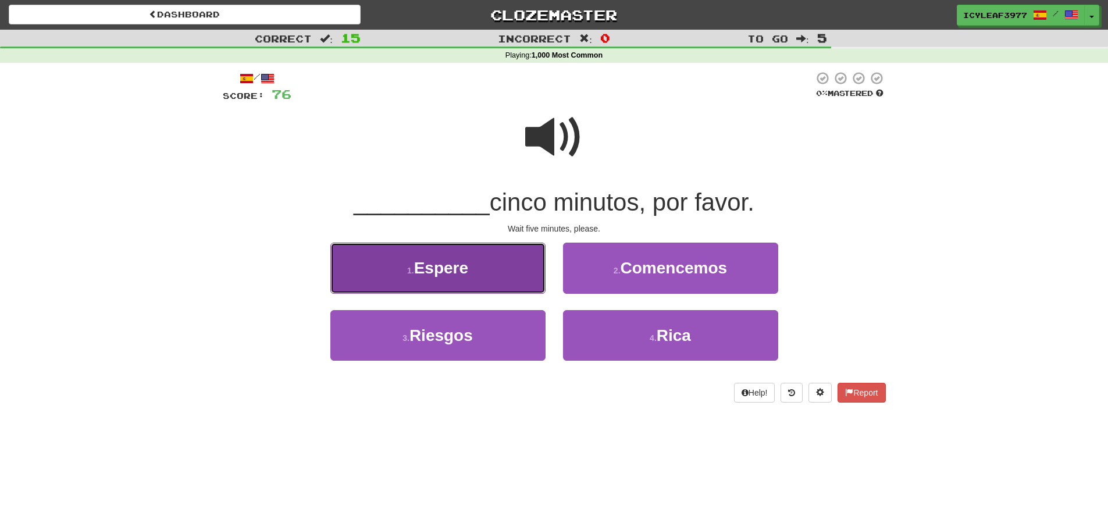
click at [496, 281] on button "1 . Espere" at bounding box center [437, 267] width 215 height 51
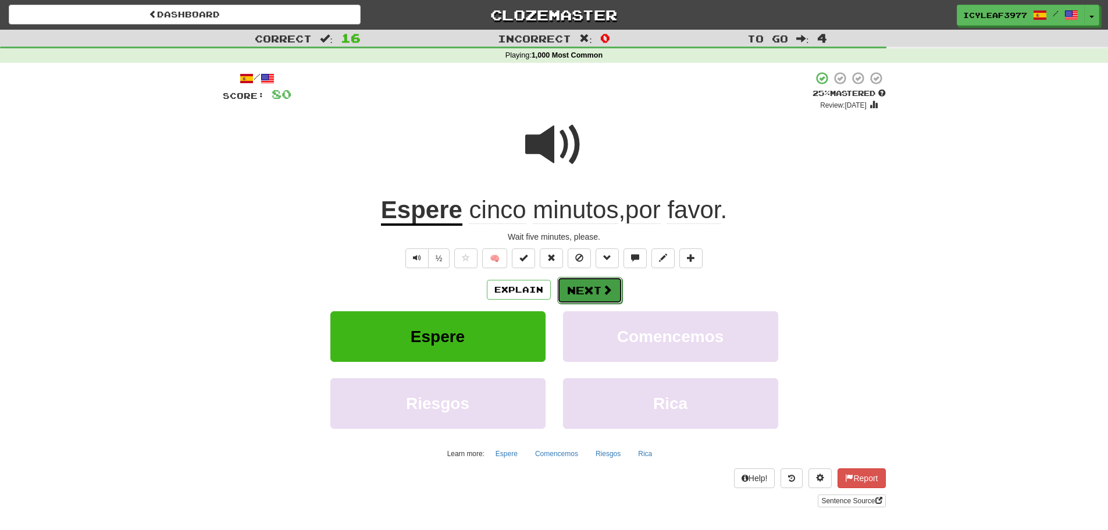
click at [582, 280] on button "Next" at bounding box center [589, 290] width 65 height 27
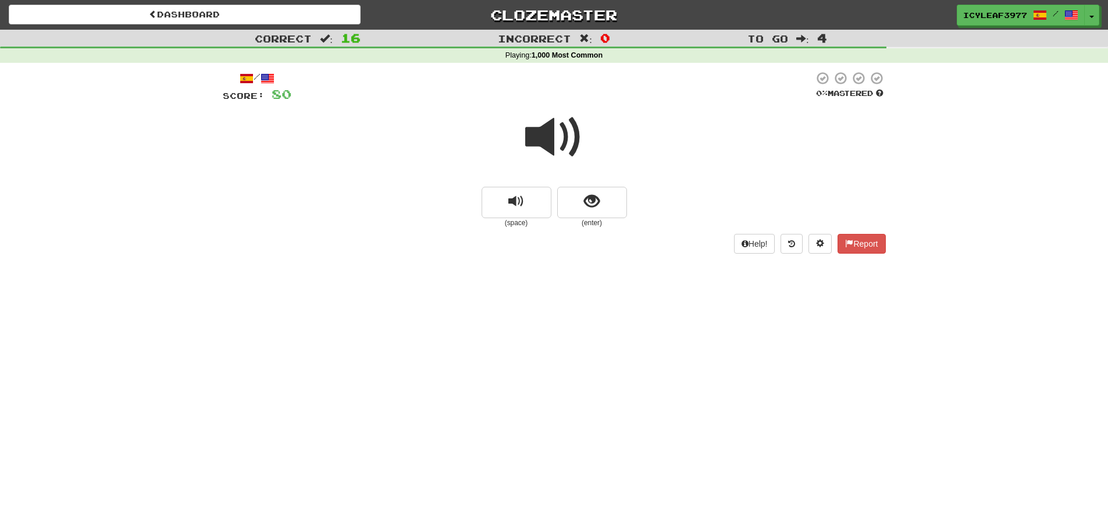
click at [524, 130] on div at bounding box center [554, 145] width 663 height 83
click at [573, 188] on button "show sentence" at bounding box center [592, 202] width 70 height 31
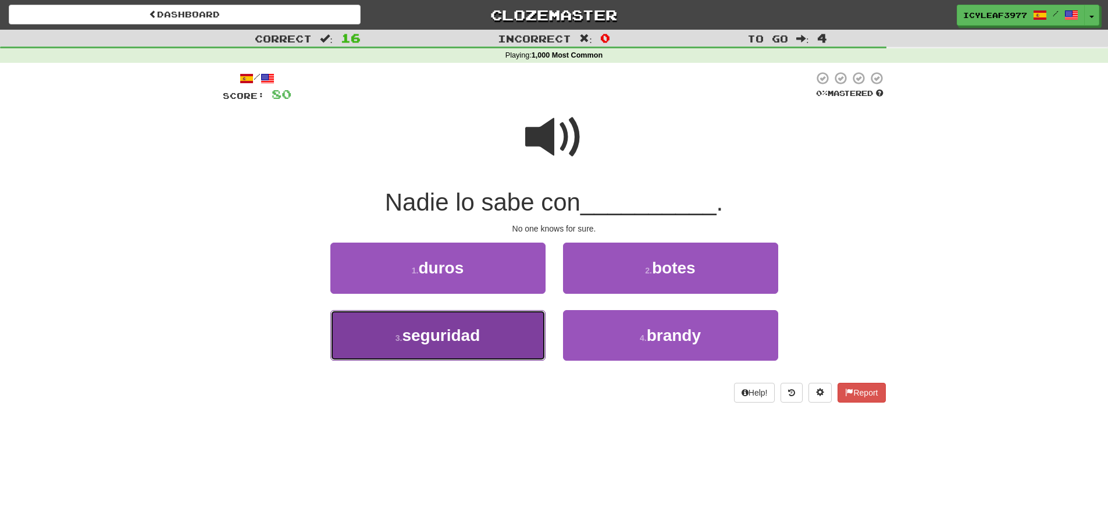
click at [477, 327] on span "seguridad" at bounding box center [441, 335] width 78 height 18
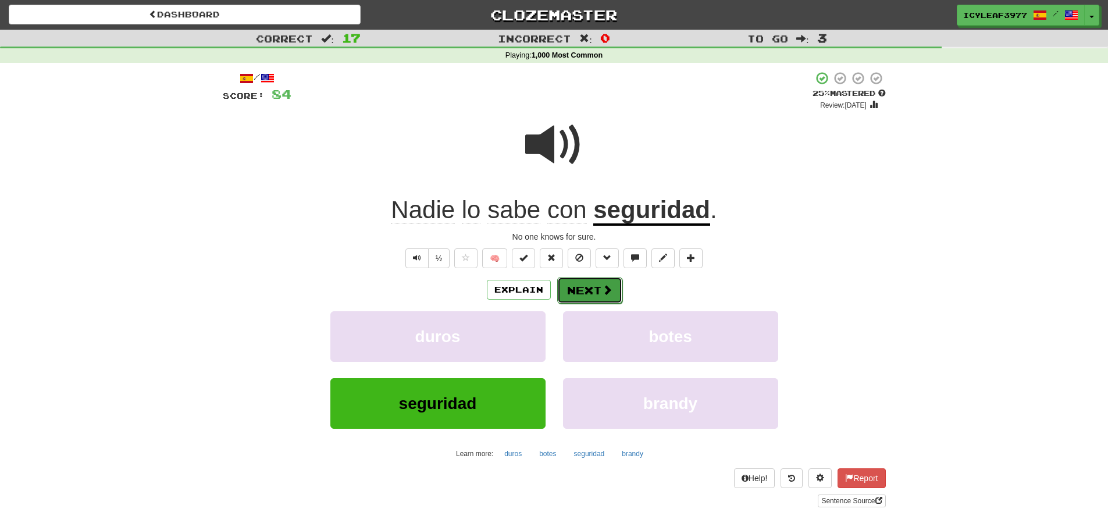
click at [584, 286] on button "Next" at bounding box center [589, 290] width 65 height 27
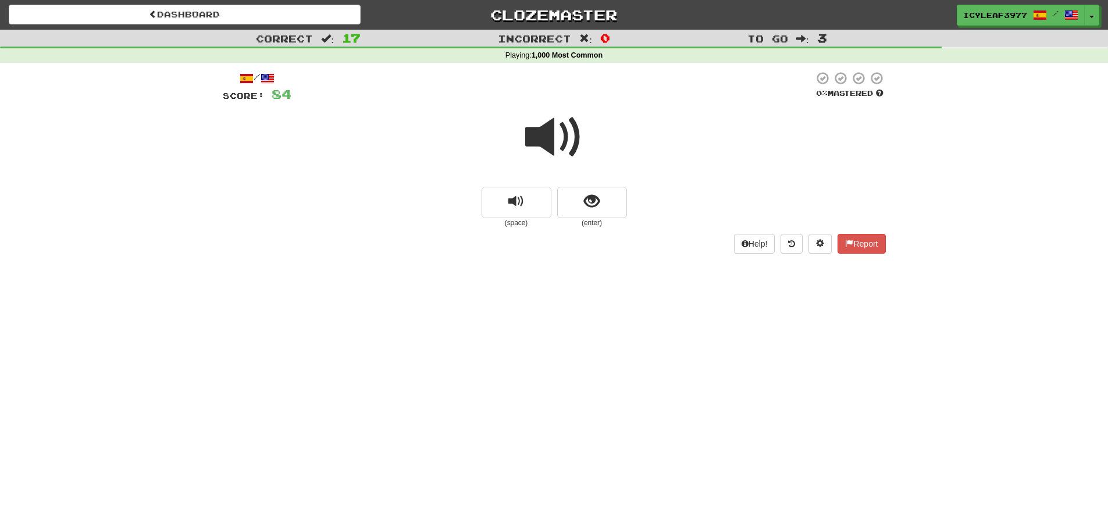
click at [544, 147] on span at bounding box center [554, 137] width 58 height 58
click at [584, 204] on span "show sentence" at bounding box center [592, 202] width 16 height 16
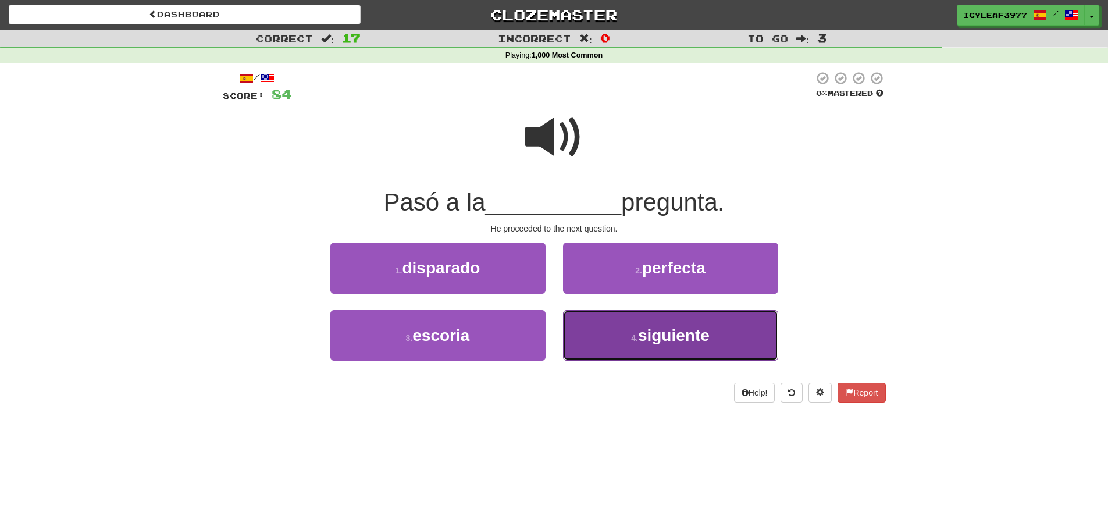
click at [621, 334] on button "4 . siguiente" at bounding box center [670, 335] width 215 height 51
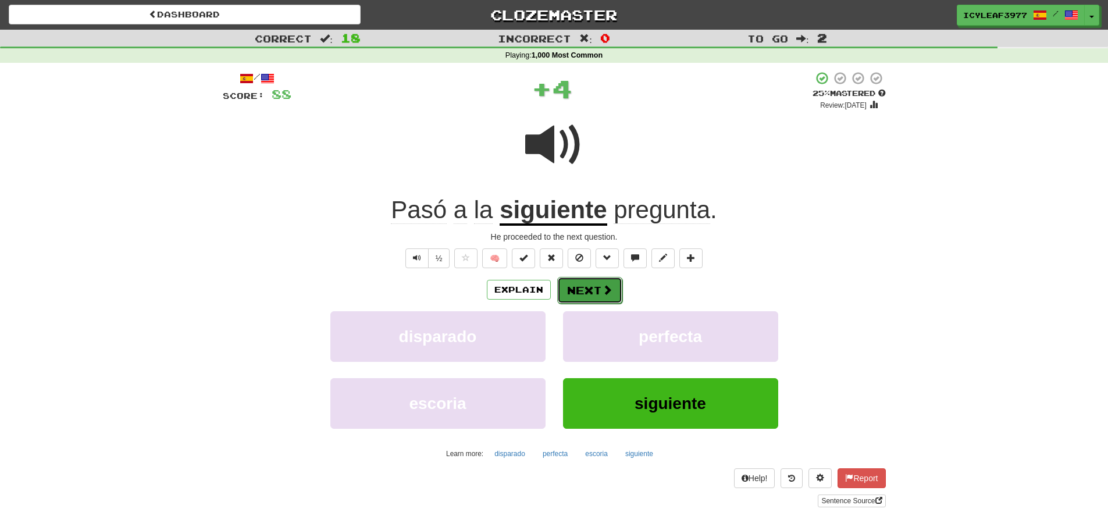
click at [590, 288] on button "Next" at bounding box center [589, 290] width 65 height 27
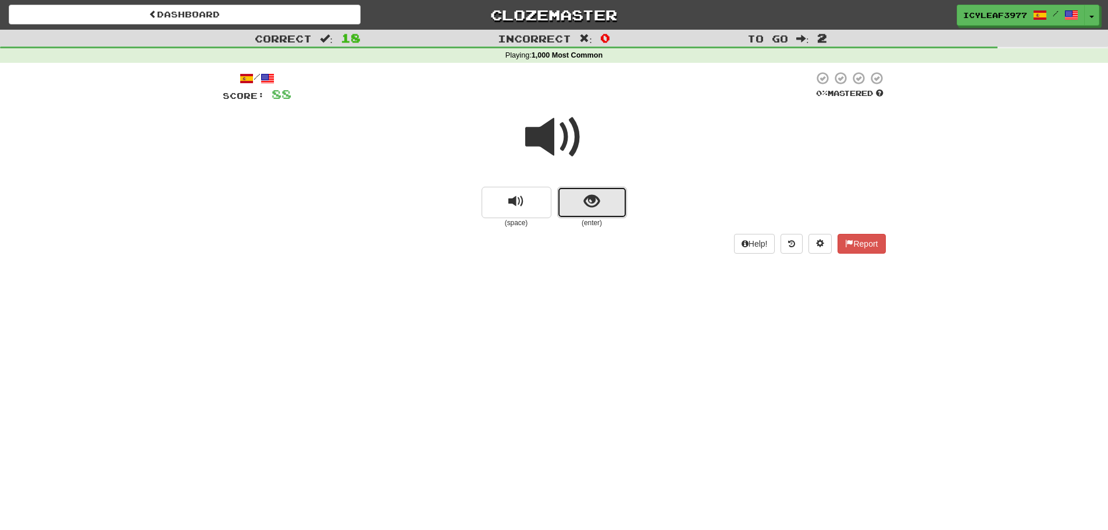
click at [584, 196] on span "show sentence" at bounding box center [592, 202] width 16 height 16
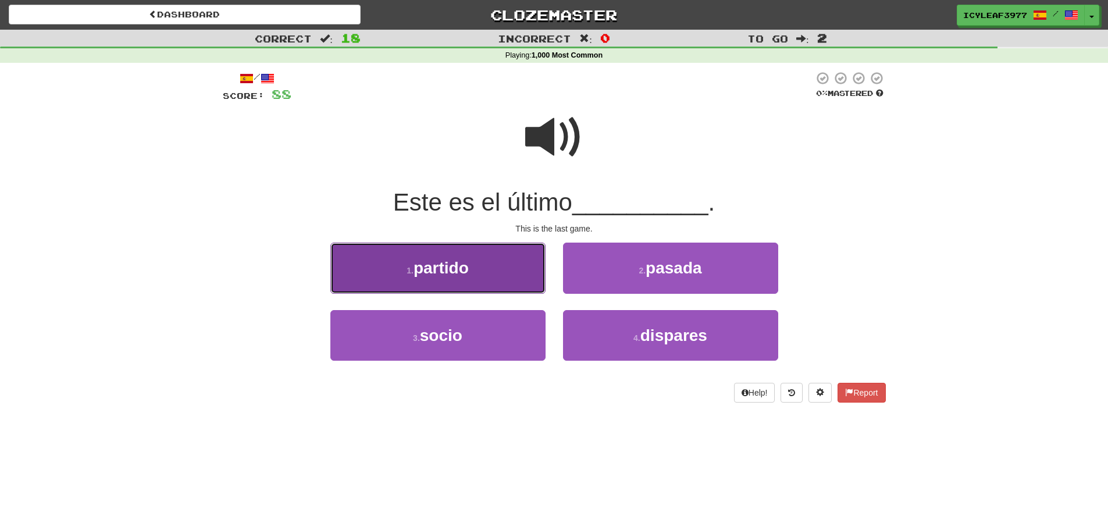
click at [521, 269] on button "1 . partido" at bounding box center [437, 267] width 215 height 51
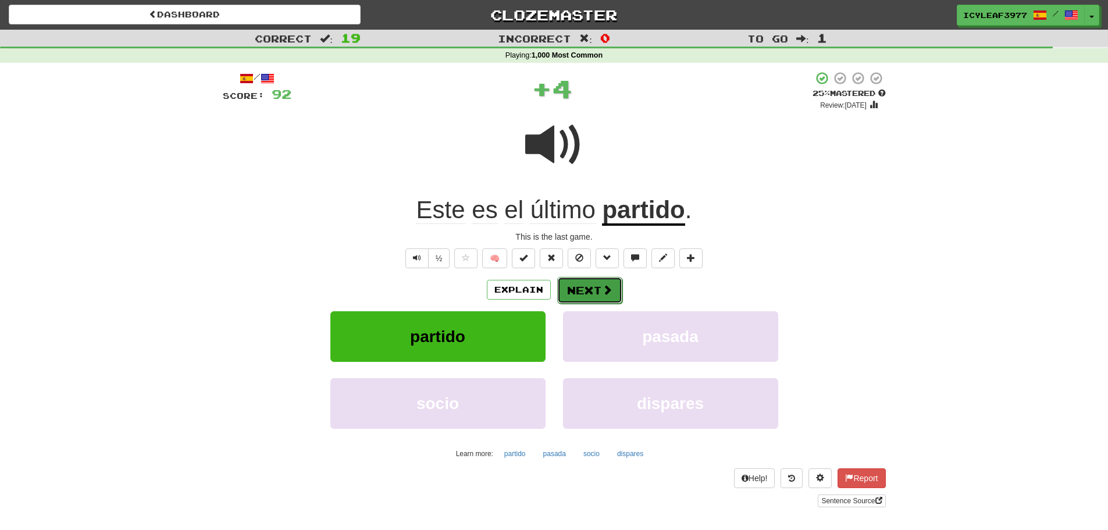
click at [586, 295] on button "Next" at bounding box center [589, 290] width 65 height 27
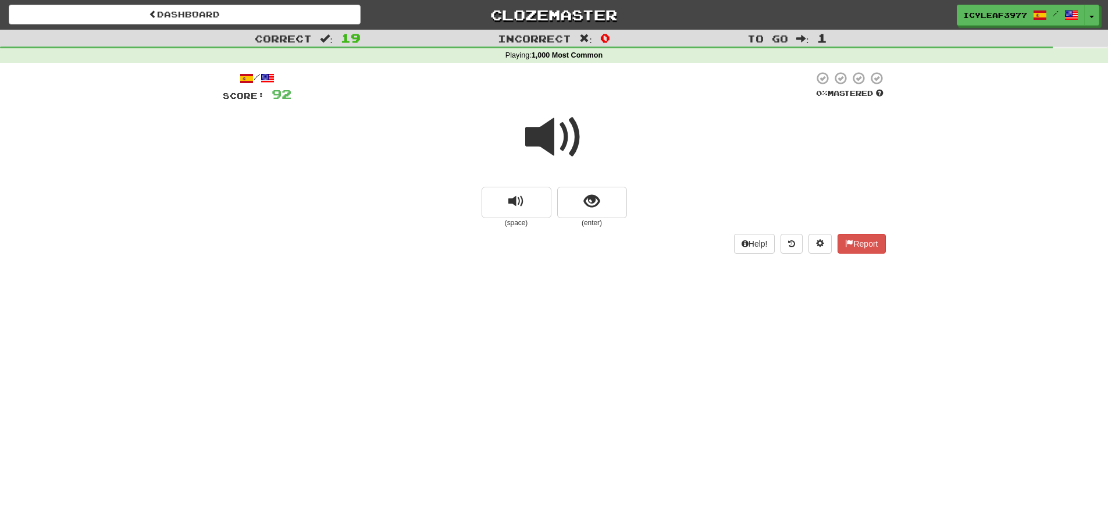
click at [536, 140] on span at bounding box center [554, 137] width 58 height 58
click at [567, 190] on button "show sentence" at bounding box center [592, 202] width 70 height 31
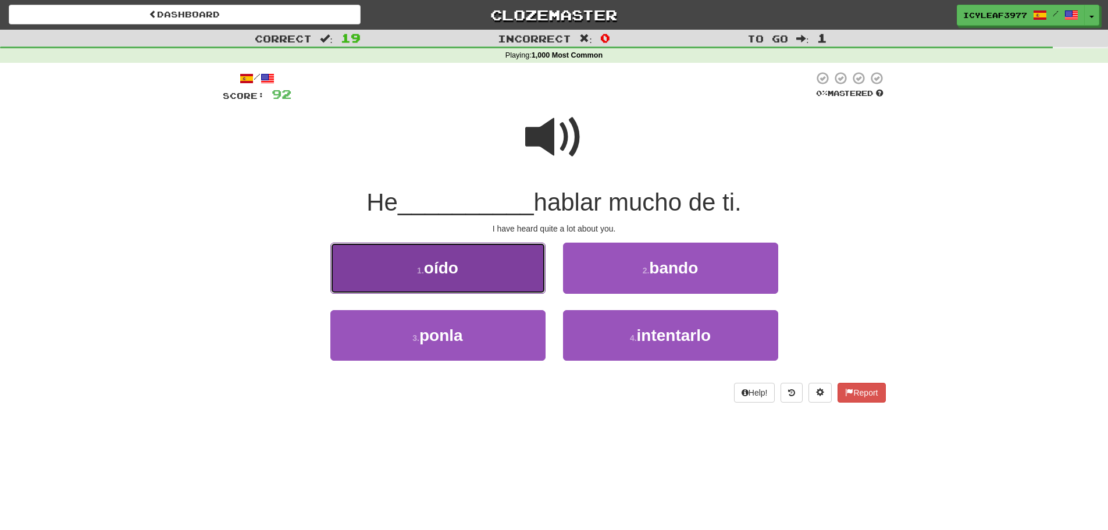
click at [492, 269] on button "1 . oído" at bounding box center [437, 267] width 215 height 51
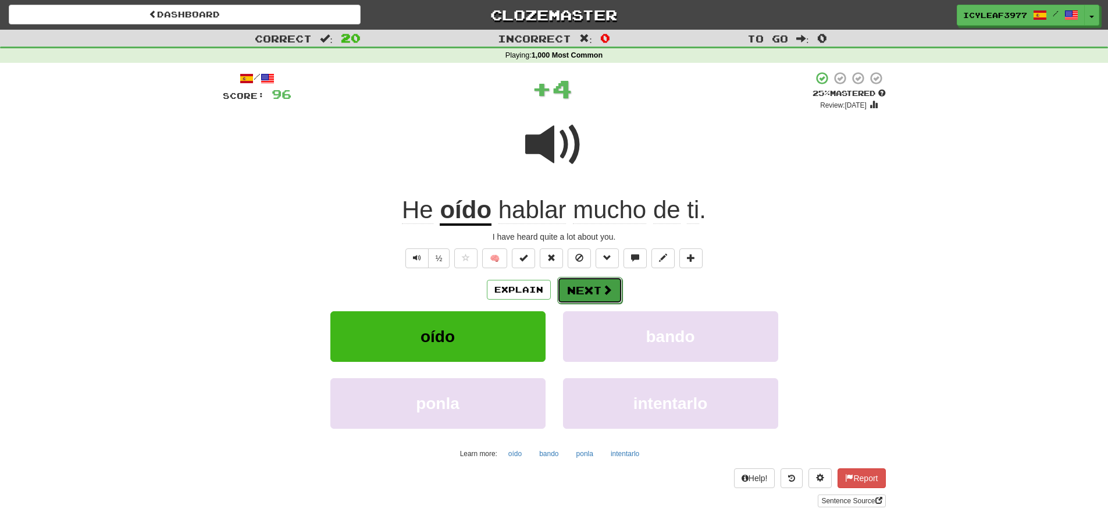
click at [586, 284] on button "Next" at bounding box center [589, 290] width 65 height 27
